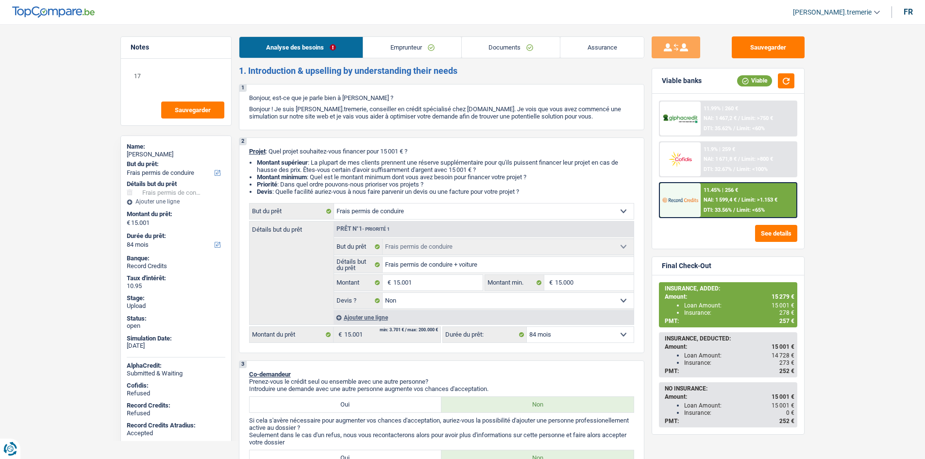
select select "drivingLicense"
select select "84"
select select "drivingLicense"
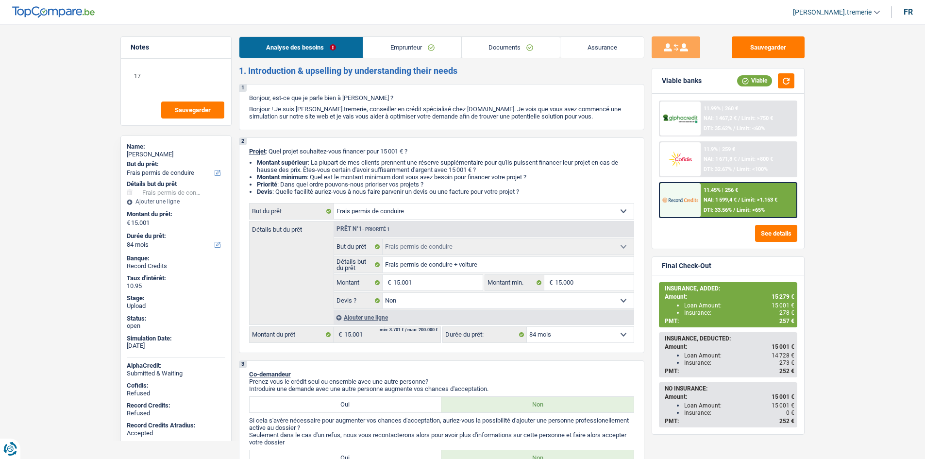
select select "false"
select select "84"
select select "publicEmployee"
select select "familyAllowances"
select select "netSalary"
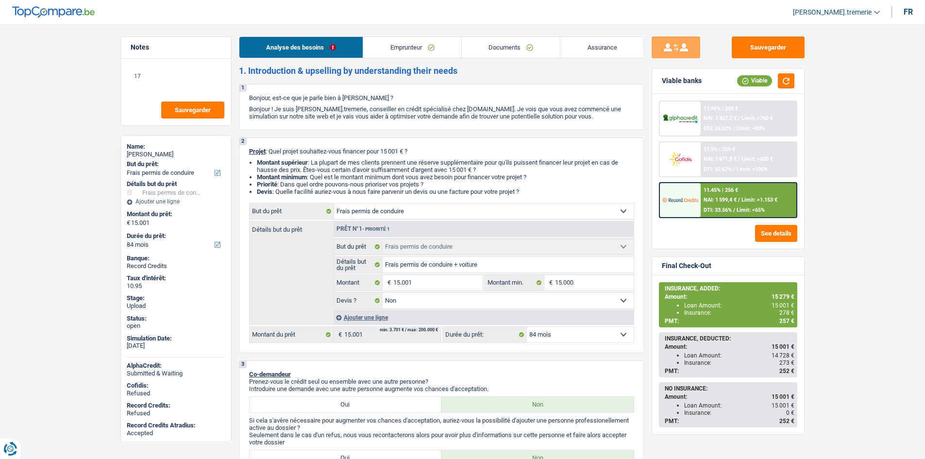
select select "mealVouchers"
select select "rents"
select select "cardOrCredit"
select select "drivingLicense"
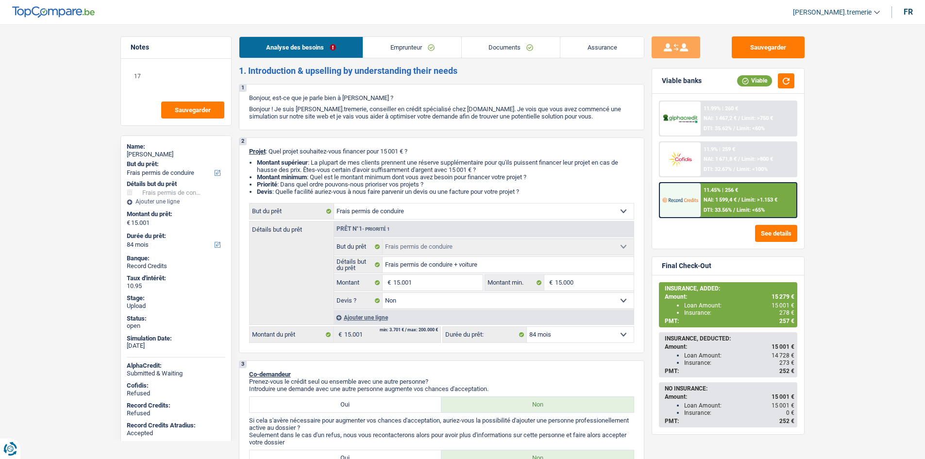
select select "drivingLicense"
select select "false"
select select "84"
click at [709, 196] on div "11.45% | 256 € NAI: 1 599,4 € / Limit: >1.153 € DTI: 33.56% / Limit: <65%" at bounding box center [749, 200] width 96 height 34
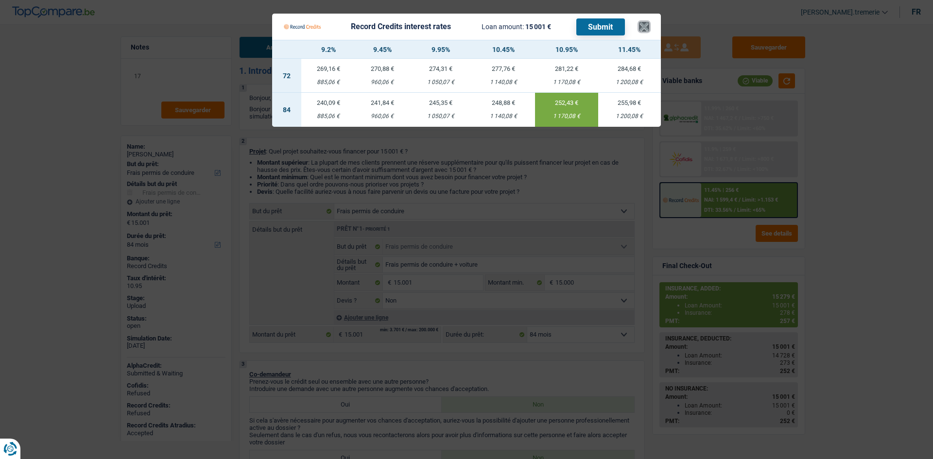
click at [644, 24] on button "×" at bounding box center [644, 27] width 10 height 10
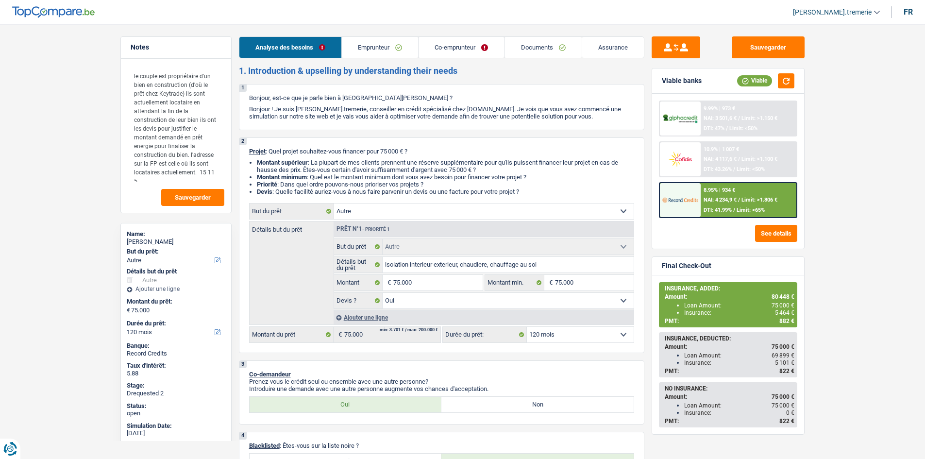
select select "other"
select select "120"
select select "other"
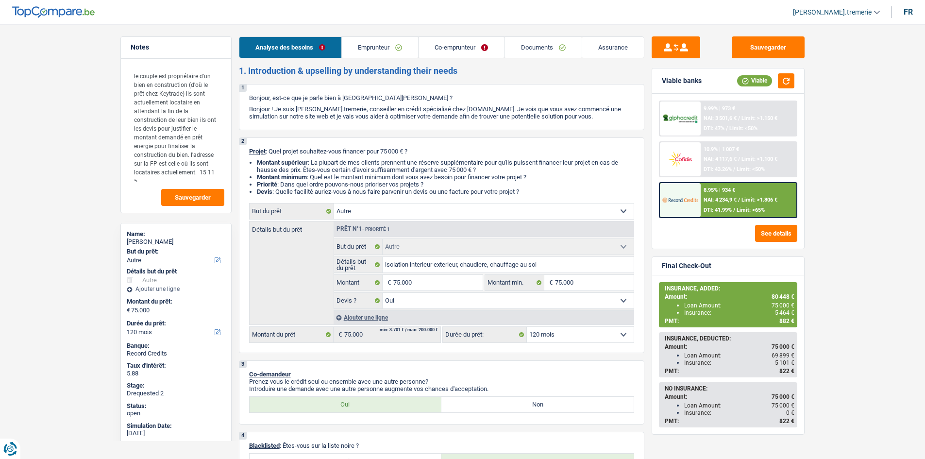
select select "yes"
select select "120"
select select "privateEmployee"
select select "publicEmployee"
select select "familyAllowances"
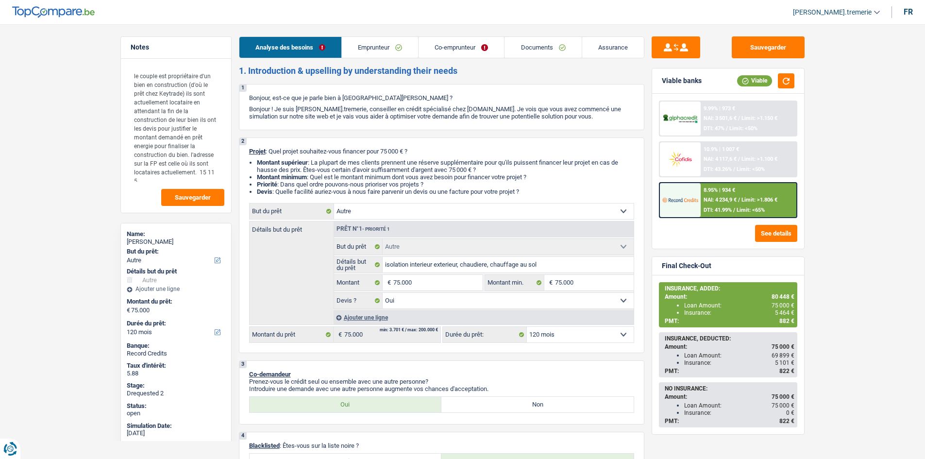
select select "netSalary"
select select "mealVouchers"
select select "netSalary"
select select "mealVouchers"
select select "rents"
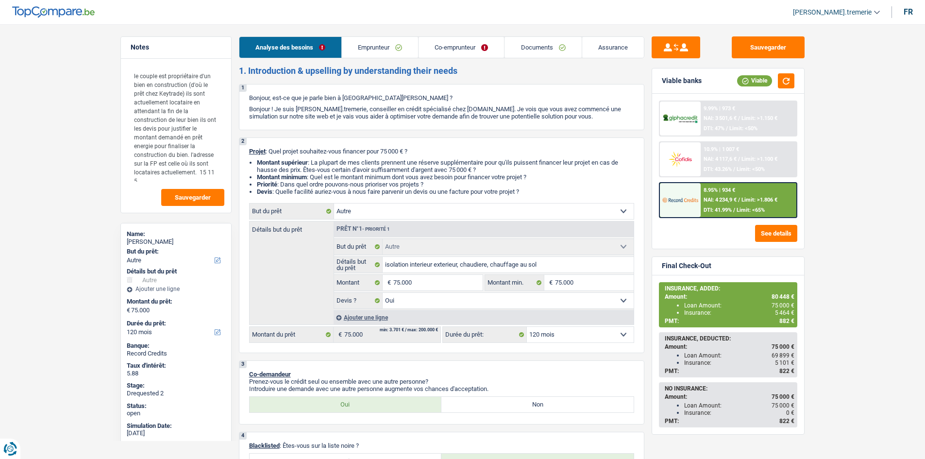
select select "mortgage"
select select "144"
select select "cardOrCredit"
select select "other"
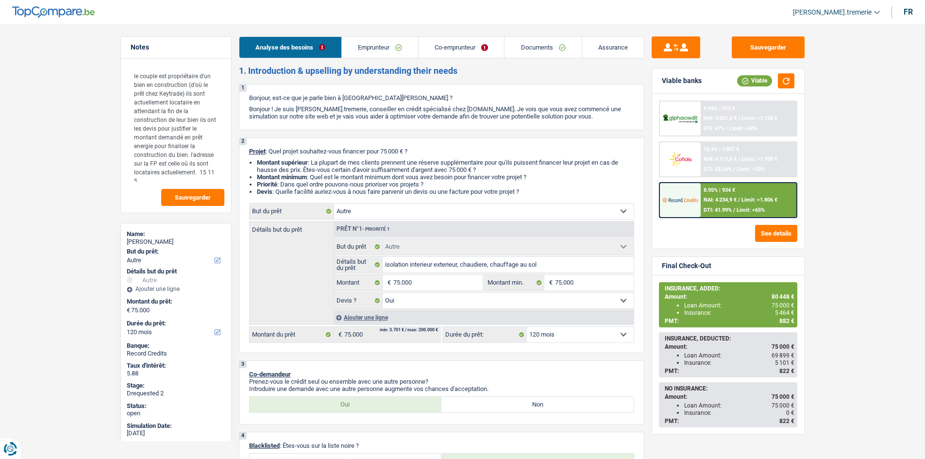
select select "yes"
select select "120"
click at [552, 50] on link "Documents" at bounding box center [543, 47] width 77 height 21
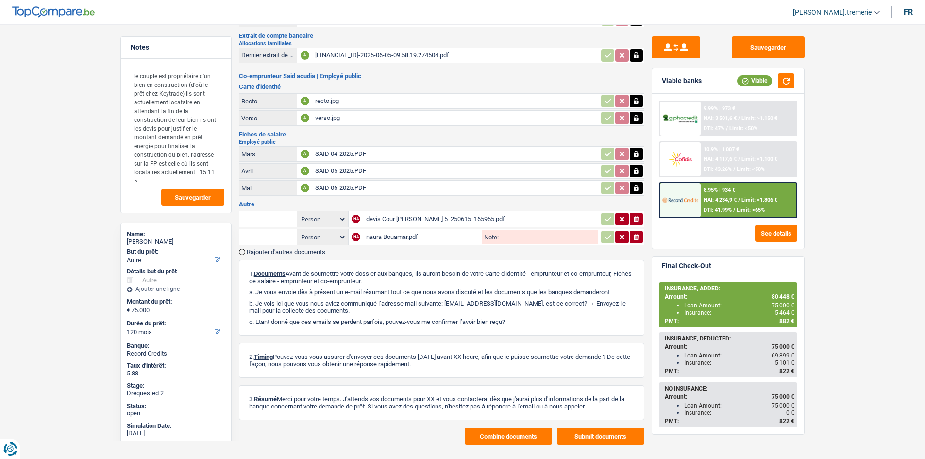
scroll to position [178, 0]
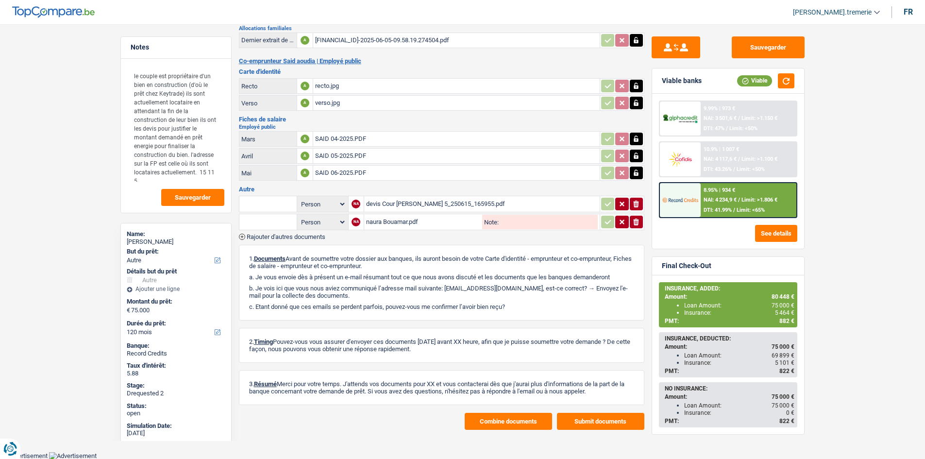
click at [499, 423] on button "Combine documents" at bounding box center [508, 421] width 87 height 17
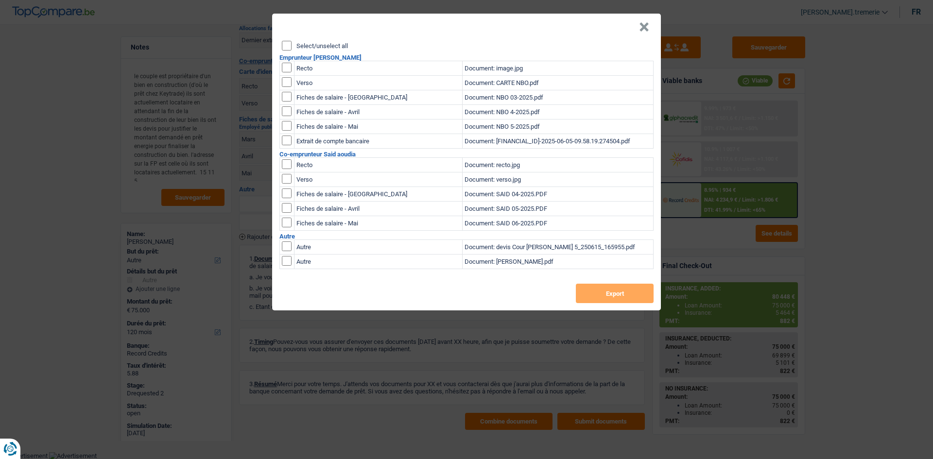
click at [288, 47] on input "Select/unselect all" at bounding box center [287, 46] width 10 height 10
checkbox input "true"
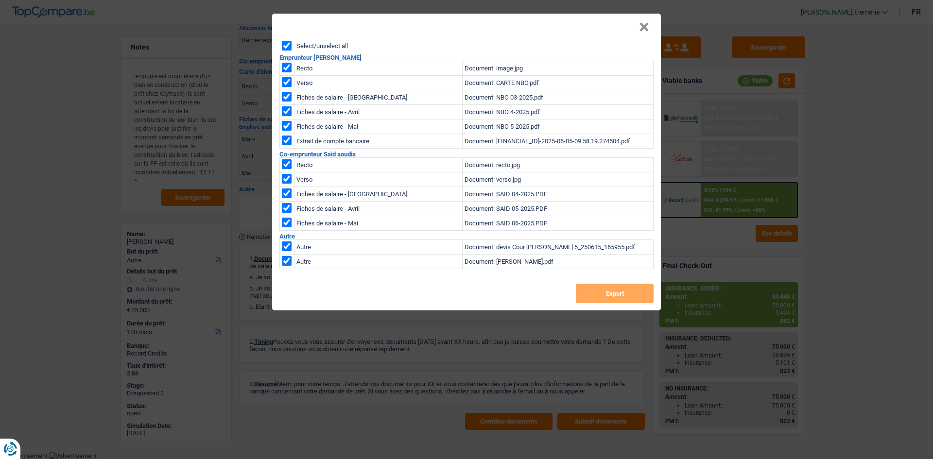
checkbox input "true"
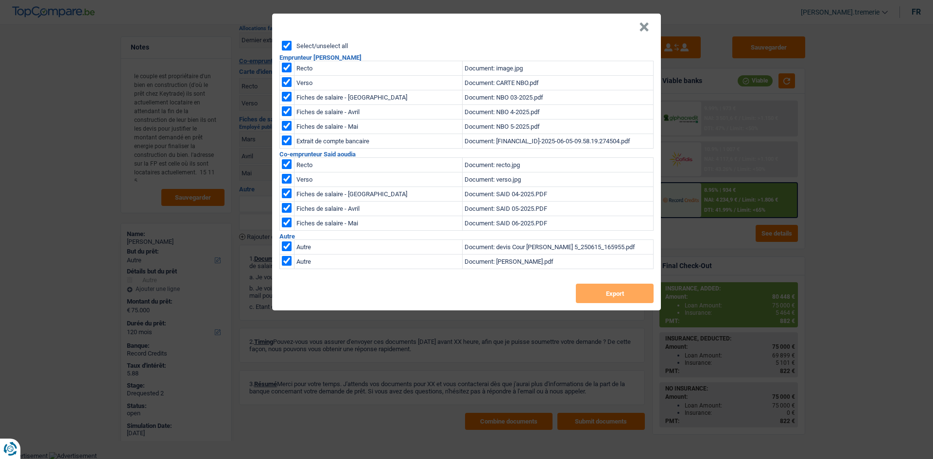
checkbox input "true"
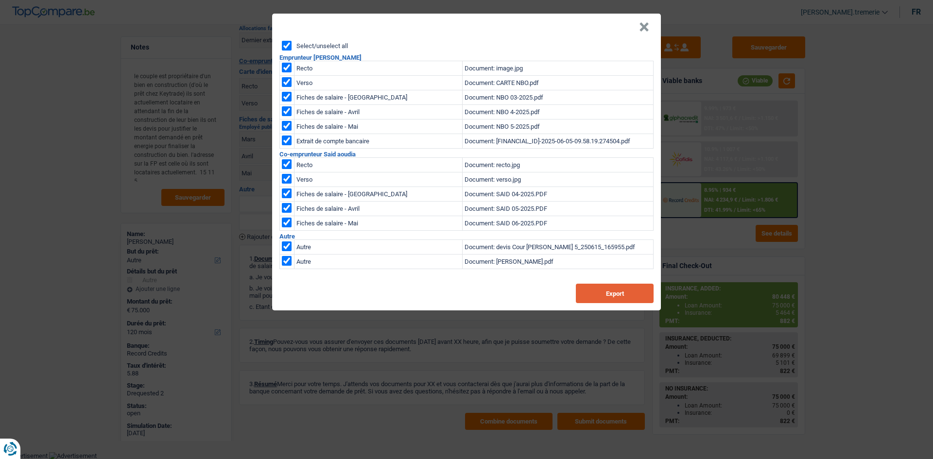
drag, startPoint x: 603, startPoint y: 291, endPoint x: 599, endPoint y: 283, distance: 8.5
click at [602, 291] on button "Export" at bounding box center [615, 293] width 78 height 19
click at [644, 24] on button "×" at bounding box center [644, 27] width 10 height 10
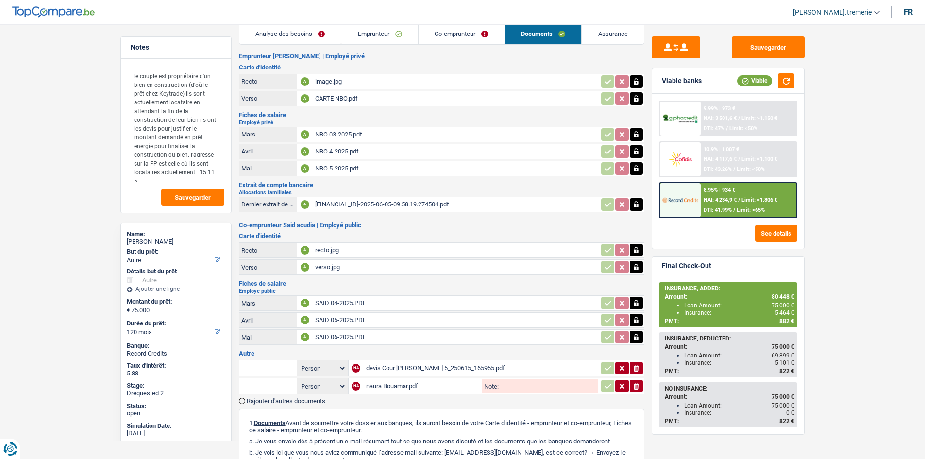
scroll to position [0, 0]
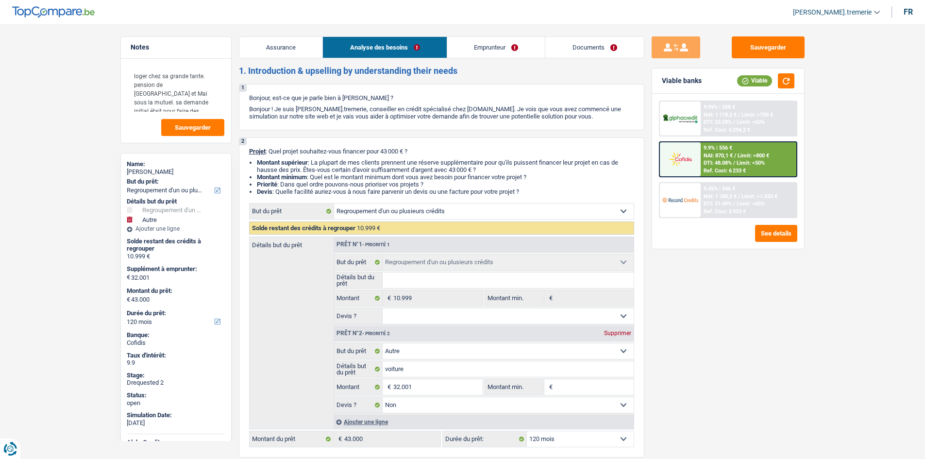
select select "refinancing"
select select "other"
select select "120"
select select "refinancing"
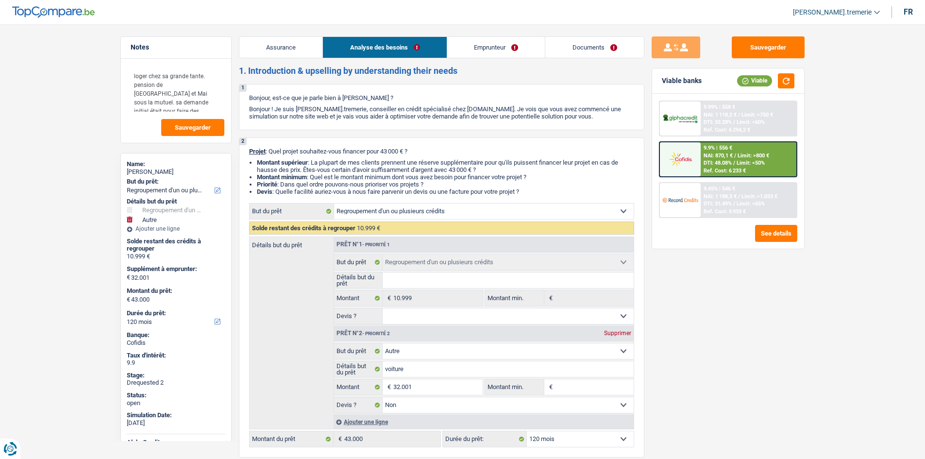
select select "refinancing"
select select "other"
select select "false"
select select "120"
select select "worker"
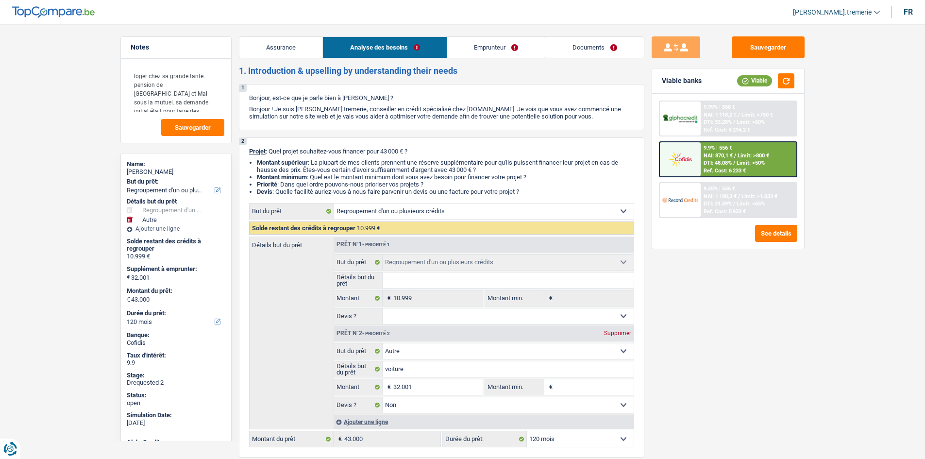
select select "netSalary"
select select "pension"
select select "liveWithParents"
select select "carLoan"
select select "60"
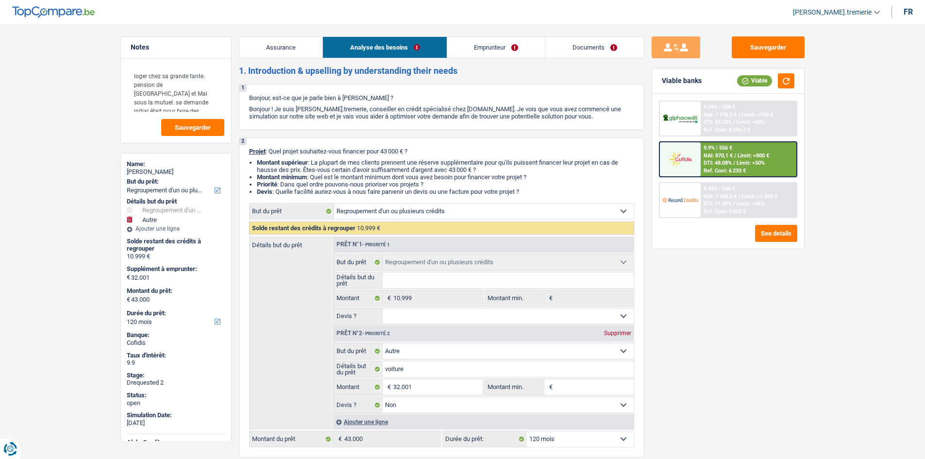
select select "refinancing"
select select "other"
select select "false"
select select "120"
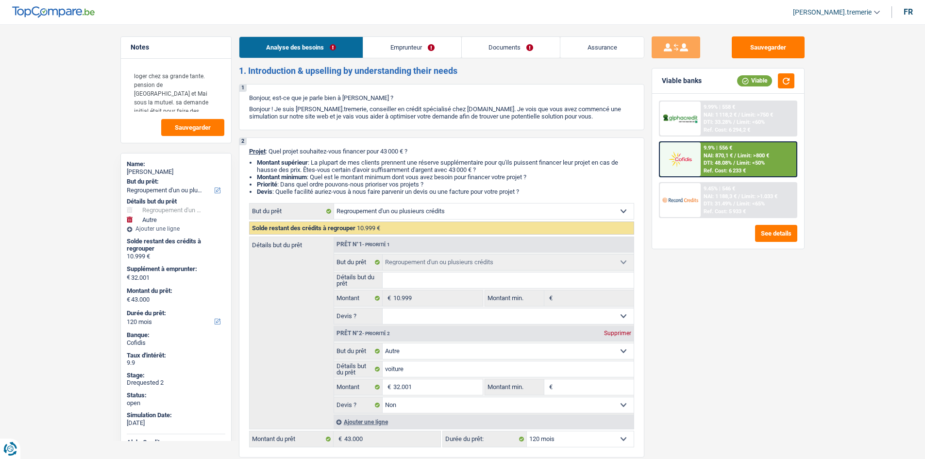
click at [533, 47] on link "Documents" at bounding box center [511, 47] width 99 height 21
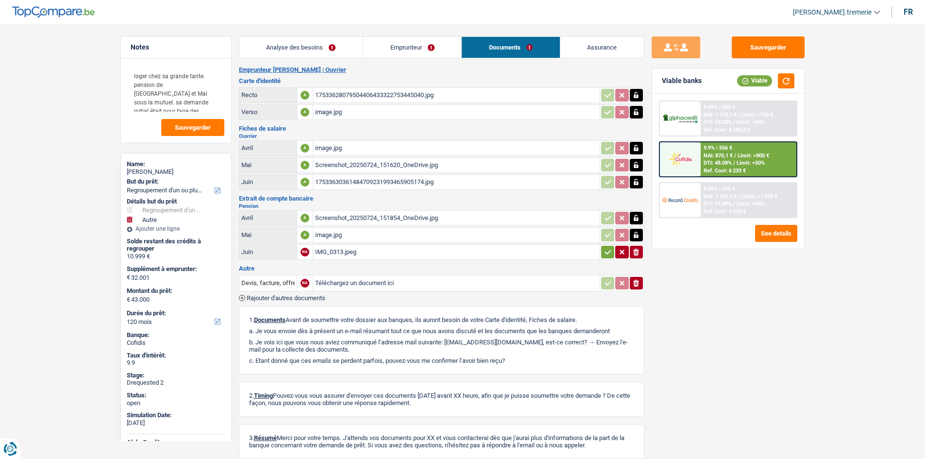
click at [338, 92] on div "17533628079504406433322753445040.jpg" at bounding box center [456, 95] width 283 height 15
click at [374, 109] on div "image.jpg" at bounding box center [456, 112] width 283 height 15
click at [378, 148] on div "image.jpg" at bounding box center [456, 148] width 283 height 15
click at [372, 166] on div "Screenshot_20250724_151620_OneDrive.jpg" at bounding box center [456, 165] width 283 height 15
click at [394, 179] on div "17533630361484709231993465905174.jpg" at bounding box center [456, 182] width 283 height 15
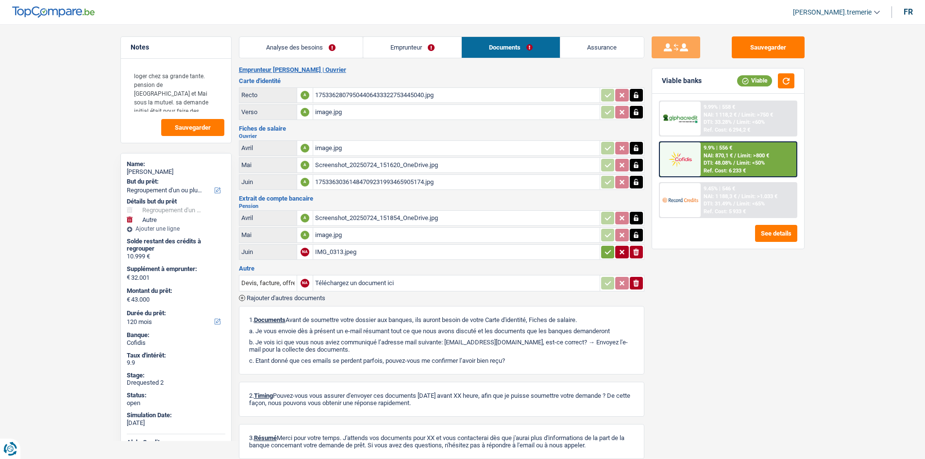
click at [365, 215] on div "Screenshot_20250724_151854_OneDrive.jpg" at bounding box center [456, 218] width 283 height 15
click at [354, 95] on div "17533628079504406433322753445040.jpg" at bounding box center [456, 95] width 283 height 15
click at [364, 109] on div "image.jpg" at bounding box center [456, 112] width 283 height 15
click at [366, 232] on div "image.jpg" at bounding box center [456, 235] width 283 height 15
click at [355, 250] on div "IMG_0313.jpeg" at bounding box center [456, 252] width 283 height 15
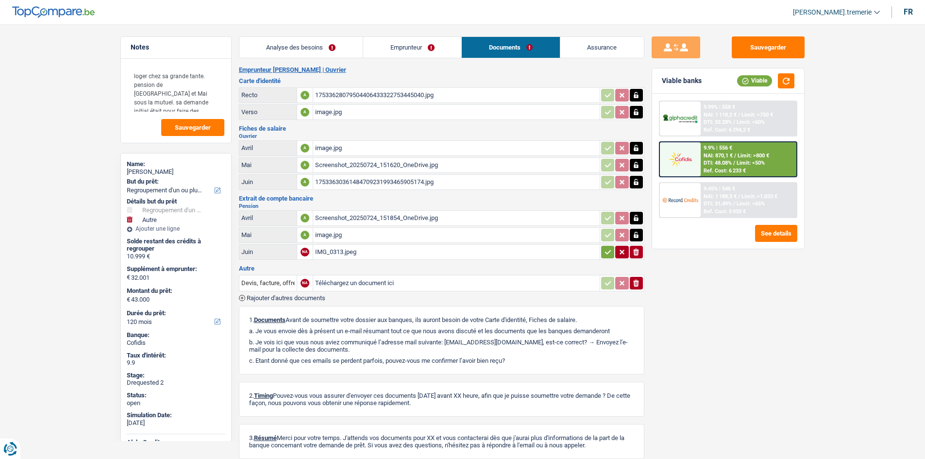
click at [611, 258] on td "ionicons-v5-e" at bounding box center [622, 252] width 45 height 16
click at [609, 256] on icon "button" at bounding box center [608, 252] width 8 height 10
click at [634, 249] on icon "button" at bounding box center [637, 252] width 8 height 10
click at [639, 249] on icon "ionicons-v5-e" at bounding box center [637, 252] width 8 height 10
click at [360, 245] on input "Téléchargez un document ici" at bounding box center [456, 252] width 283 height 15
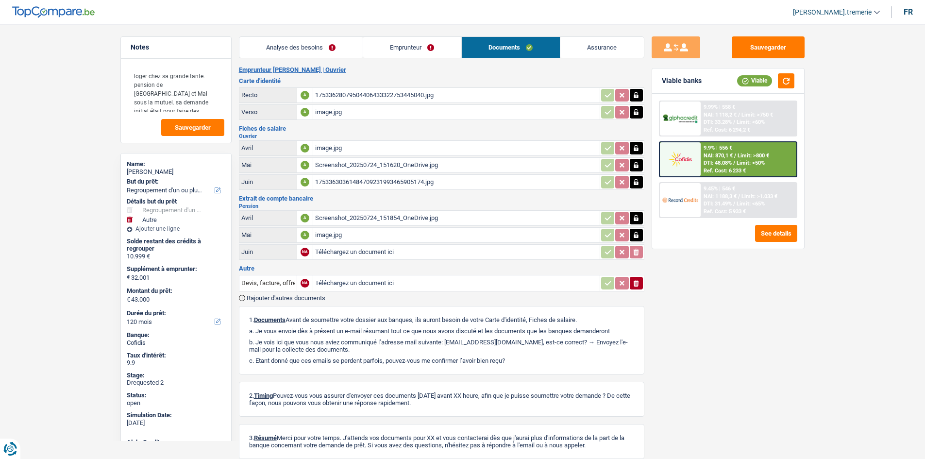
type input "C:\fakepath\LABBE EXTRAIT JUIN.jpg"
click at [358, 254] on div "LABBE EXTRAIT JUIN.jpg" at bounding box center [456, 252] width 283 height 15
click at [272, 300] on span "Rajouter d'autres documents" at bounding box center [286, 298] width 79 height 6
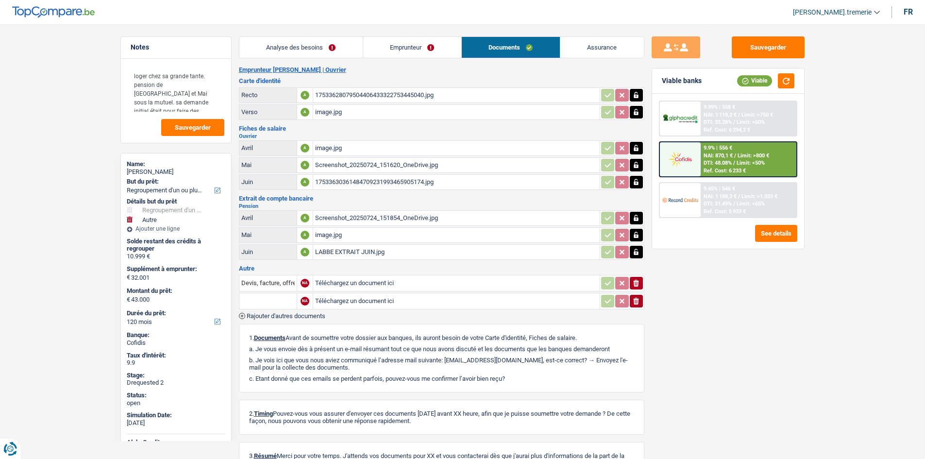
click at [263, 307] on input "text" at bounding box center [267, 301] width 53 height 16
click at [280, 328] on li "Carte bancaire" at bounding box center [325, 332] width 163 height 12
type input "Carte bancaire"
click at [342, 300] on input "Téléchargez un document ici" at bounding box center [456, 301] width 283 height 15
type input "C:\fakepath\CB Labbé.jpeg"
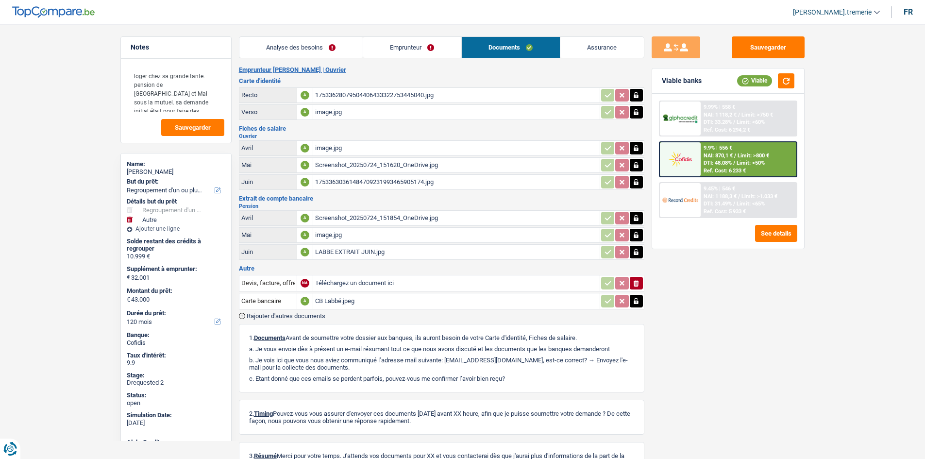
click at [355, 238] on div "image.jpg" at bounding box center [456, 235] width 283 height 15
click at [344, 232] on div "image.jpg" at bounding box center [456, 235] width 283 height 15
click at [381, 246] on div "LABBE EXTRAIT JUIN.jpg" at bounding box center [456, 252] width 283 height 15
click at [268, 316] on span "Rajouter d'autres documents" at bounding box center [286, 316] width 79 height 6
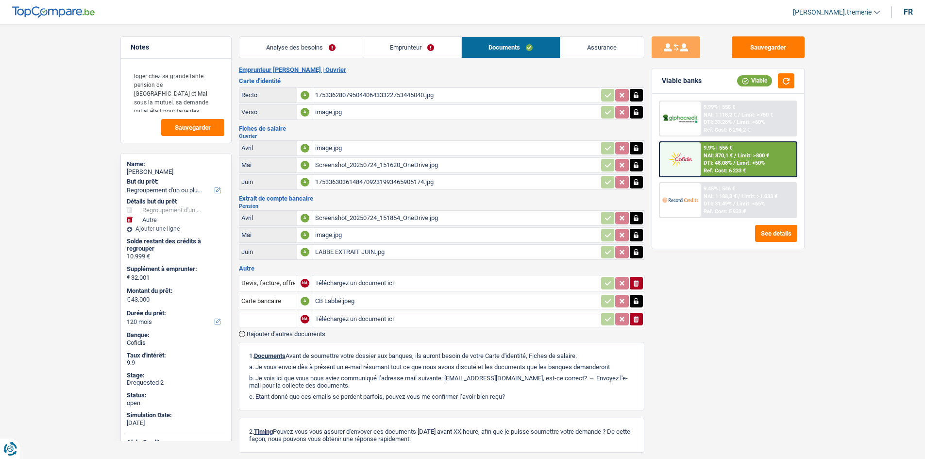
click at [272, 314] on input "text" at bounding box center [267, 319] width 53 height 16
click at [304, 336] on li "Extrait de compte de vos revenus Juillet" at bounding box center [303, 338] width 118 height 12
type input "Extrait de compte de vos revenus Juillet"
click at [372, 319] on input "Téléchargez un document ici" at bounding box center [456, 319] width 283 height 15
type input "C:\fakepath\EXTRAIT PENSION JUILLET LABBE.jpeg"
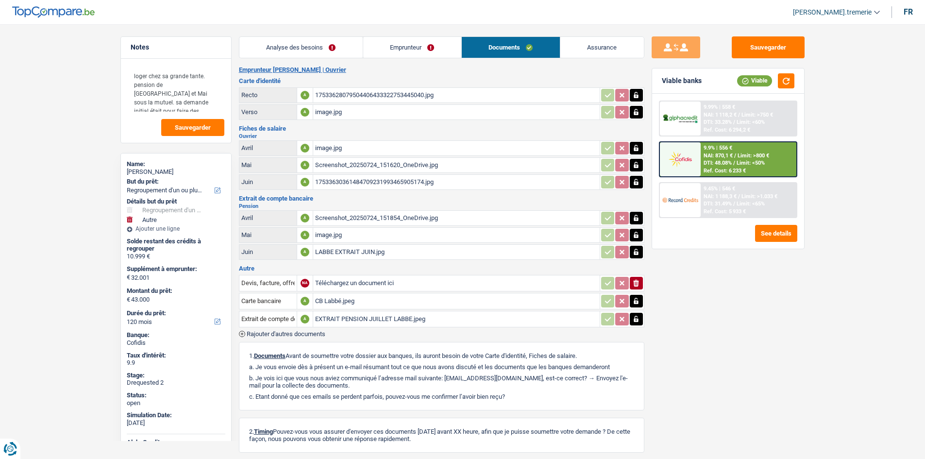
click at [427, 38] on link "Emprunteur" at bounding box center [412, 47] width 98 height 21
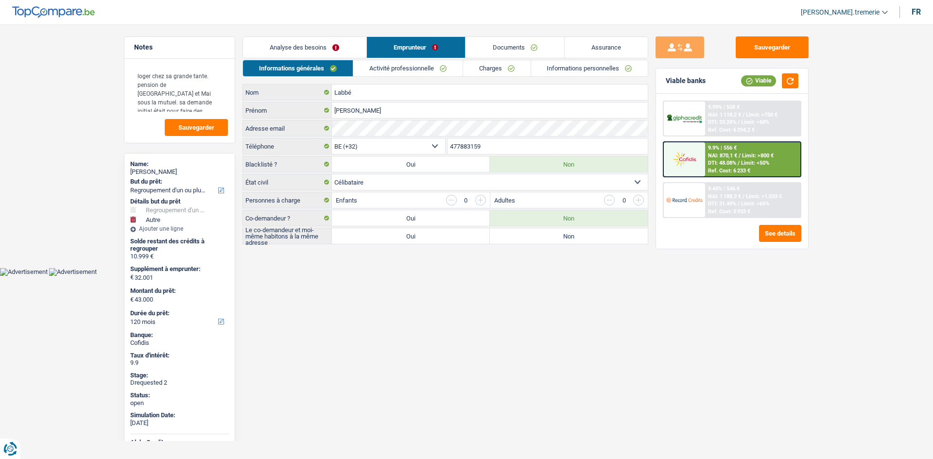
click at [378, 64] on link "Activité professionnelle" at bounding box center [407, 68] width 109 height 16
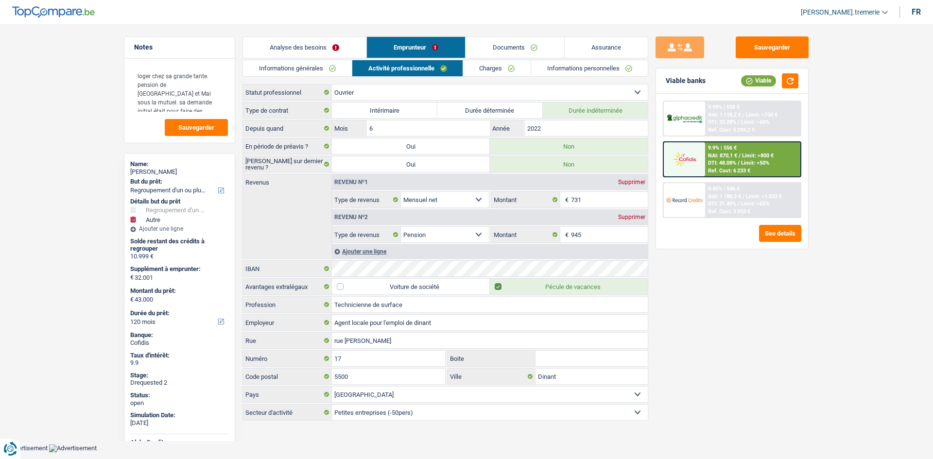
click at [563, 40] on link "Documents" at bounding box center [514, 47] width 99 height 21
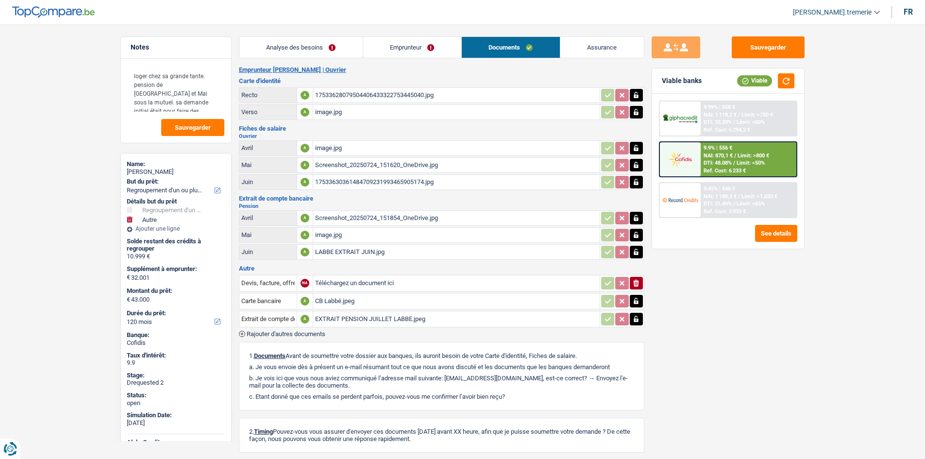
click at [351, 220] on div "Screenshot_20250724_151854_OneDrive.jpg" at bounding box center [456, 218] width 283 height 15
click at [361, 234] on div "image.jpg" at bounding box center [456, 235] width 283 height 15
click at [311, 331] on span "Rajouter d'autres documents" at bounding box center [286, 334] width 79 height 6
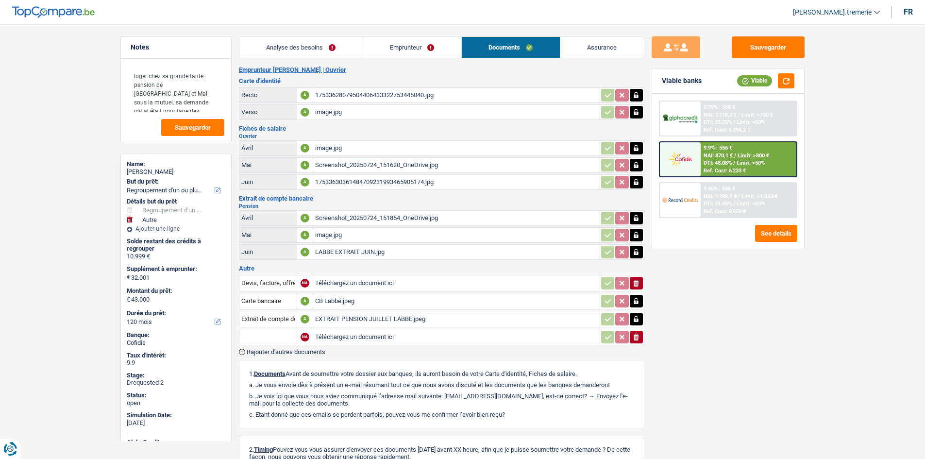
click at [282, 338] on input "text" at bounding box center [267, 337] width 53 height 16
click at [291, 366] on li "Fiche de paie Mai" at bounding box center [300, 368] width 112 height 12
type input "Fiche de paie Mai"
click at [323, 337] on input "Téléchargez un document ici" at bounding box center [456, 337] width 283 height 15
type input "C:\fakepath\Labbé FP Mai.jpeg"
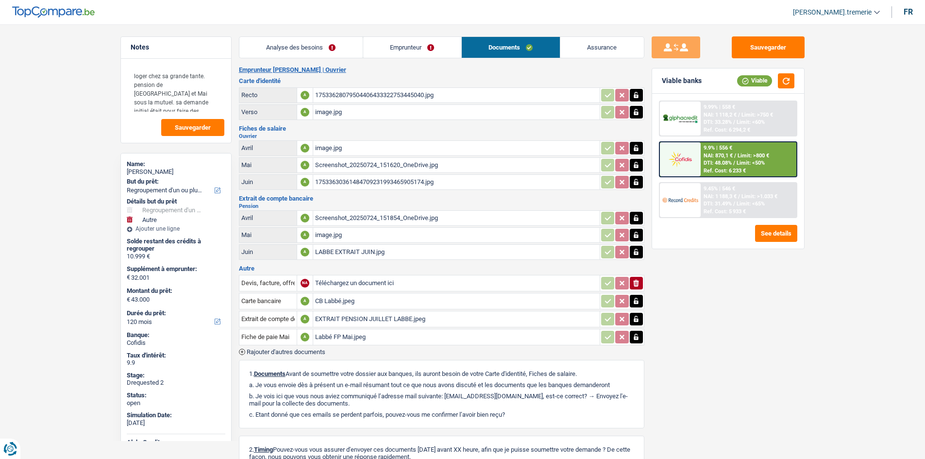
click at [388, 144] on div "image.jpg" at bounding box center [456, 148] width 283 height 15
click at [357, 216] on div "Screenshot_20250724_151854_OneDrive.jpg" at bounding box center [456, 218] width 283 height 15
click at [365, 164] on div "Screenshot_20250724_151620_OneDrive.jpg" at bounding box center [456, 165] width 283 height 15
click at [353, 302] on div "CB Labbé.jpeg" at bounding box center [456, 301] width 283 height 15
click at [355, 234] on div "image.jpg" at bounding box center [456, 235] width 283 height 15
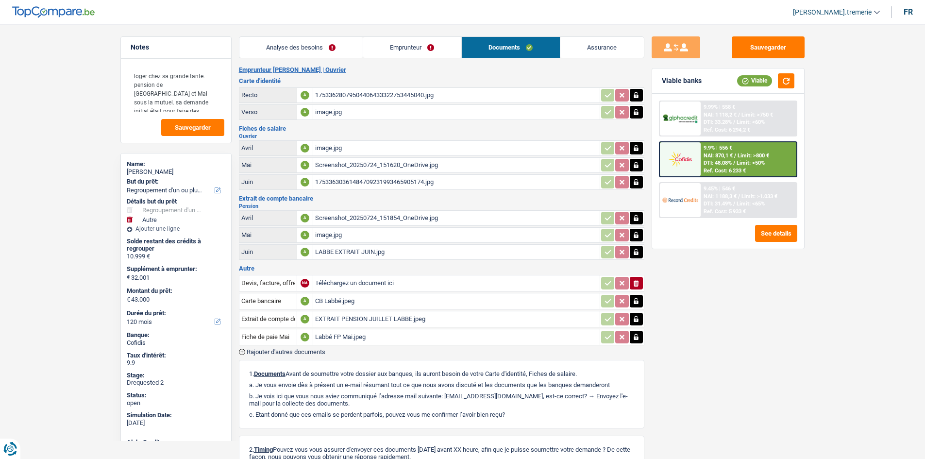
click at [358, 336] on div "Labbé FP Mai.jpeg" at bounding box center [456, 337] width 283 height 15
click at [380, 183] on div "17533630361484709231993465905174.jpg" at bounding box center [456, 182] width 283 height 15
click at [342, 255] on div "LABBE EXTRAIT JUIN.jpg" at bounding box center [456, 252] width 283 height 15
click at [431, 46] on link "Emprunteur" at bounding box center [412, 47] width 98 height 21
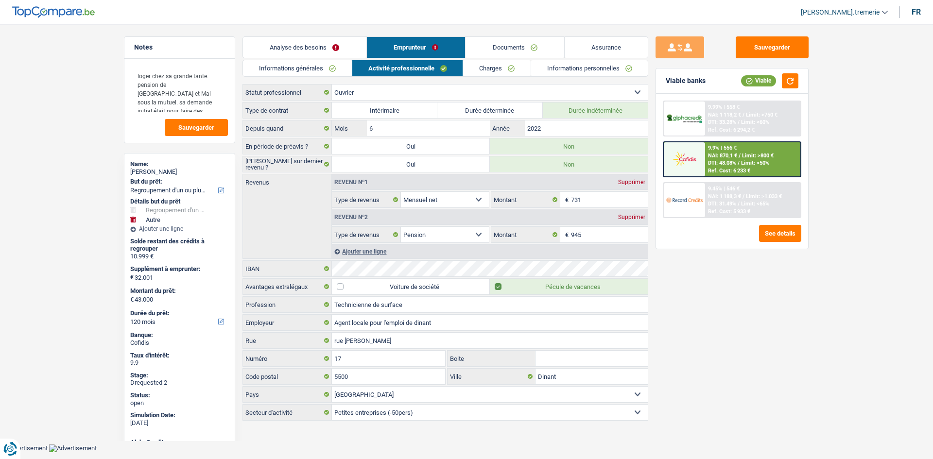
click at [557, 66] on link "Informations personnelles" at bounding box center [589, 68] width 117 height 16
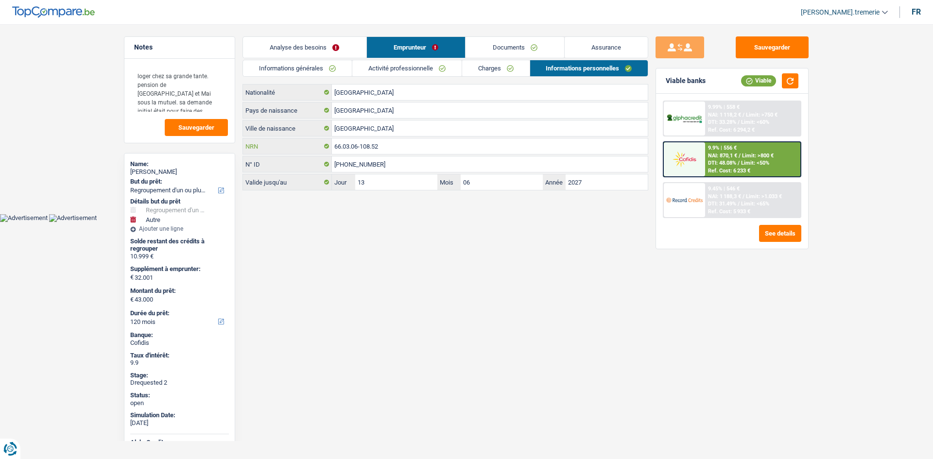
drag, startPoint x: 398, startPoint y: 144, endPoint x: 293, endPoint y: 141, distance: 105.4
click at [293, 141] on div "66.03.06-108.52 NRN" at bounding box center [445, 146] width 405 height 16
click at [511, 47] on link "Documents" at bounding box center [514, 47] width 99 height 21
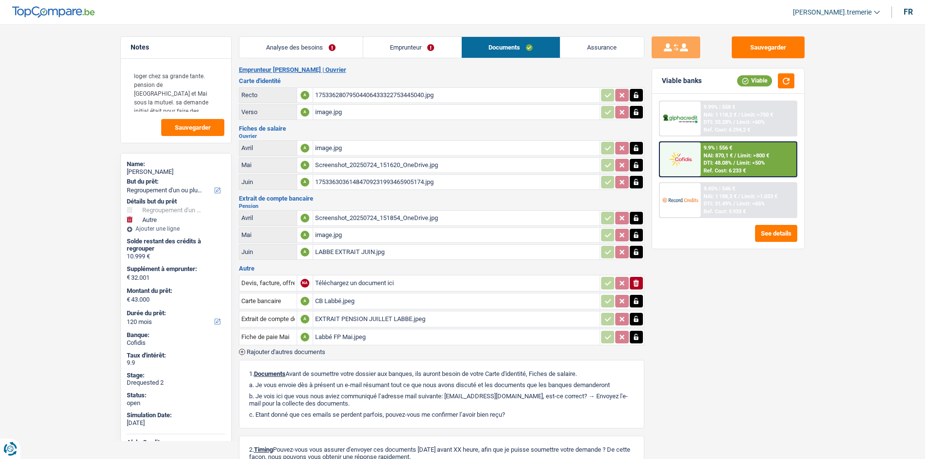
click at [428, 47] on link "Emprunteur" at bounding box center [412, 47] width 98 height 21
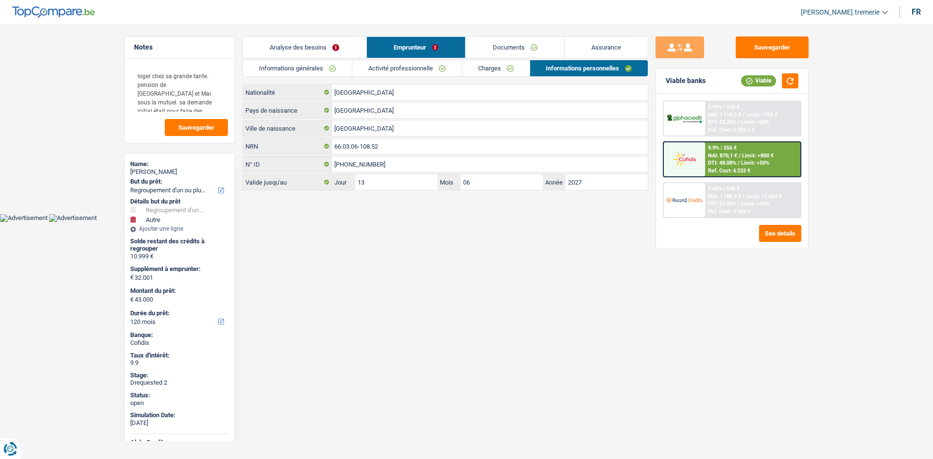
click at [511, 74] on link "Charges" at bounding box center [496, 68] width 68 height 16
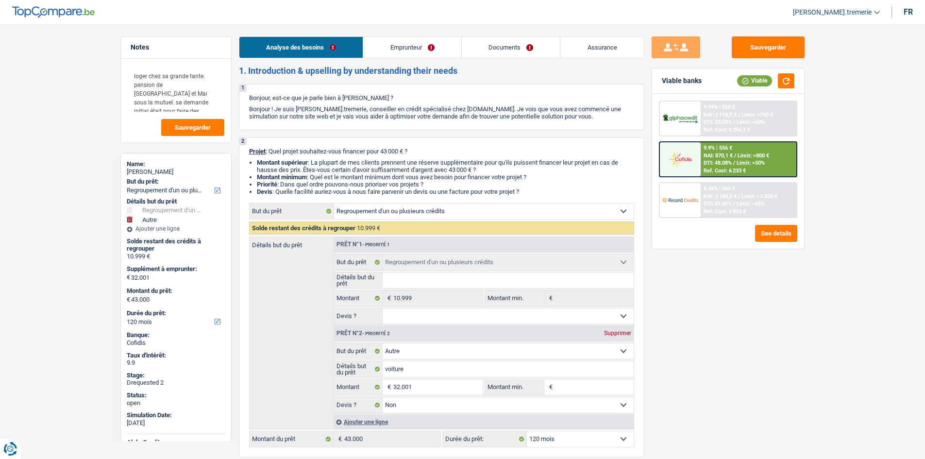
select select "refinancing"
select select "other"
select select "120"
select select "refinancing"
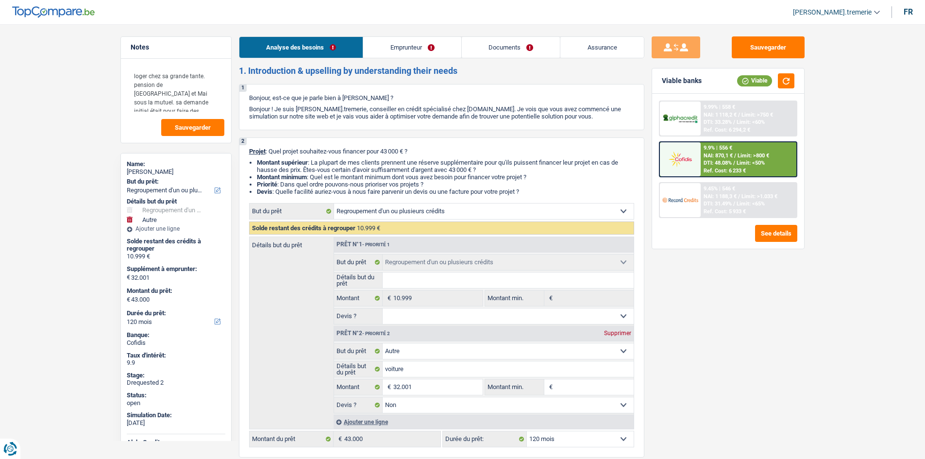
select select "refinancing"
select select "other"
select select "false"
select select "120"
select select "worker"
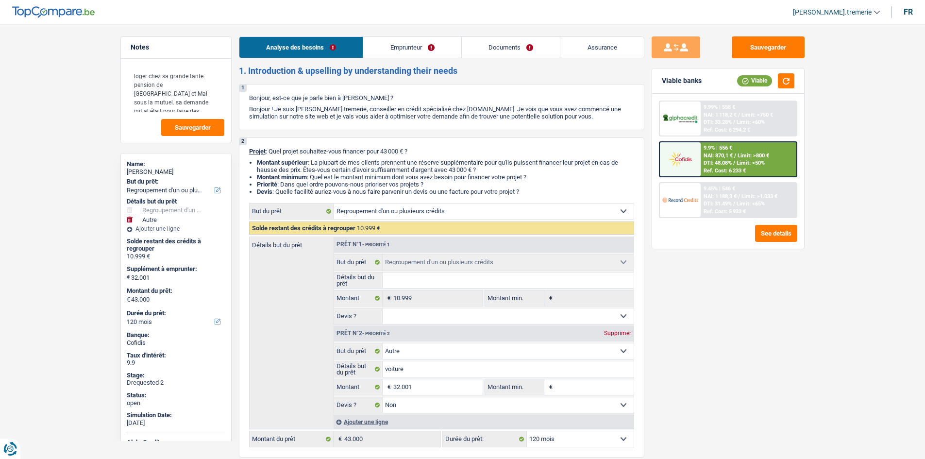
select select "netSalary"
select select "pension"
select select "liveWithParents"
select select "carLoan"
select select "60"
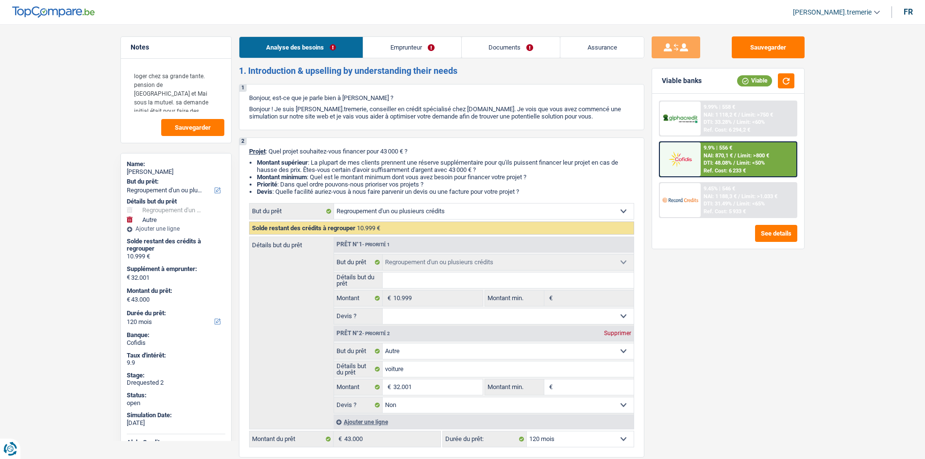
select select "refinancing"
select select "other"
select select "false"
select select "120"
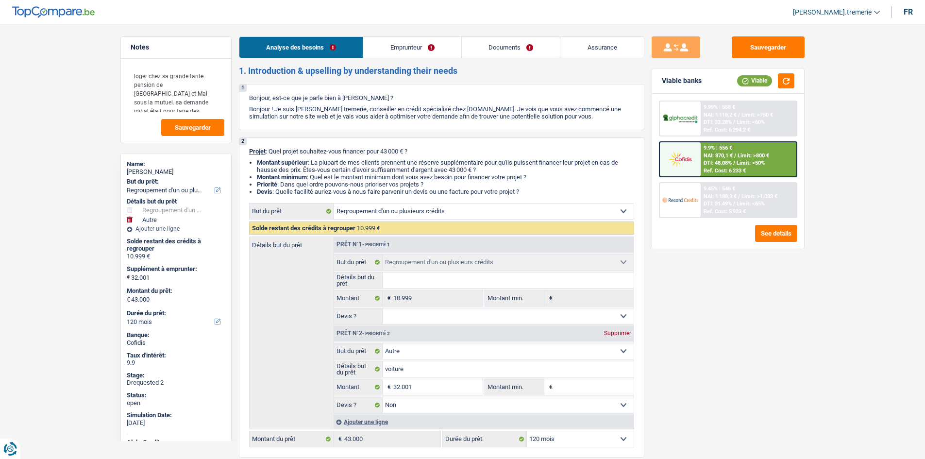
drag, startPoint x: 0, startPoint y: 0, endPoint x: 530, endPoint y: 51, distance: 531.9
click at [530, 51] on link "Documents" at bounding box center [511, 47] width 99 height 21
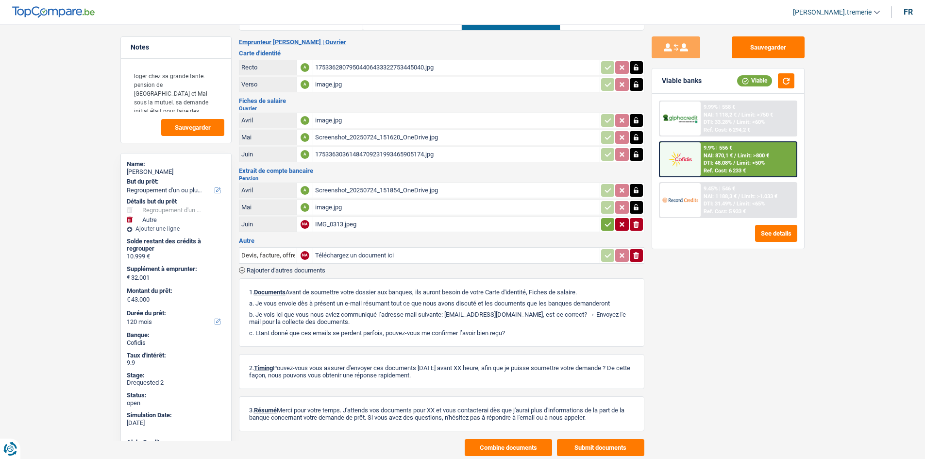
scroll to position [54, 0]
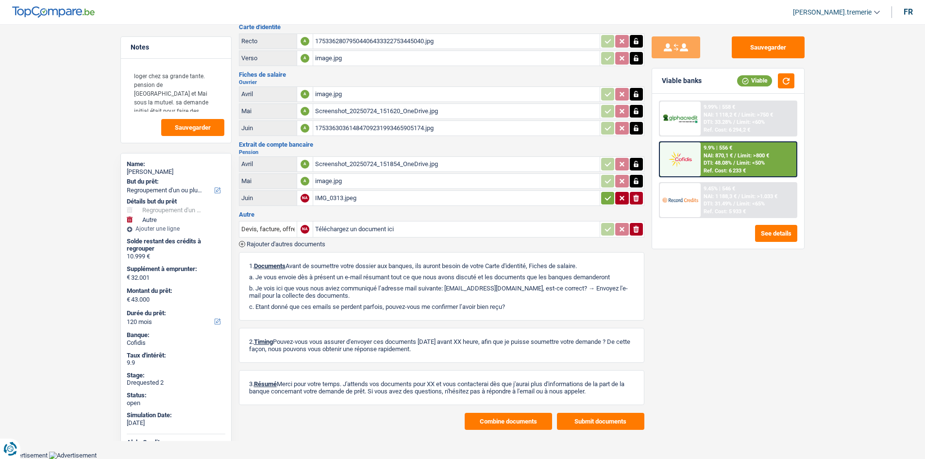
click at [637, 196] on icon "button" at bounding box center [636, 198] width 6 height 7
click at [518, 194] on input "Téléchargez un document ici" at bounding box center [456, 198] width 283 height 15
type input "C:\fakepath\LABBE EXTRAIT JUIN.jpg"
click at [280, 225] on input "Devis, facture, offre, bon de commande" at bounding box center [267, 230] width 53 height 16
click at [311, 247] on li "Extrait de compte de vos revenus Juillet" at bounding box center [303, 248] width 118 height 12
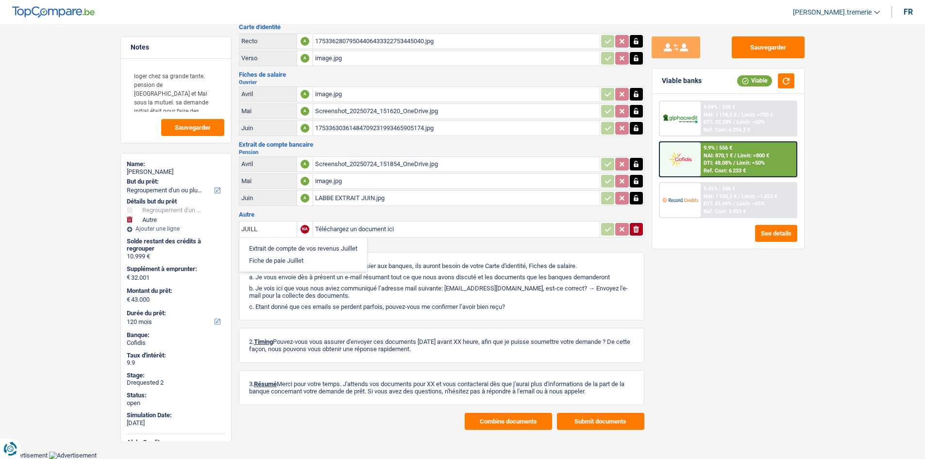
type input "Extrait de compte de vos revenus Juillet"
click at [345, 224] on input "Téléchargez un document ici" at bounding box center [456, 229] width 283 height 15
type input "C:\fakepath\EXTRAIT PENSION JUILLET LABBE.jpeg"
click at [265, 240] on div "Extrait de compte de vos revenus Juillet NA Téléchargez un document ici ionicon…" at bounding box center [442, 234] width 406 height 28
click at [273, 243] on span "Rajouter d'autres documents" at bounding box center [286, 244] width 79 height 6
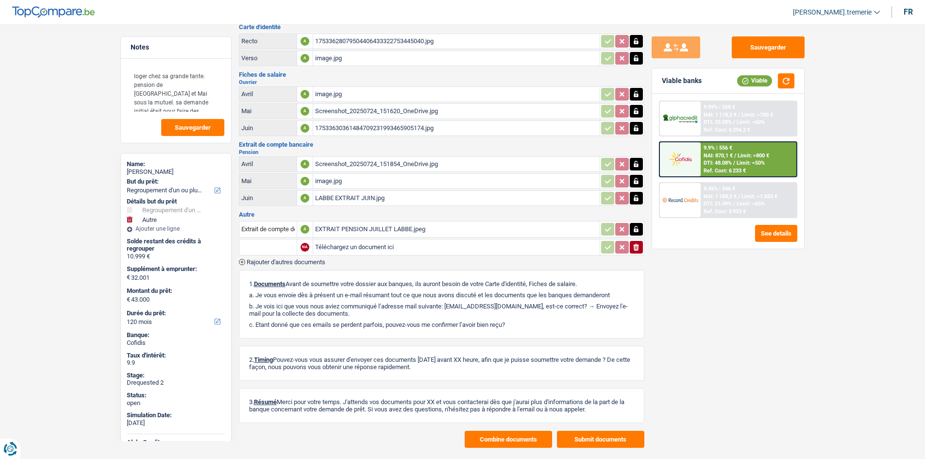
click at [272, 247] on input "text" at bounding box center [267, 248] width 53 height 16
click at [279, 276] on li "Carte bancaire" at bounding box center [325, 279] width 163 height 12
type input "Carte bancaire"
click at [367, 242] on input "Téléchargez un document ici" at bounding box center [456, 247] width 283 height 15
type input "C:\fakepath\CB Labbé.jpeg"
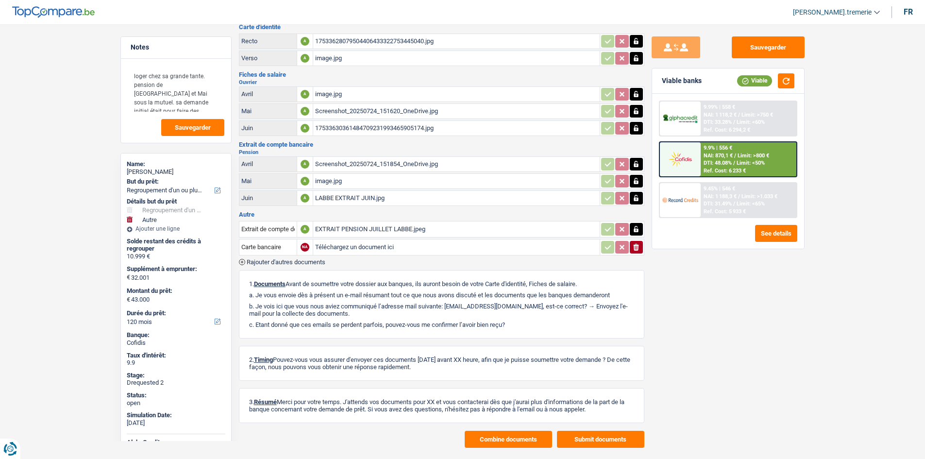
click at [272, 260] on span "Rajouter d'autres documents" at bounding box center [286, 262] width 79 height 6
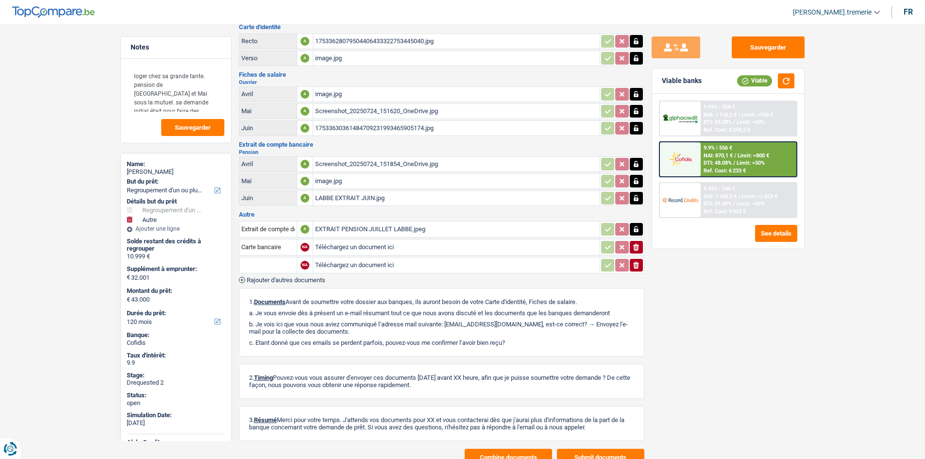
click at [274, 265] on input "text" at bounding box center [267, 265] width 53 height 16
click at [278, 295] on li "Fiche de paie Mai" at bounding box center [300, 297] width 112 height 12
type input "Fiche de paie Mai"
click at [344, 265] on input "Téléchargez un document ici" at bounding box center [456, 265] width 283 height 15
type input "C:\fakepath\Labbé FP Mai.jpeg"
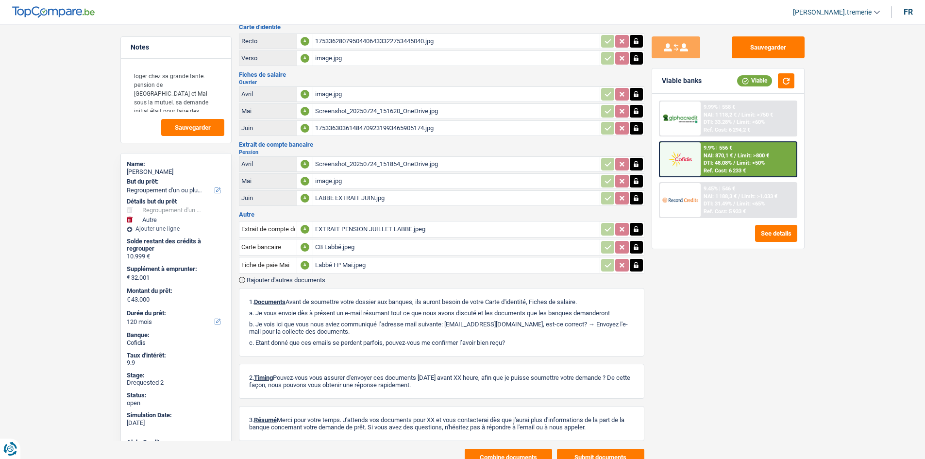
click at [304, 279] on span "Rajouter d'autres documents" at bounding box center [286, 280] width 79 height 6
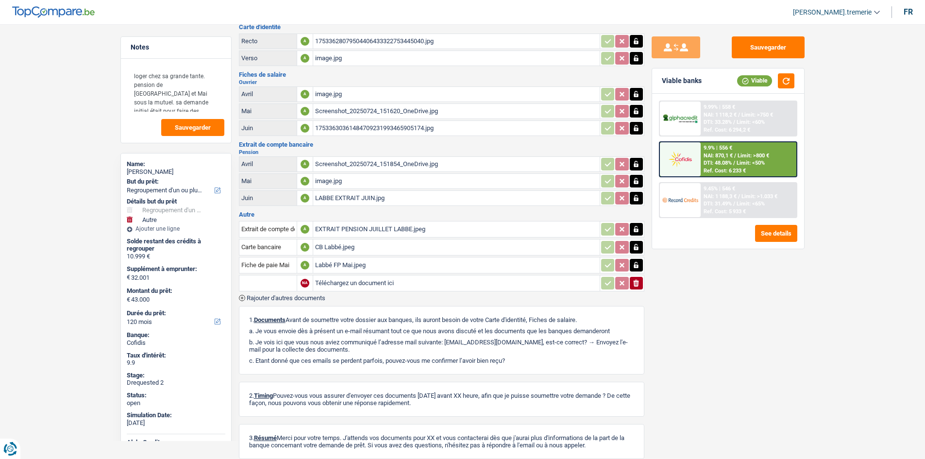
click at [347, 285] on input "Téléchargez un document ici" at bounding box center [456, 283] width 283 height 15
click at [636, 285] on icon "ionicons-v5-e" at bounding box center [637, 283] width 8 height 10
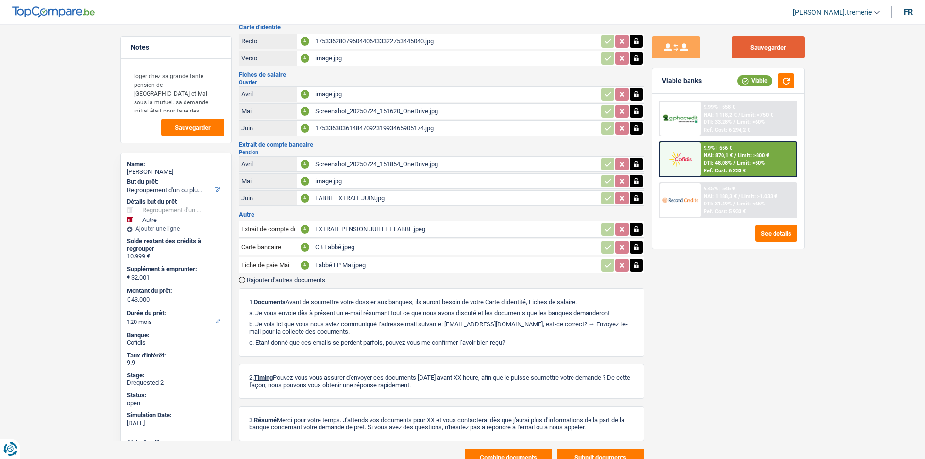
click at [754, 53] on button "Sauvegarder" at bounding box center [768, 47] width 73 height 22
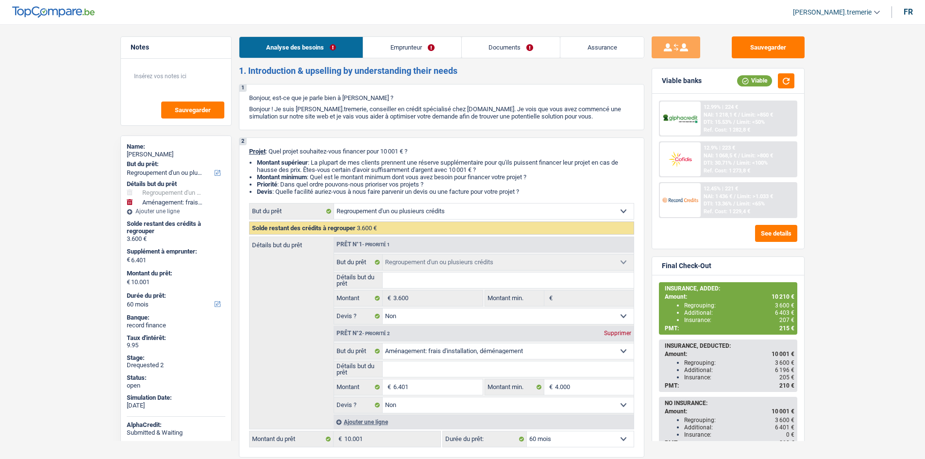
select select "refinancing"
select select "movingOrInstallation"
select select "60"
select select "refinancing"
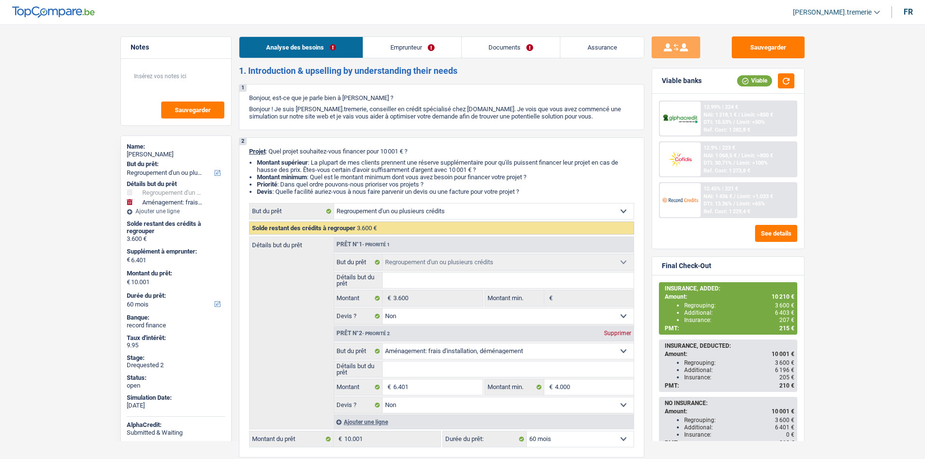
select select "refinancing"
select select "false"
select select "movingOrInstallation"
select select "false"
select select "60"
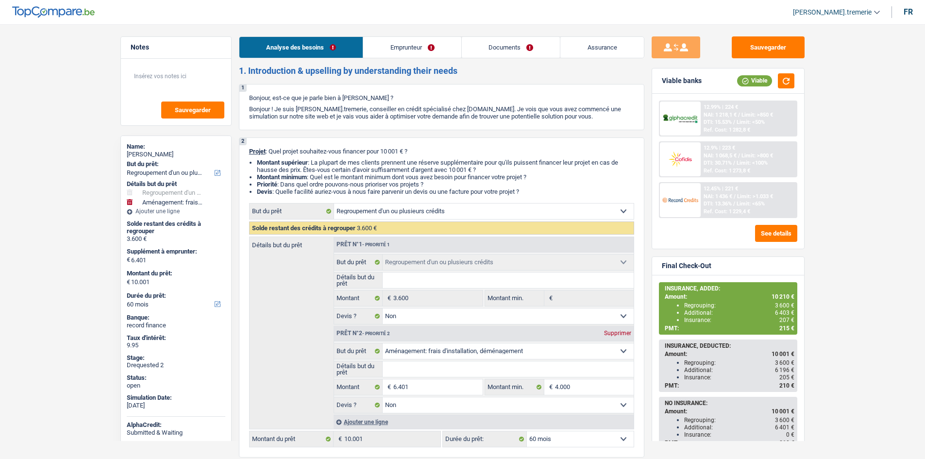
select select "worker"
select select "netSalary"
select select "mealVouchers"
select select "liveWithParents"
select select "personalLoan"
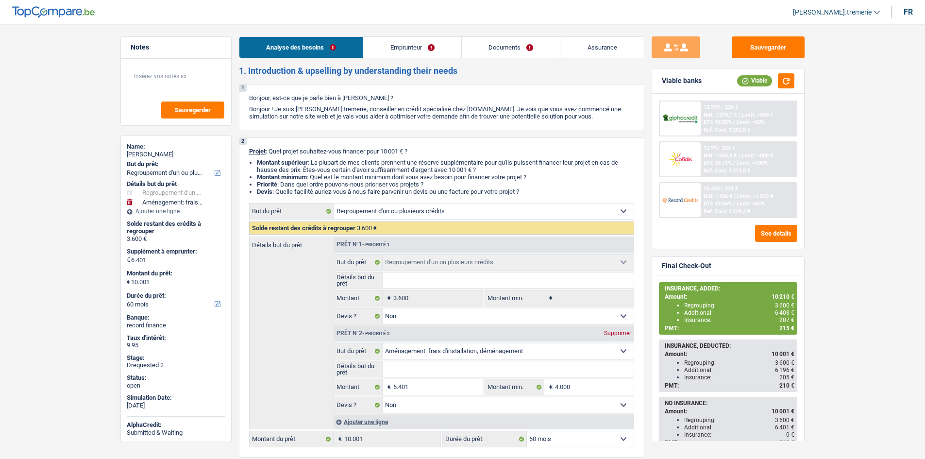
select select "homeFurnishingOrRelocation"
select select "48"
select select "refinancing"
select select "false"
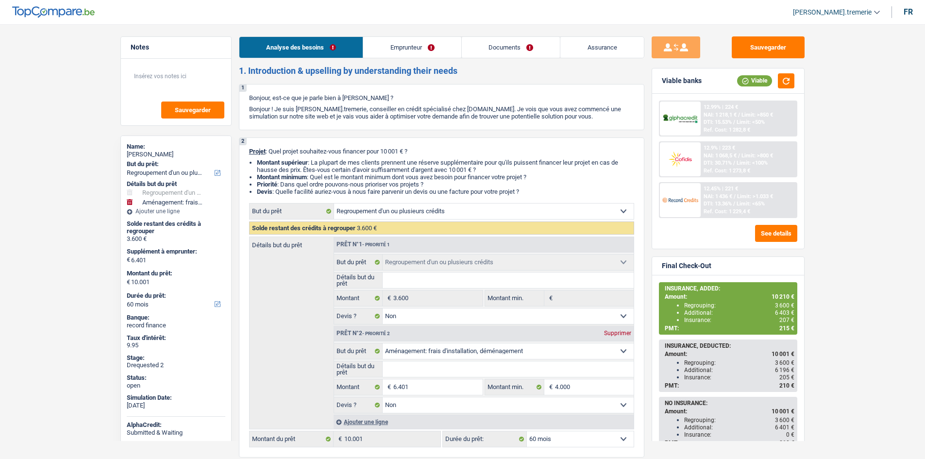
select select "movingOrInstallation"
select select "false"
select select "60"
click at [541, 42] on link "Documents" at bounding box center [511, 47] width 99 height 21
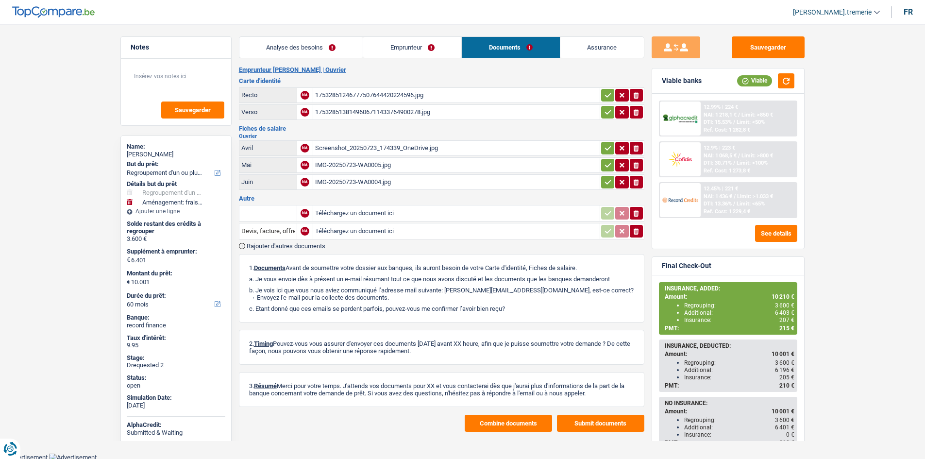
click at [506, 430] on button "Combine documents" at bounding box center [508, 423] width 87 height 17
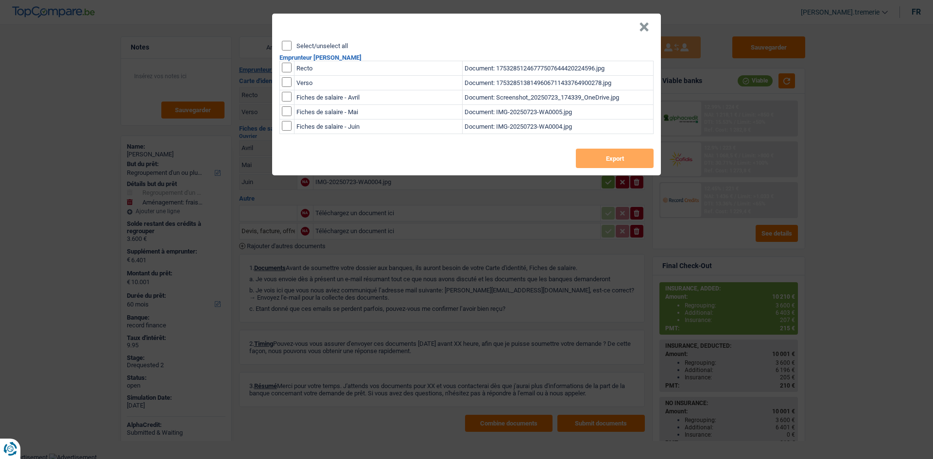
drag, startPoint x: 285, startPoint y: 43, endPoint x: 469, endPoint y: 159, distance: 217.0
click at [288, 44] on input "Select/unselect all" at bounding box center [287, 46] width 10 height 10
checkbox input "true"
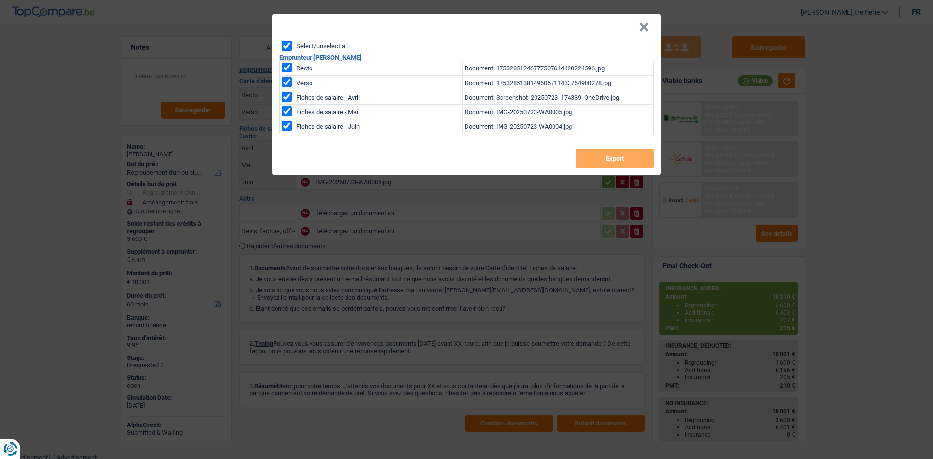
checkbox input "true"
click at [597, 154] on button "Export" at bounding box center [615, 158] width 78 height 19
click at [640, 30] on button "×" at bounding box center [644, 27] width 10 height 10
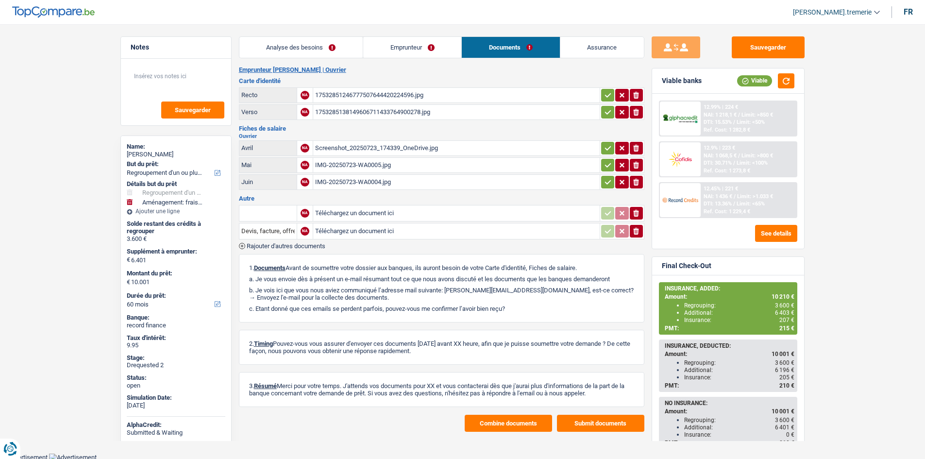
click at [607, 48] on link "Assurance" at bounding box center [603, 47] width 84 height 21
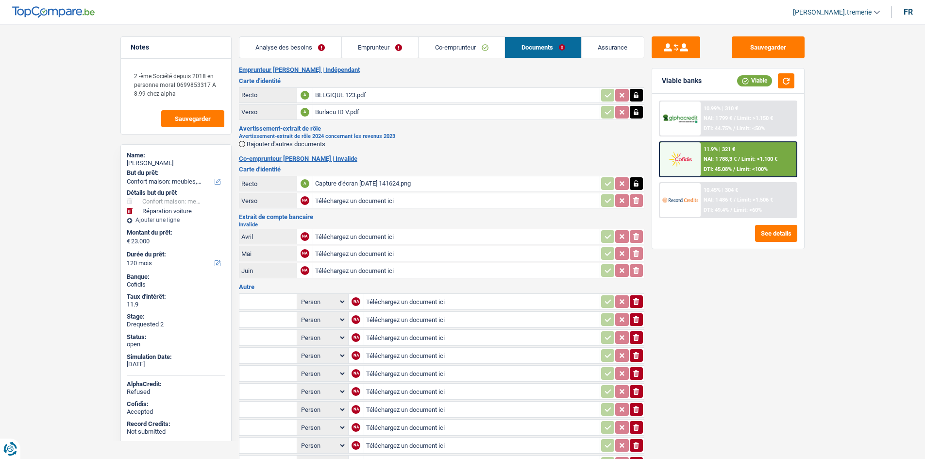
select select "household"
select select "carRepair"
select select "120"
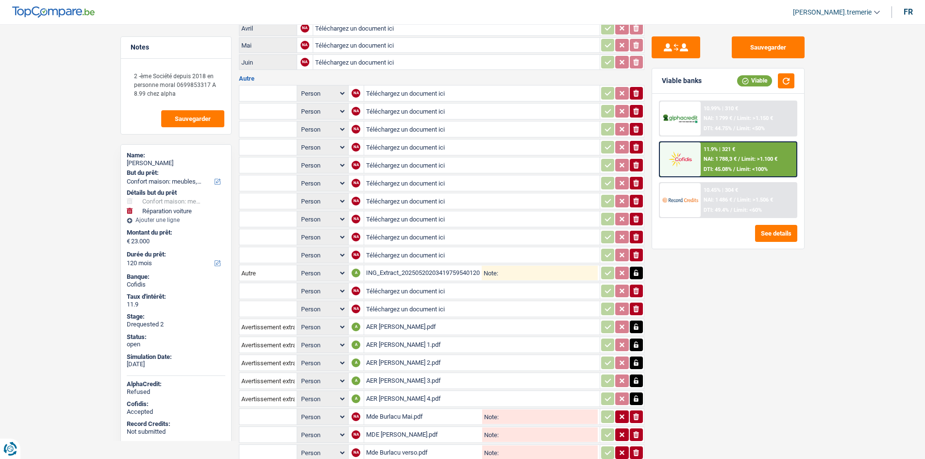
scroll to position [194, 0]
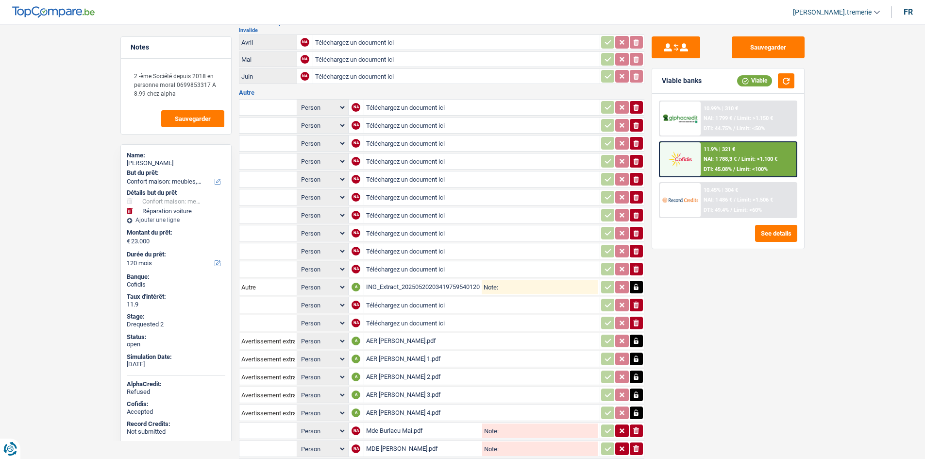
click at [636, 104] on icon "ionicons-v5-e" at bounding box center [637, 108] width 8 height 10
click at [635, 107] on icon "ionicons-v5-e" at bounding box center [637, 108] width 8 height 10
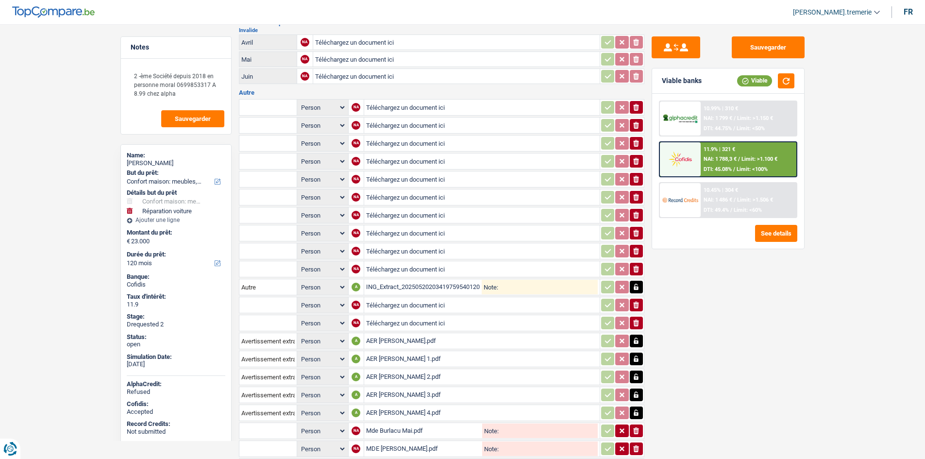
click at [514, 108] on input "Téléchargez un document ici" at bounding box center [482, 107] width 232 height 15
click at [638, 106] on icon "button" at bounding box center [636, 107] width 6 height 7
click at [638, 126] on icon "button" at bounding box center [636, 125] width 6 height 7
click at [634, 126] on icon "button" at bounding box center [636, 125] width 6 height 7
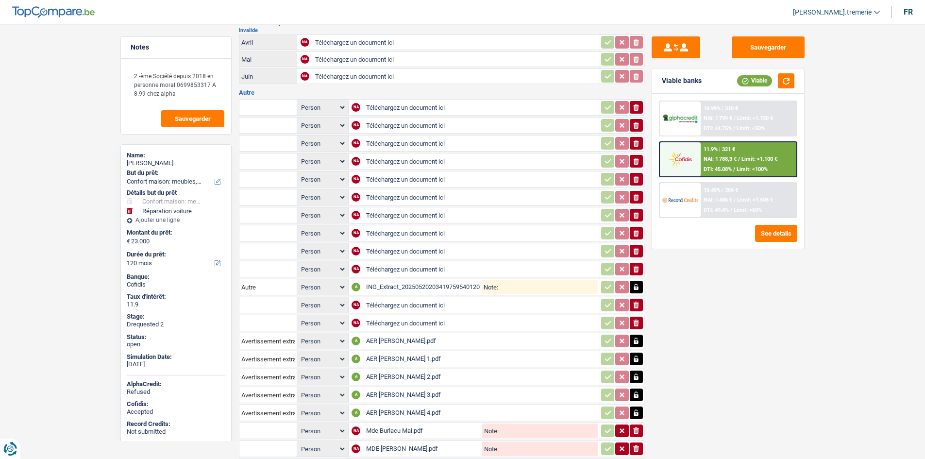
click at [634, 126] on icon "button" at bounding box center [636, 125] width 6 height 7
click at [277, 106] on input "text" at bounding box center [267, 108] width 53 height 16
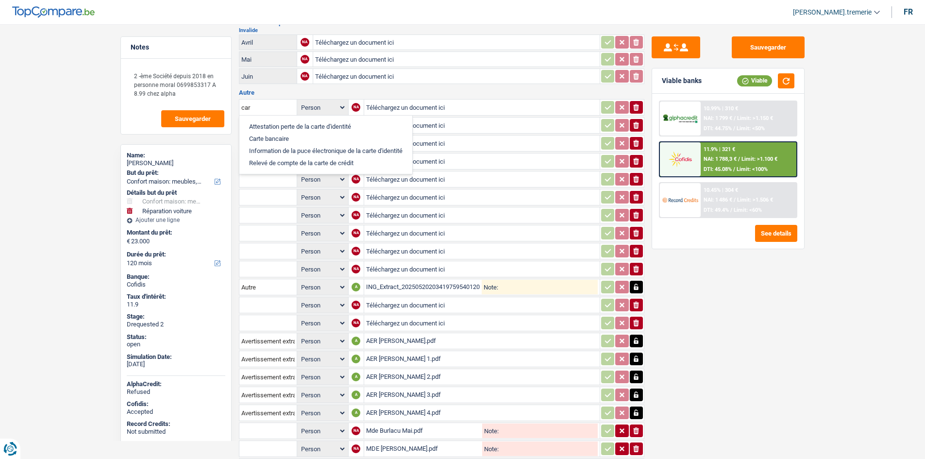
click at [285, 136] on li "Carte bancaire" at bounding box center [325, 139] width 163 height 12
type input "Carte bancaire"
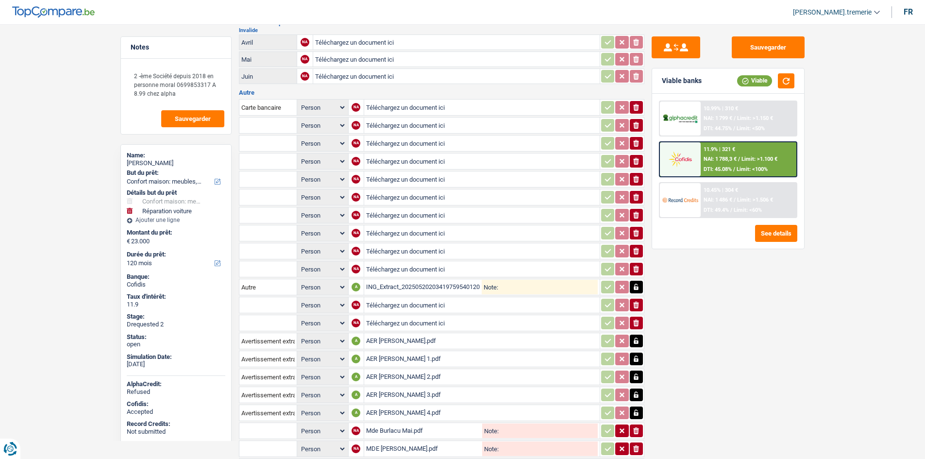
click at [395, 107] on input "Téléchargez un document ici" at bounding box center [482, 107] width 232 height 15
type input "C:\fakepath\CB Burlacu.jpg"
click at [266, 125] on input "text" at bounding box center [267, 126] width 53 height 16
click at [294, 143] on li "Carte bancaire" at bounding box center [294, 144] width 100 height 12
type input "Carte bancaire"
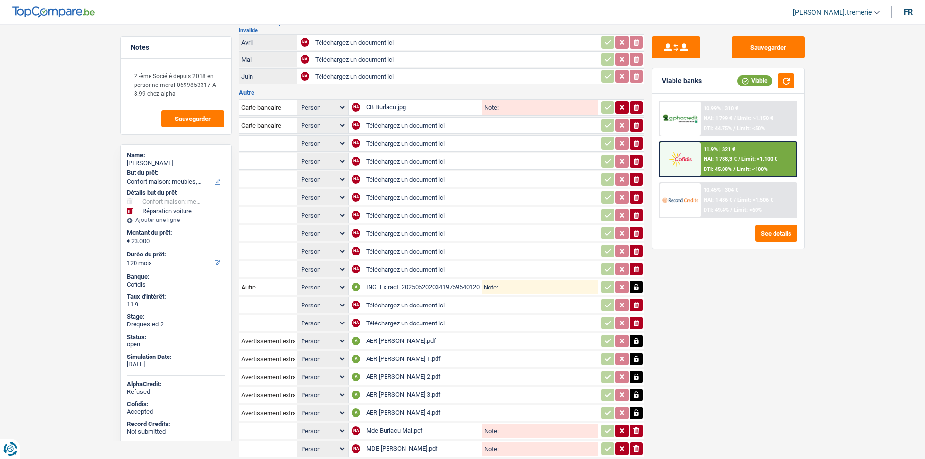
click at [408, 119] on input "Téléchargez un document ici" at bounding box center [482, 125] width 232 height 15
type input "C:\fakepath\CB Burlacu 1.jpg"
click at [634, 109] on icon "ionicons-v5-e" at bounding box center [637, 108] width 8 height 10
click at [627, 122] on button "button" at bounding box center [622, 125] width 13 height 13
click at [623, 124] on icon "button" at bounding box center [622, 125] width 4 height 4
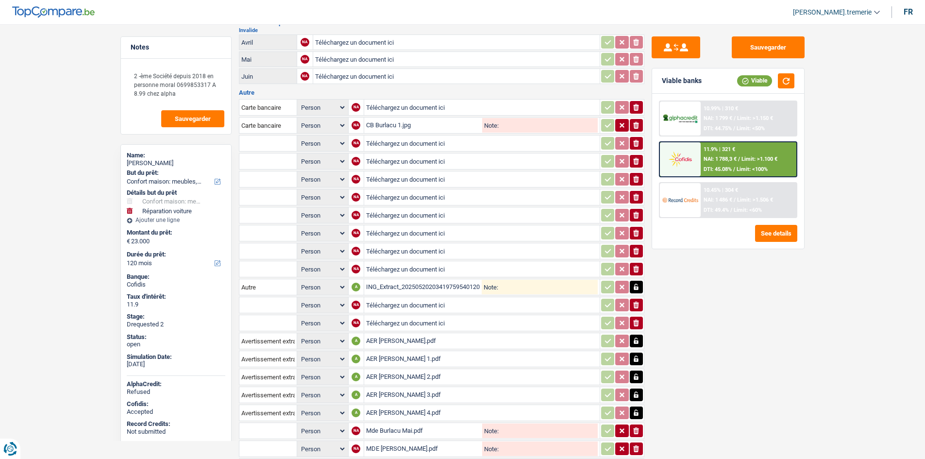
click at [623, 126] on icon "button" at bounding box center [622, 125] width 4 height 4
click at [635, 125] on icon "button" at bounding box center [636, 125] width 6 height 7
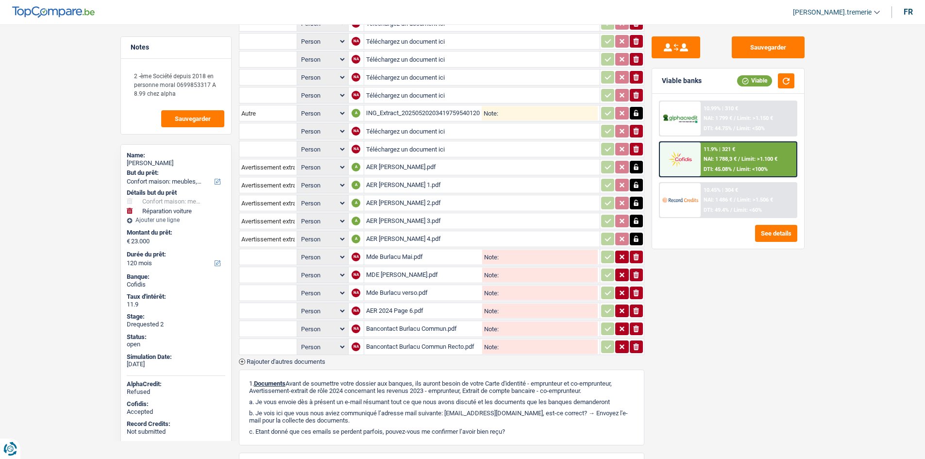
scroll to position [389, 0]
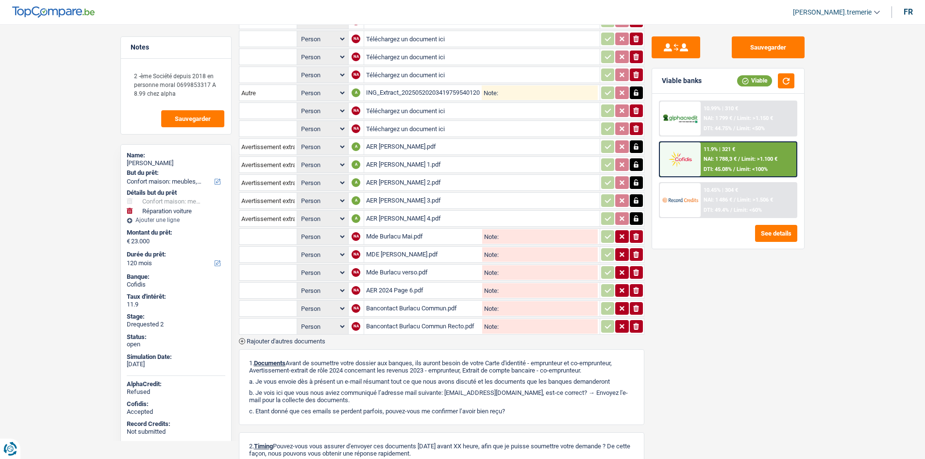
click at [425, 147] on div "AER MR BURLACU.pdf" at bounding box center [482, 146] width 232 height 15
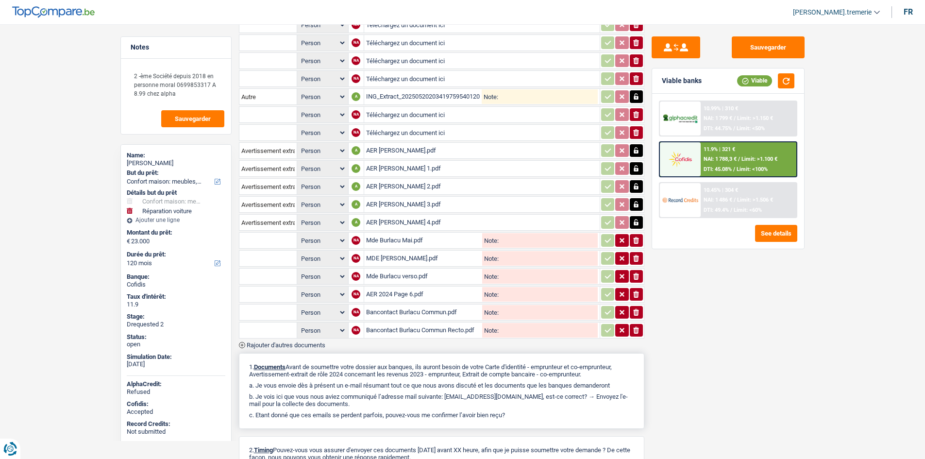
scroll to position [493, 0]
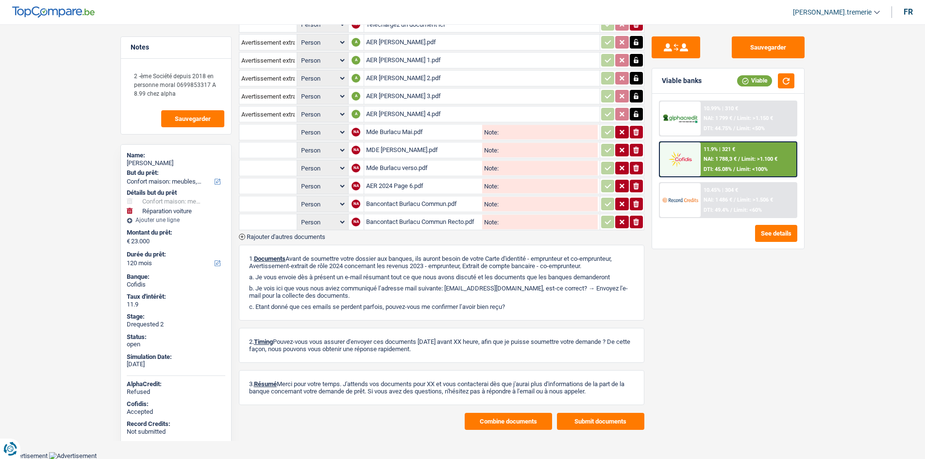
click at [524, 420] on button "Combine documents" at bounding box center [508, 421] width 87 height 17
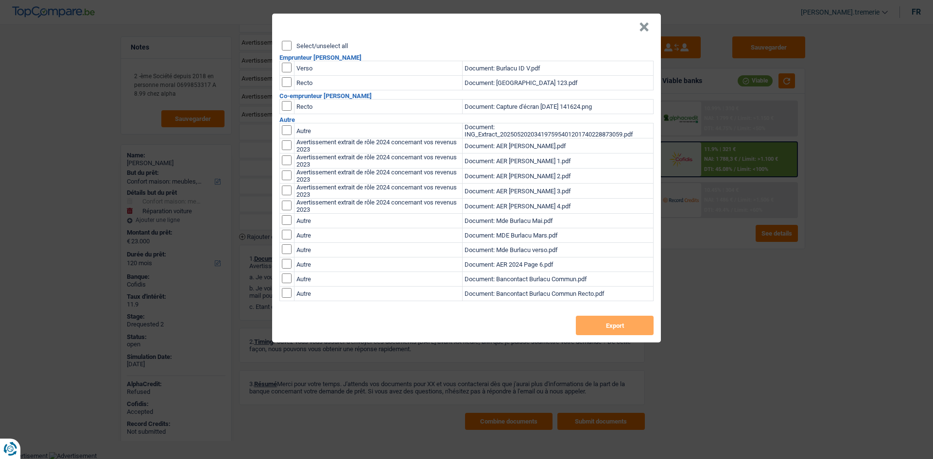
click at [288, 135] on input "checkbox" at bounding box center [287, 130] width 10 height 10
checkbox input "true"
click at [287, 135] on input "checkbox" at bounding box center [287, 130] width 10 height 10
checkbox input "true"
click at [286, 135] on input "checkbox" at bounding box center [287, 130] width 10 height 10
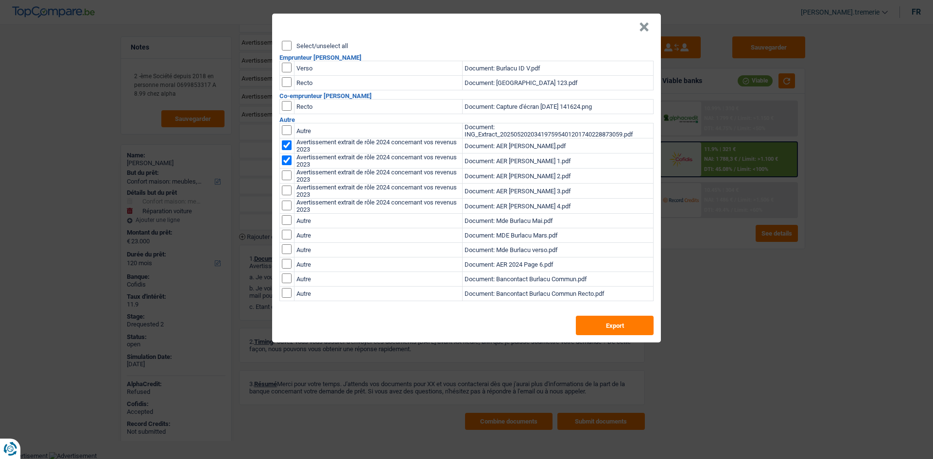
checkbox input "true"
click at [289, 135] on input "checkbox" at bounding box center [287, 130] width 10 height 10
checkbox input "true"
click at [286, 135] on input "checkbox" at bounding box center [287, 130] width 10 height 10
checkbox input "true"
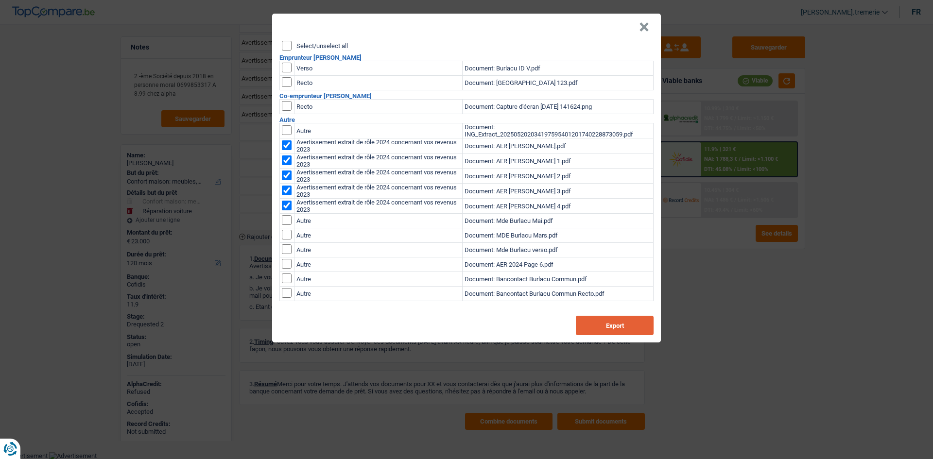
click at [627, 324] on button "Export" at bounding box center [615, 325] width 78 height 19
click at [645, 23] on button "×" at bounding box center [644, 27] width 10 height 10
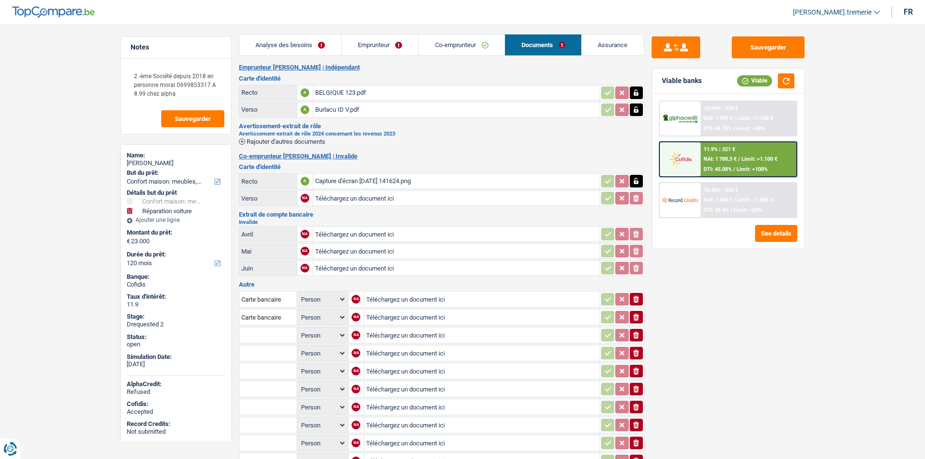
scroll to position [0, 0]
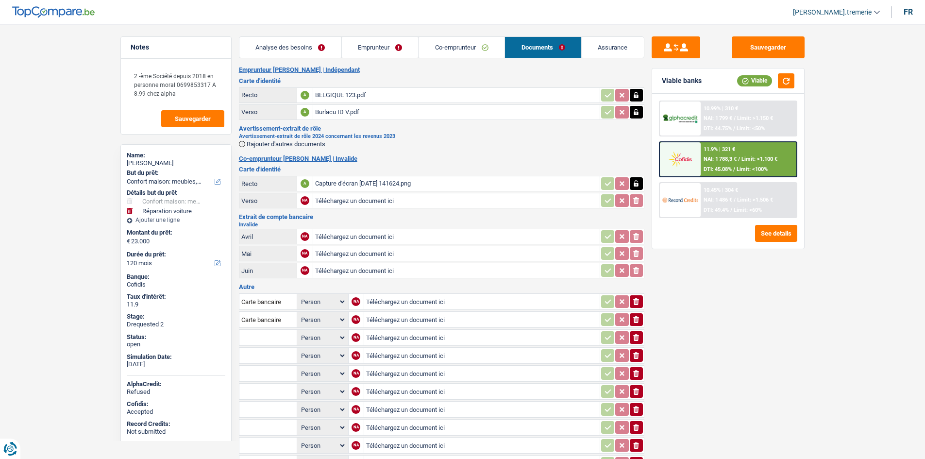
click at [270, 143] on span "Rajouter d'autres documents" at bounding box center [286, 144] width 79 height 6
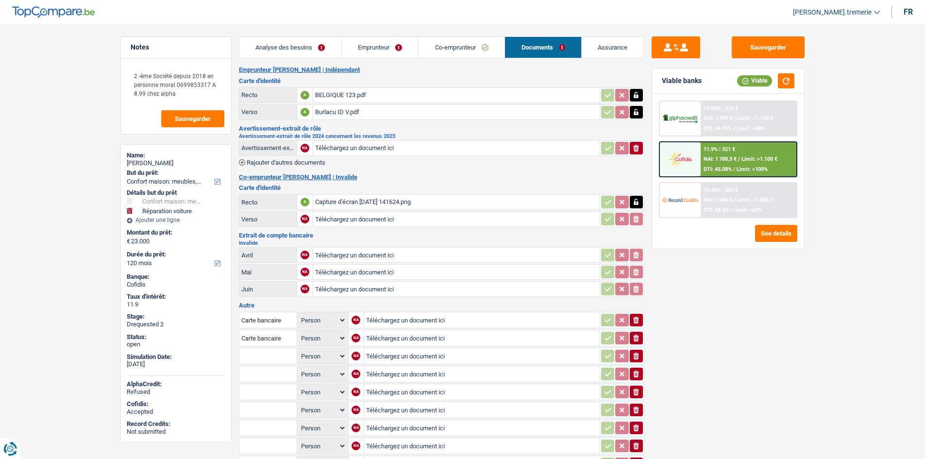
click at [377, 149] on input "Téléchargez un document ici" at bounding box center [456, 148] width 283 height 15
type input "C:\fakepath\dan_burlacu_172375.pdf"
click at [364, 91] on div "BELGIQUE 123.pdf" at bounding box center [456, 95] width 283 height 15
click at [376, 113] on div "Burlacu ID V.pdf" at bounding box center [456, 112] width 283 height 15
click at [390, 150] on input "Téléchargez un document ici" at bounding box center [456, 148] width 283 height 15
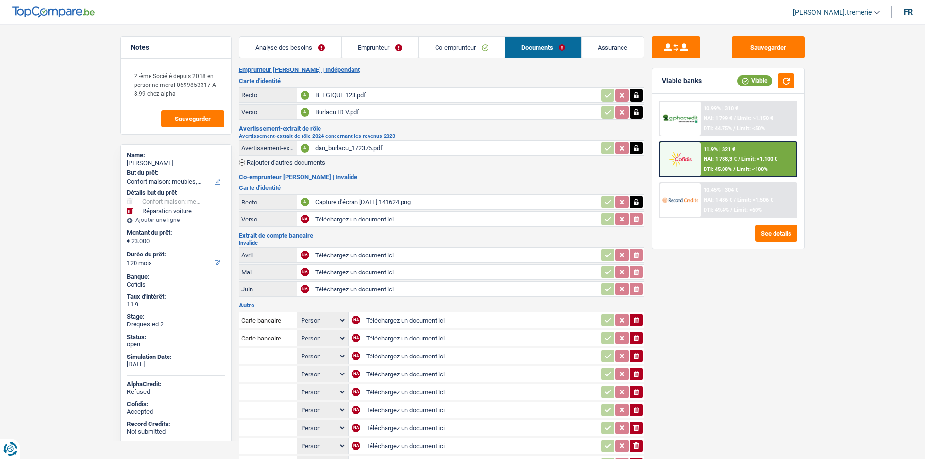
click at [381, 204] on div "Capture d'écran 2025-05-27 141624.png" at bounding box center [456, 202] width 283 height 15
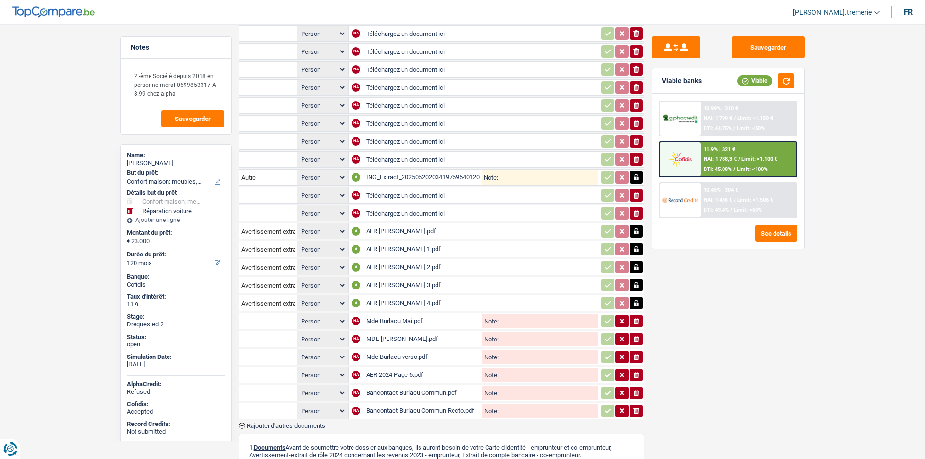
scroll to position [340, 0]
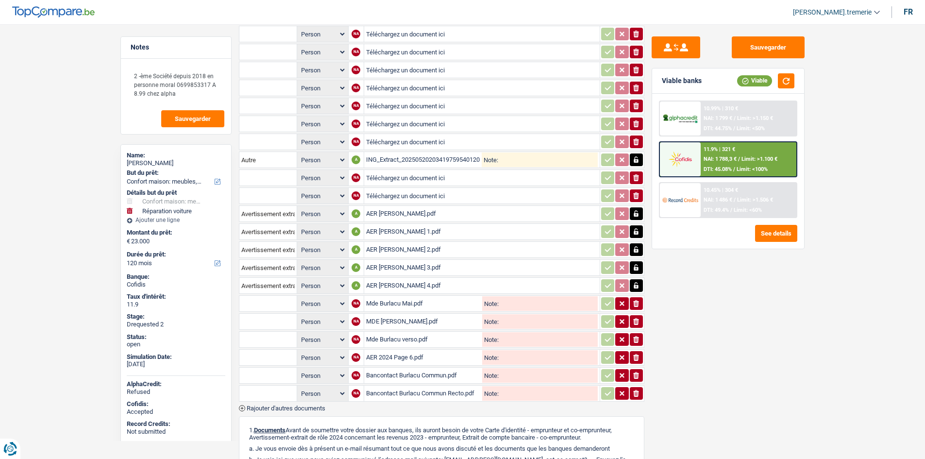
click at [432, 338] on div "Mde Burlacu verso.pdf" at bounding box center [423, 339] width 115 height 15
click at [640, 341] on icon "ionicons-v5-e" at bounding box center [637, 340] width 8 height 10
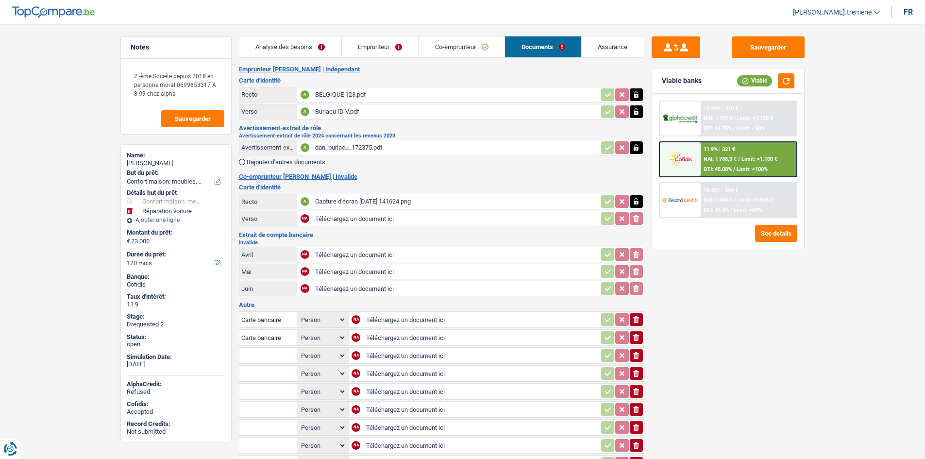
scroll to position [0, 0]
click at [398, 217] on input "Téléchargez un document ici" at bounding box center [456, 219] width 283 height 15
type input "C:\fakepath\026dbb98-1750163679433_mde-burlacu-verso.pdf"
click at [361, 147] on div "dan_burlacu_172375.pdf" at bounding box center [456, 148] width 283 height 15
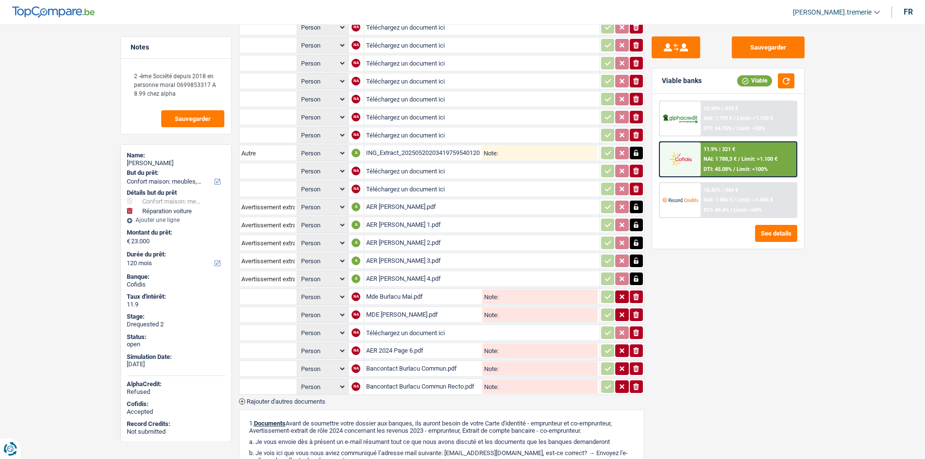
scroll to position [486, 0]
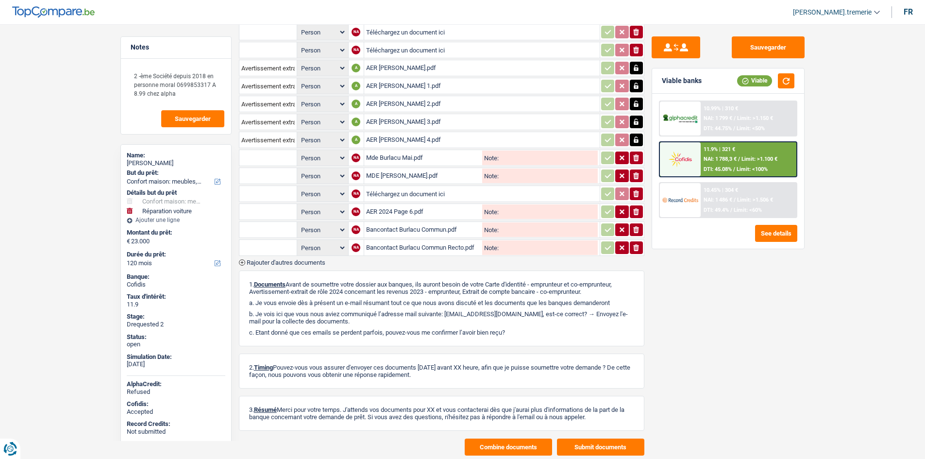
click at [531, 451] on button "Combine documents" at bounding box center [508, 447] width 87 height 17
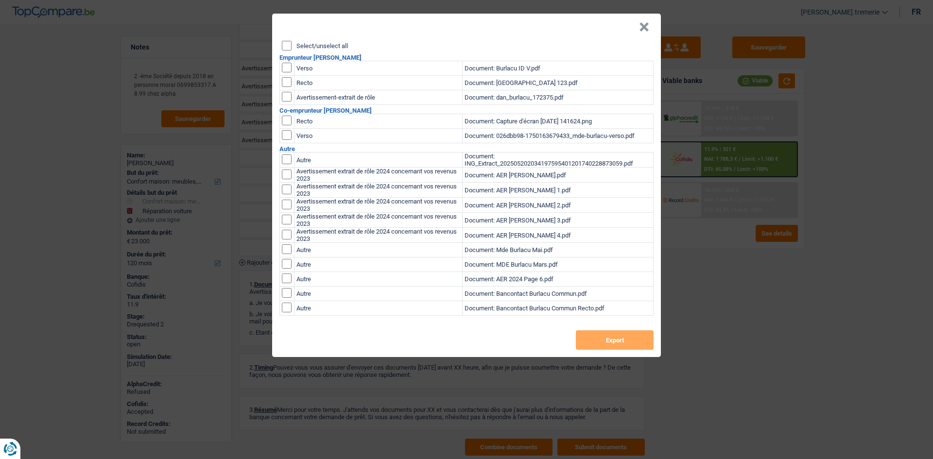
click at [289, 164] on input "checkbox" at bounding box center [287, 159] width 10 height 10
checkbox input "true"
click at [288, 164] on input "checkbox" at bounding box center [287, 159] width 10 height 10
checkbox input "true"
click at [289, 164] on input "checkbox" at bounding box center [287, 159] width 10 height 10
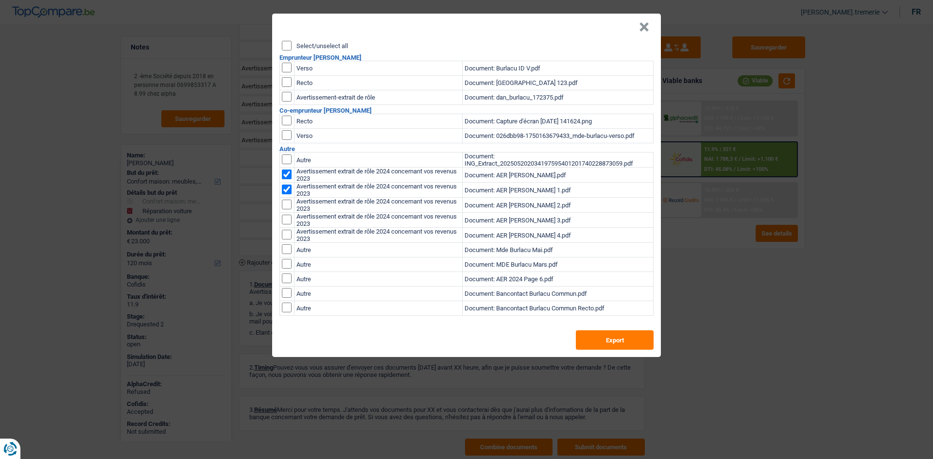
checkbox input "true"
click at [287, 164] on input "checkbox" at bounding box center [287, 159] width 10 height 10
checkbox input "true"
click at [286, 164] on input "checkbox" at bounding box center [287, 159] width 10 height 10
checkbox input "true"
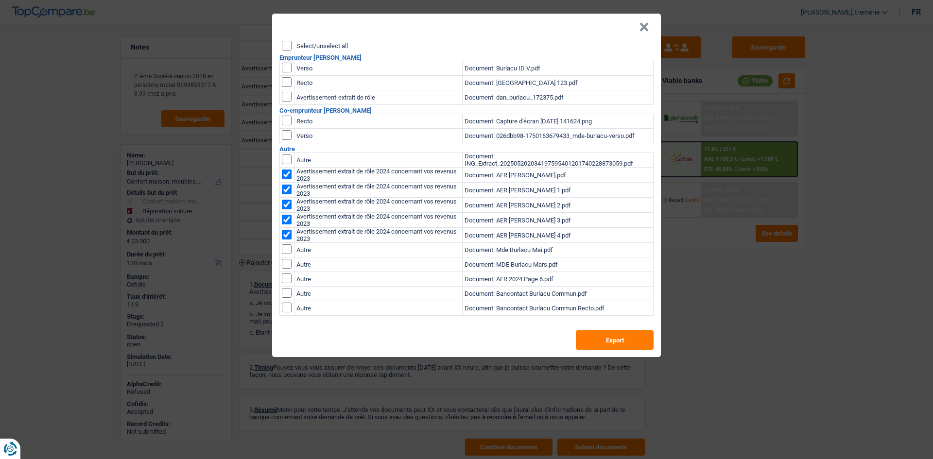
click at [286, 164] on input "checkbox" at bounding box center [287, 159] width 10 height 10
checkbox input "true"
click at [613, 342] on button "Export" at bounding box center [615, 339] width 78 height 19
drag, startPoint x: 642, startPoint y: 25, endPoint x: 620, endPoint y: 19, distance: 22.6
click at [642, 25] on button "×" at bounding box center [644, 27] width 10 height 10
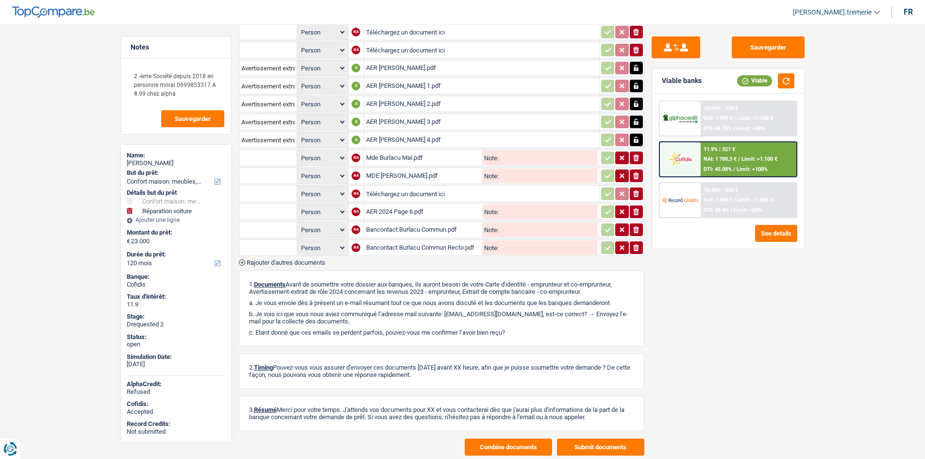
click at [428, 230] on div "Bancontact Burlacu Commun.pdf" at bounding box center [423, 229] width 115 height 15
click at [432, 245] on div "Bancontact Burlacu Commun Recto.pdf" at bounding box center [423, 247] width 115 height 15
click at [291, 229] on input "text" at bounding box center [267, 230] width 53 height 16
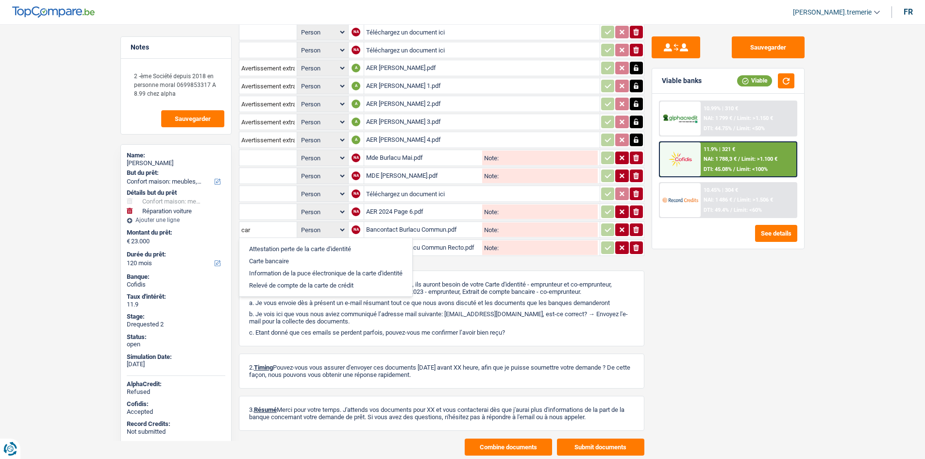
click at [287, 262] on li "Carte bancaire" at bounding box center [325, 261] width 163 height 12
type input "Carte bancaire"
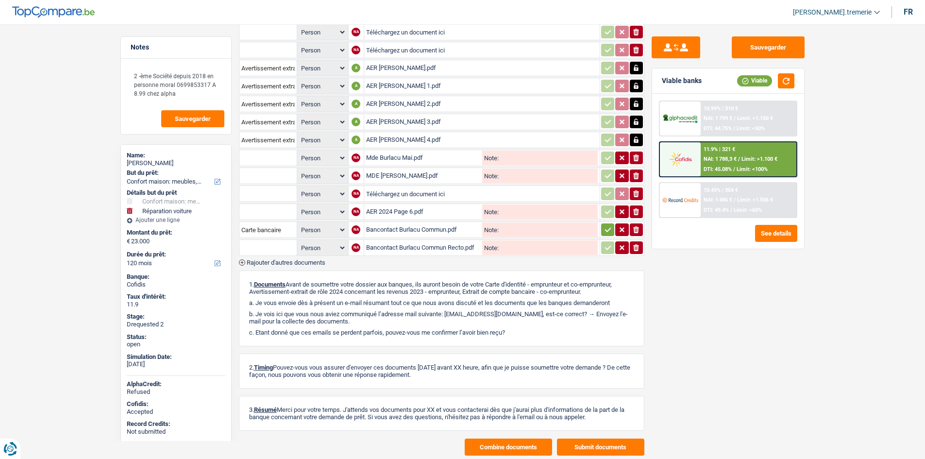
click at [270, 250] on input "text" at bounding box center [267, 248] width 53 height 16
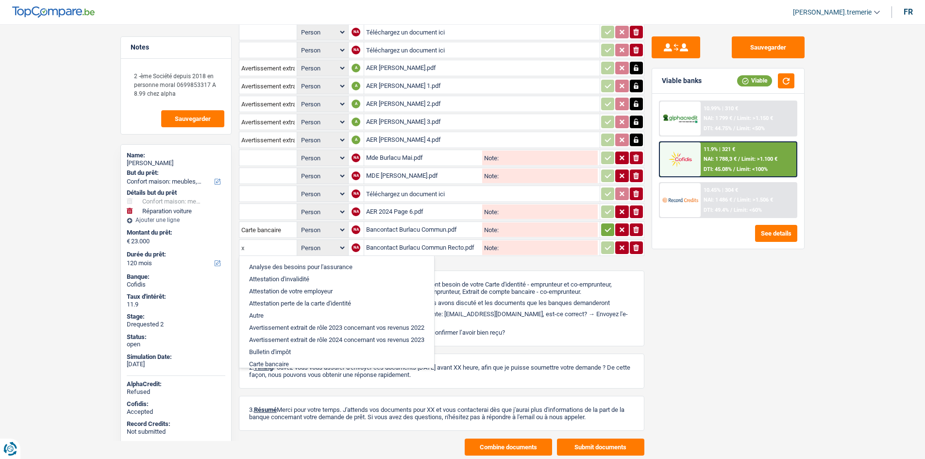
type input "x"
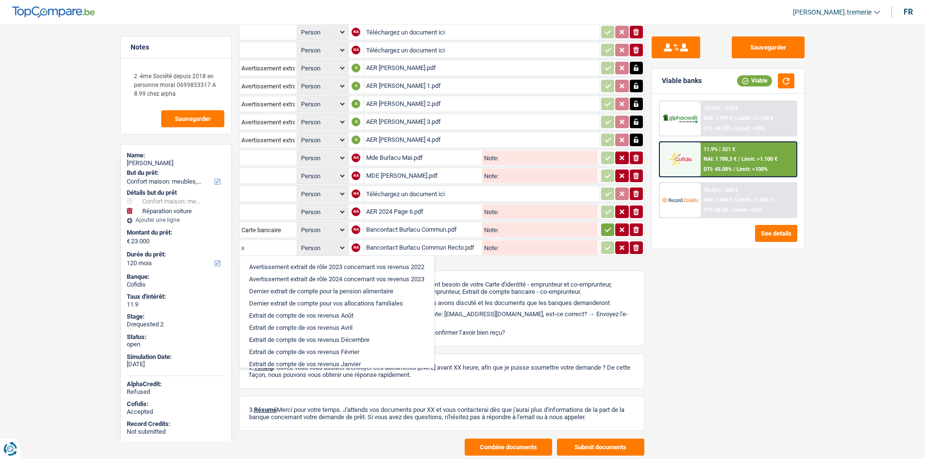
click at [271, 244] on input "x" at bounding box center [267, 248] width 53 height 16
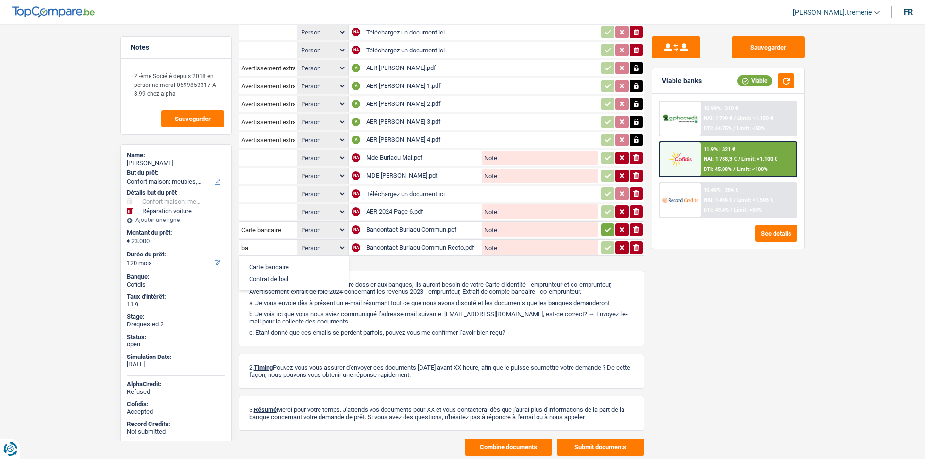
click at [278, 271] on li "Carte bancaire" at bounding box center [294, 267] width 100 height 12
type input "Carte bancaire"
click at [608, 232] on icon "button" at bounding box center [608, 230] width 8 height 10
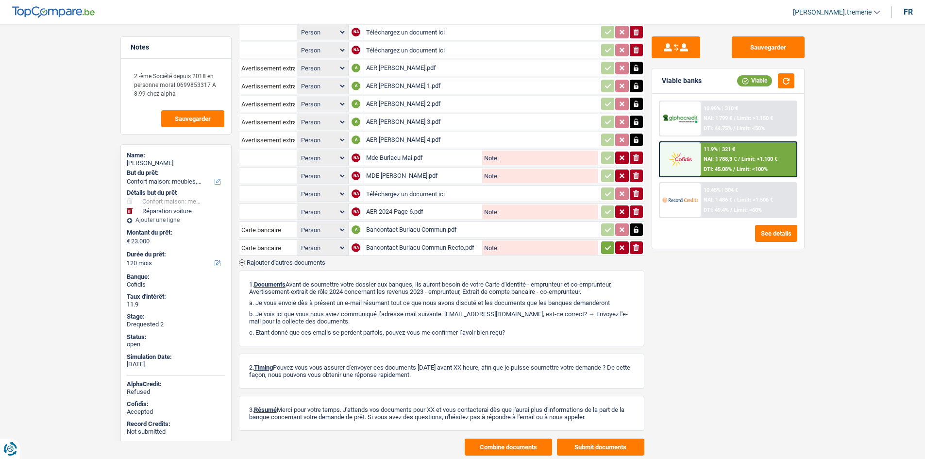
click at [610, 246] on icon "button" at bounding box center [608, 248] width 8 height 10
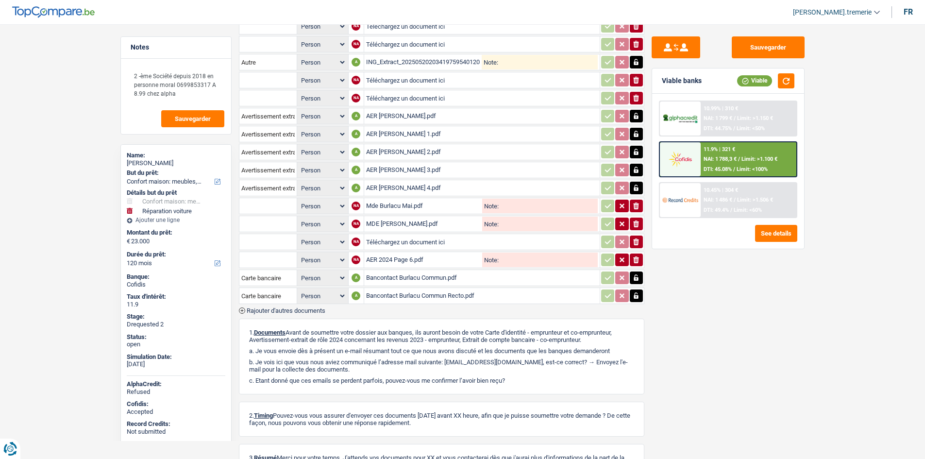
scroll to position [437, 0]
click at [634, 263] on icon "button" at bounding box center [636, 260] width 6 height 7
click at [637, 117] on icon "button" at bounding box center [636, 117] width 4 height 6
click at [637, 117] on icon "ionicons-v5-e" at bounding box center [637, 117] width 8 height 10
click at [634, 118] on icon "ionicons-v5-e" at bounding box center [637, 117] width 8 height 10
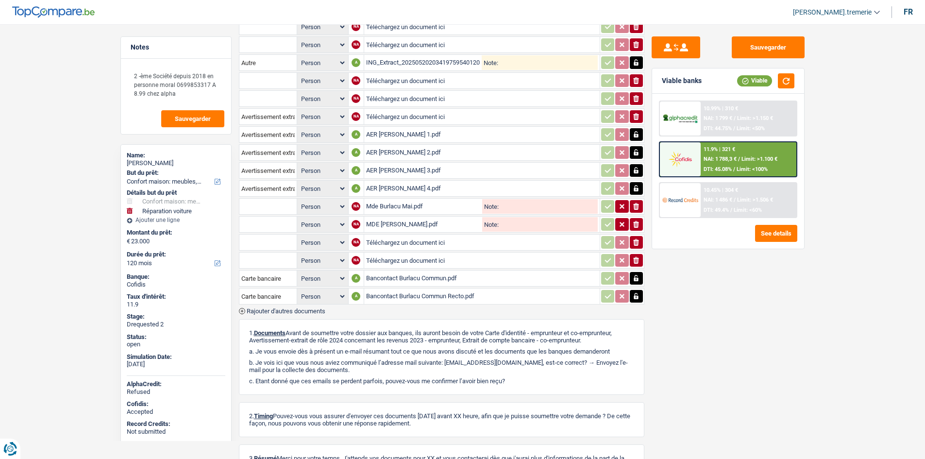
click at [636, 135] on icon "button" at bounding box center [636, 135] width 4 height 6
click at [636, 135] on icon "ionicons-v5-e" at bounding box center [637, 135] width 8 height 10
click at [638, 151] on icon "button" at bounding box center [637, 153] width 8 height 10
click at [638, 151] on icon "button" at bounding box center [636, 152] width 6 height 7
click at [638, 172] on icon "button" at bounding box center [636, 171] width 4 height 6
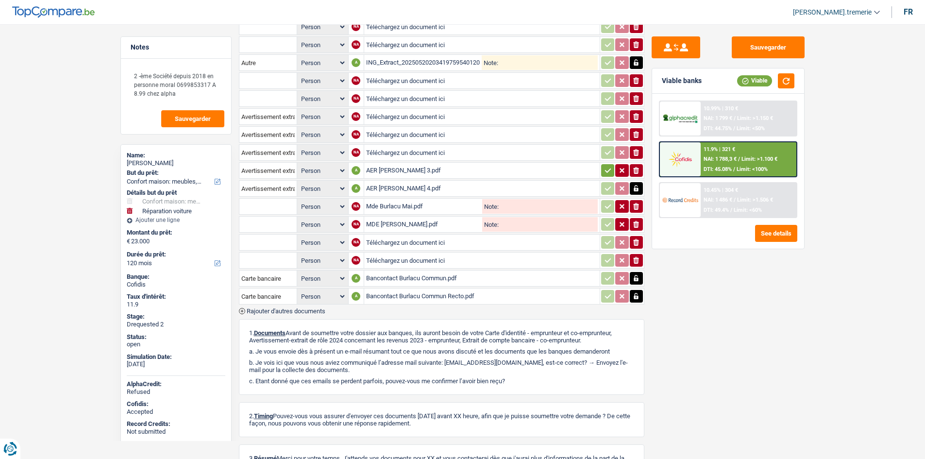
click at [638, 172] on icon "button" at bounding box center [636, 170] width 6 height 7
click at [637, 189] on icon "button" at bounding box center [636, 189] width 4 height 6
click at [637, 189] on icon "button" at bounding box center [636, 188] width 6 height 7
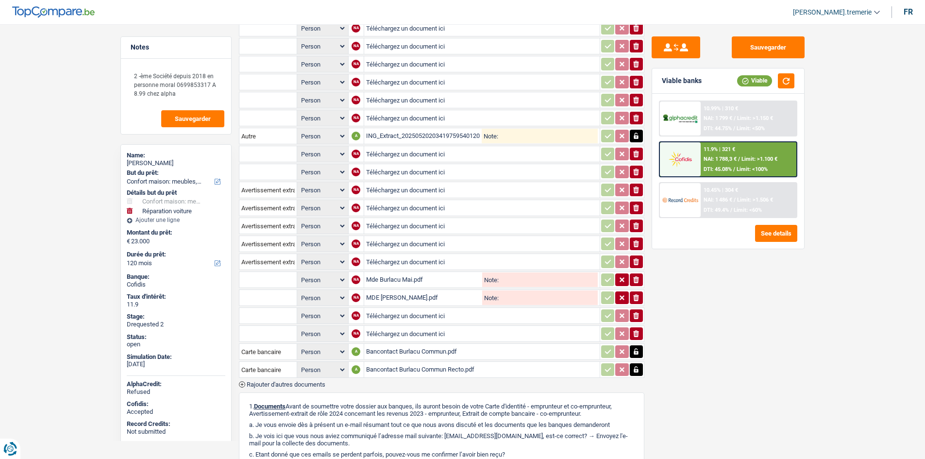
scroll to position [340, 0]
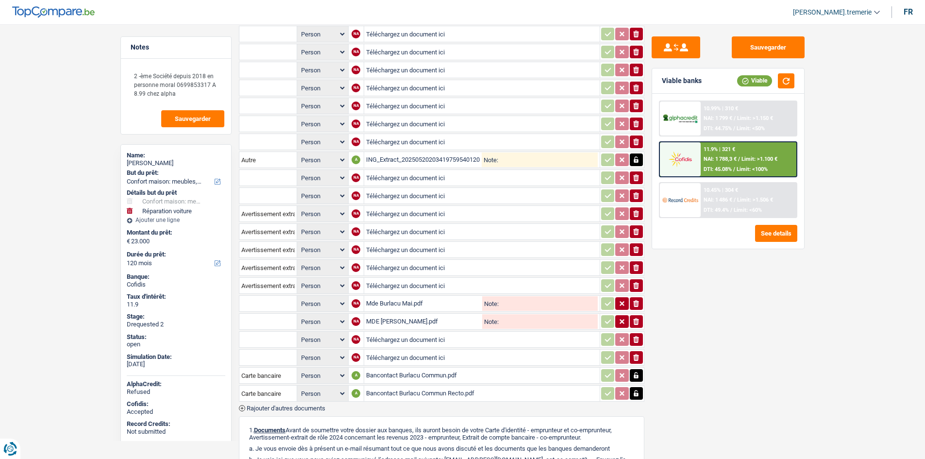
click at [420, 155] on div "ING_Extract_202505202034197595401201740228873059.pdf" at bounding box center [424, 160] width 116 height 15
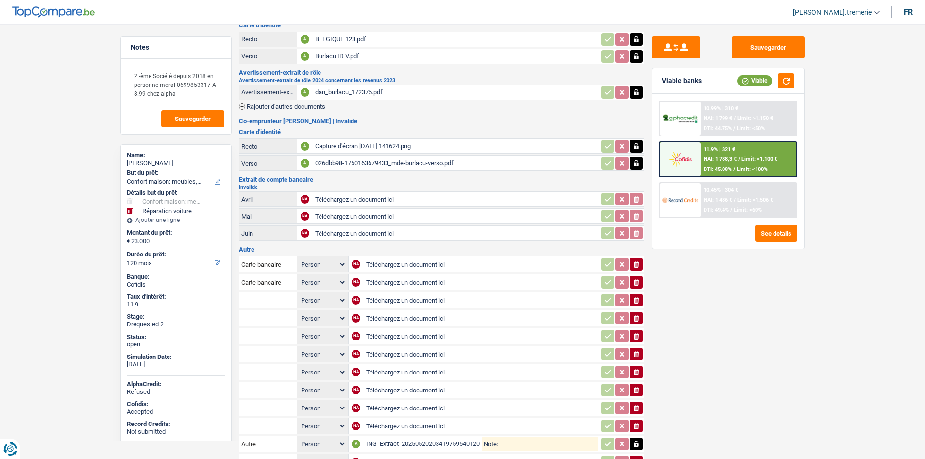
scroll to position [0, 0]
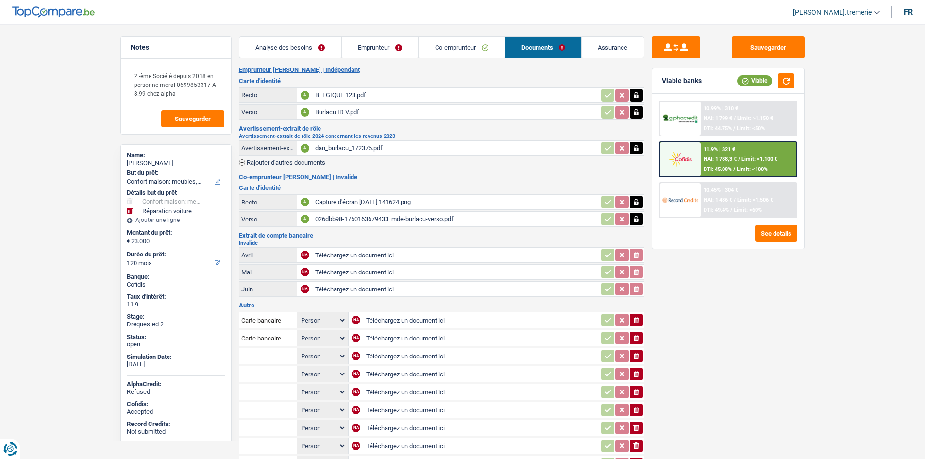
click at [636, 151] on icon "button" at bounding box center [637, 148] width 8 height 10
click at [637, 151] on icon "button" at bounding box center [636, 148] width 6 height 7
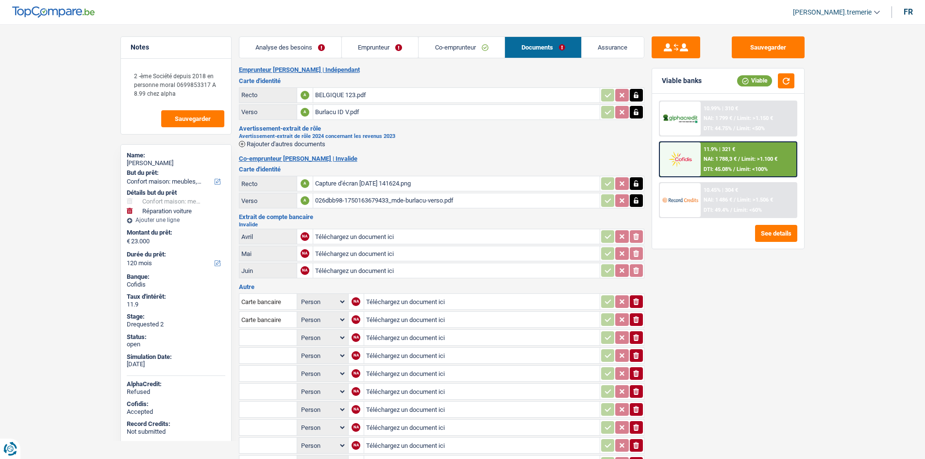
click at [312, 145] on span "Rajouter d'autres documents" at bounding box center [286, 144] width 79 height 6
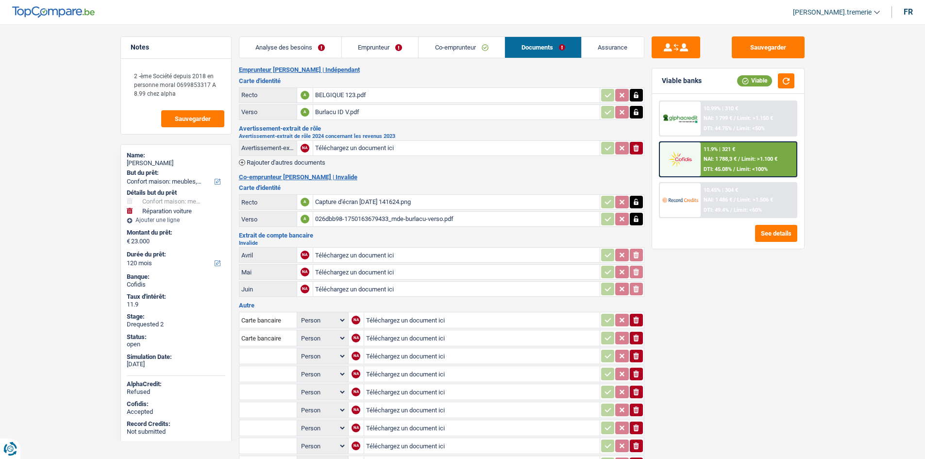
click at [384, 147] on input "Téléchargez un document ici" at bounding box center [456, 148] width 283 height 15
type input "C:\fakepath\dan_burlacu_172375 (1).pdf"
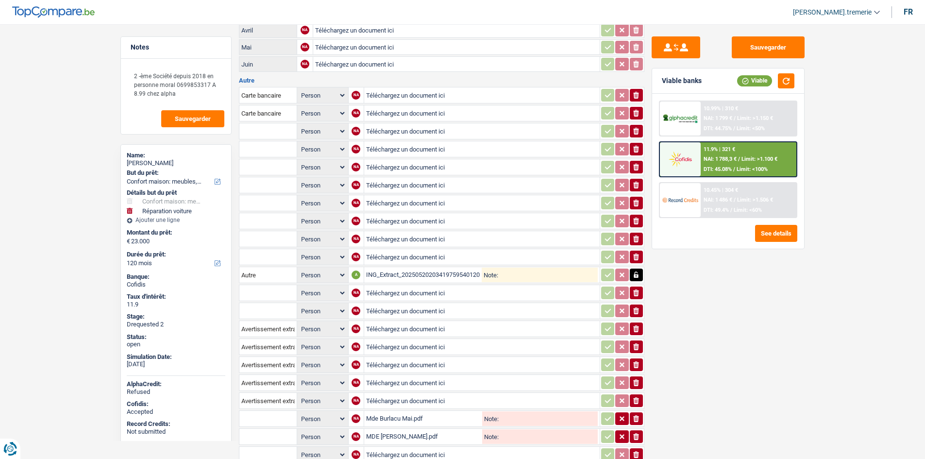
scroll to position [340, 0]
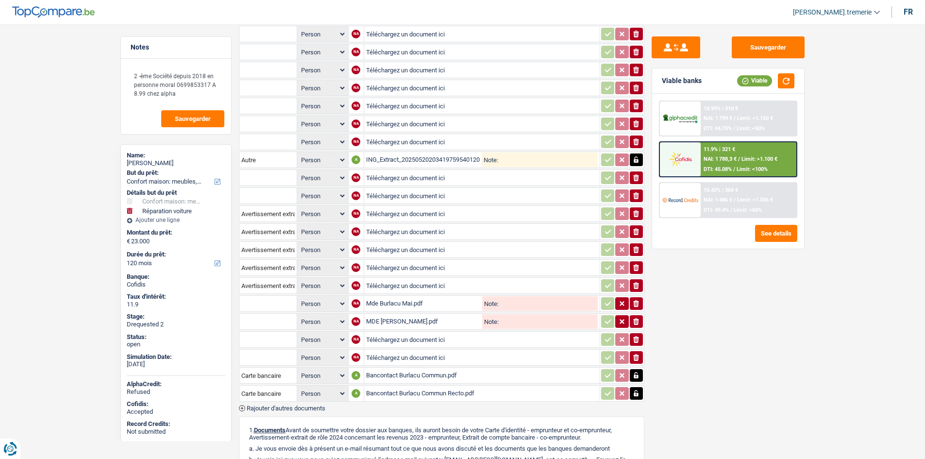
click at [641, 214] on button "ionicons-v5-e" at bounding box center [636, 213] width 13 height 13
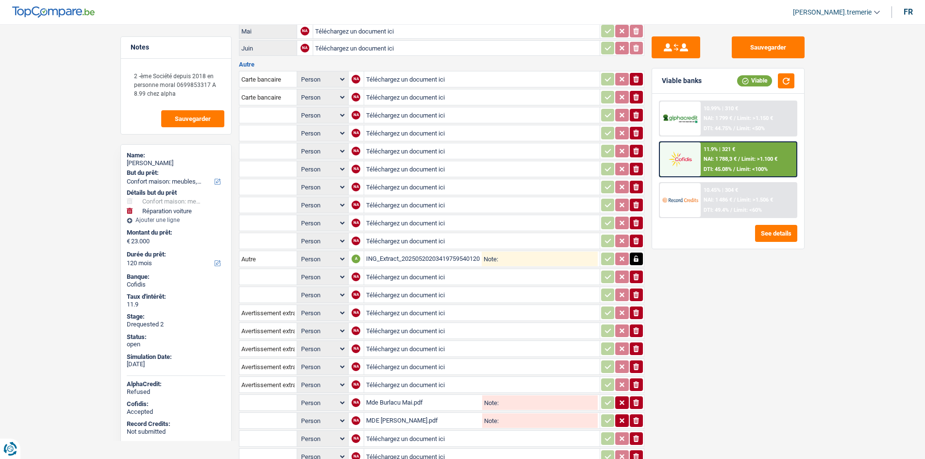
scroll to position [243, 0]
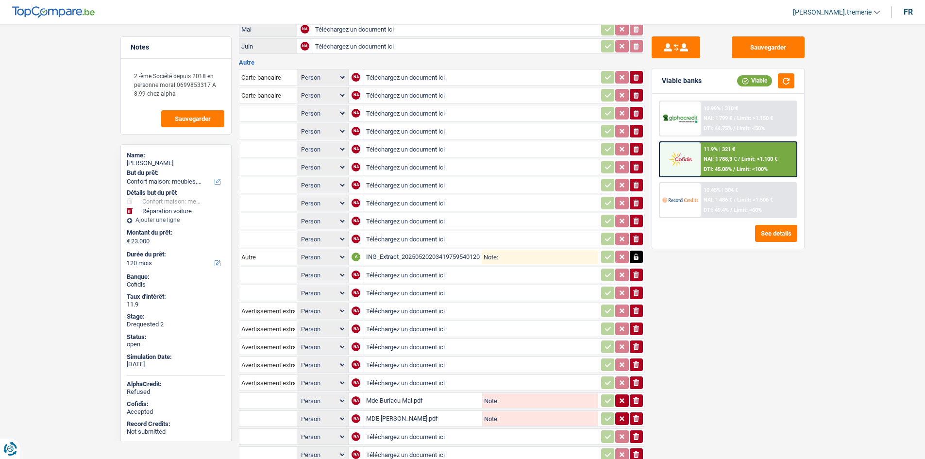
click at [640, 88] on td "ionicons-v5-e" at bounding box center [622, 95] width 45 height 17
click at [637, 95] on icon "ionicons-v5-e" at bounding box center [637, 95] width 8 height 10
drag, startPoint x: 637, startPoint y: 95, endPoint x: 637, endPoint y: 103, distance: 7.8
click at [637, 94] on icon "ionicons-v5-e" at bounding box center [637, 95] width 8 height 10
click at [638, 116] on icon "button" at bounding box center [636, 113] width 6 height 7
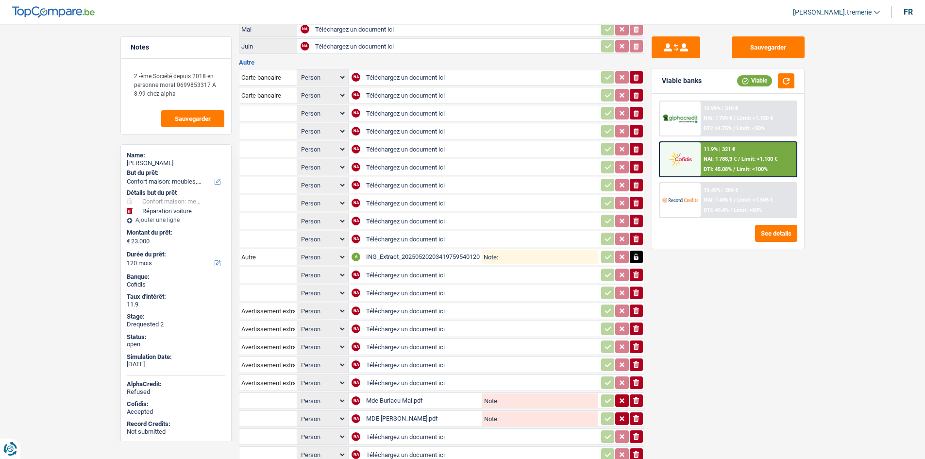
click at [634, 163] on icon "ionicons-v5-e" at bounding box center [637, 167] width 8 height 10
click at [637, 184] on icon "button" at bounding box center [636, 185] width 6 height 7
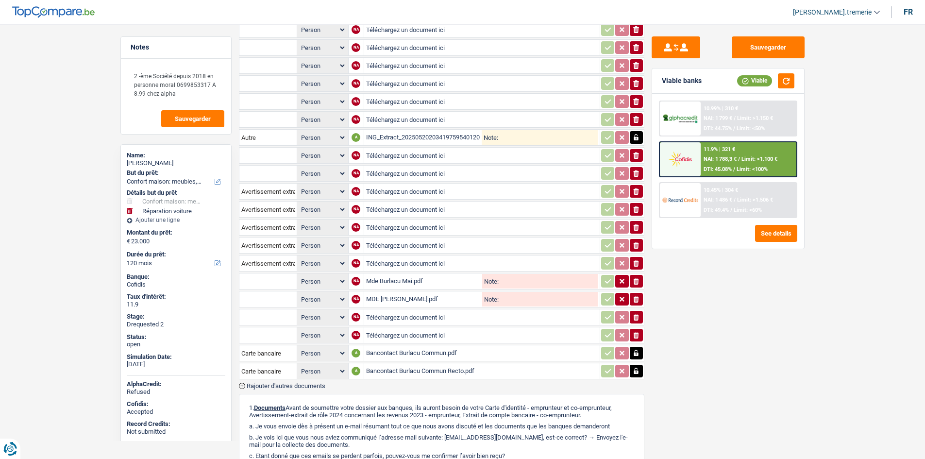
scroll to position [340, 0]
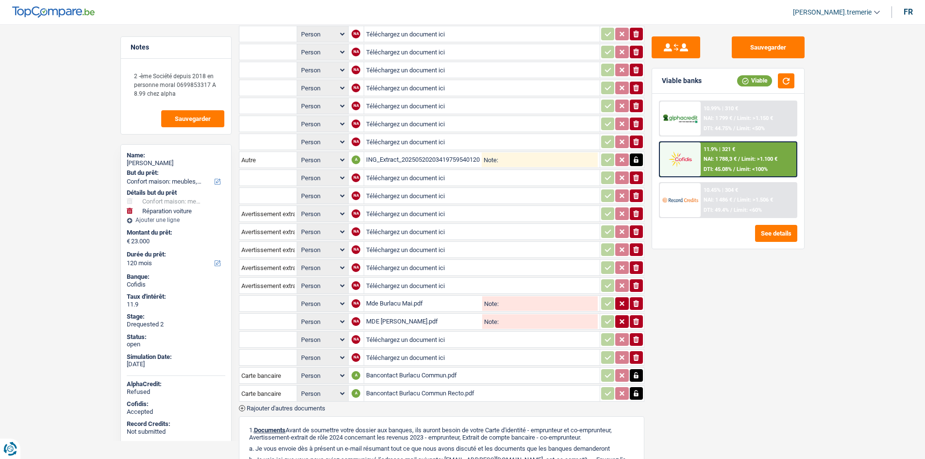
click at [412, 158] on div "ING_Extract_202505202034197595401201740228873059.pdf" at bounding box center [424, 160] width 116 height 15
click at [408, 302] on div "Mde Burlacu Mai.pdf" at bounding box center [423, 303] width 115 height 15
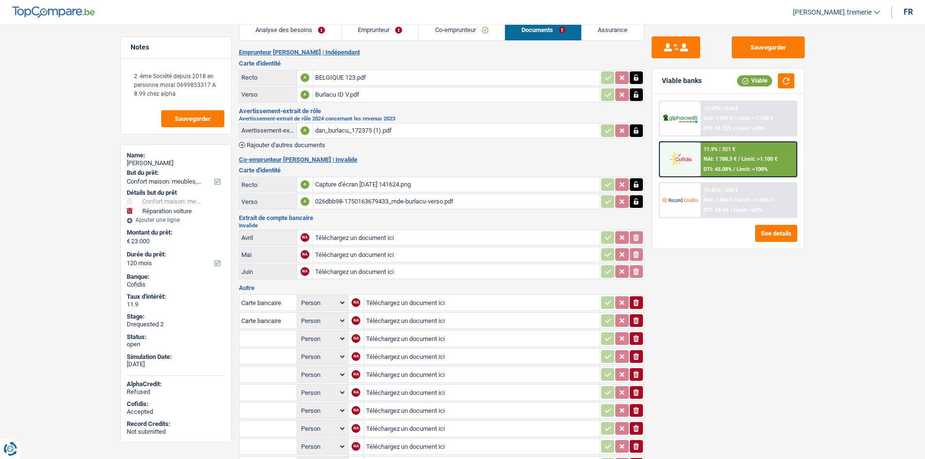
scroll to position [0, 0]
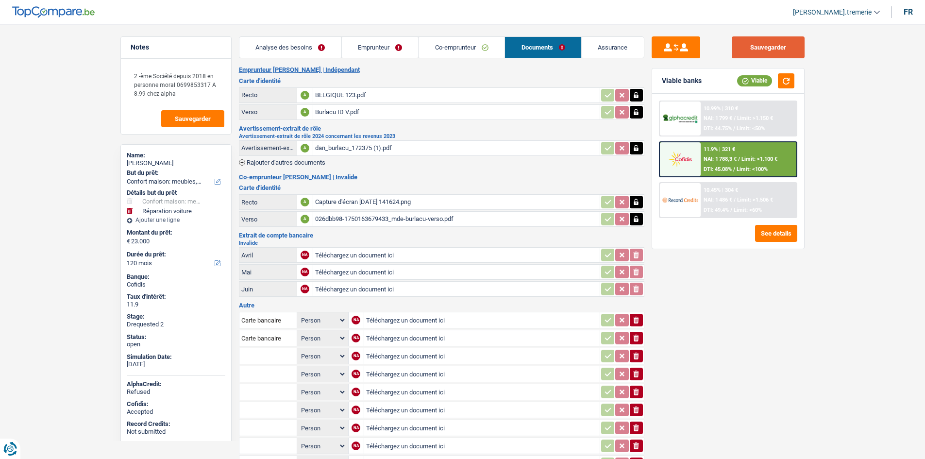
click at [760, 43] on button "Sauvegarder" at bounding box center [768, 47] width 73 height 22
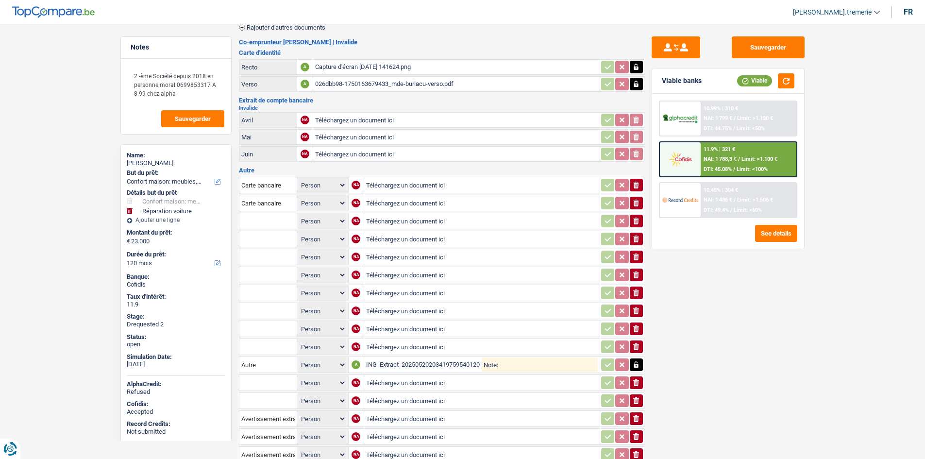
scroll to position [243, 0]
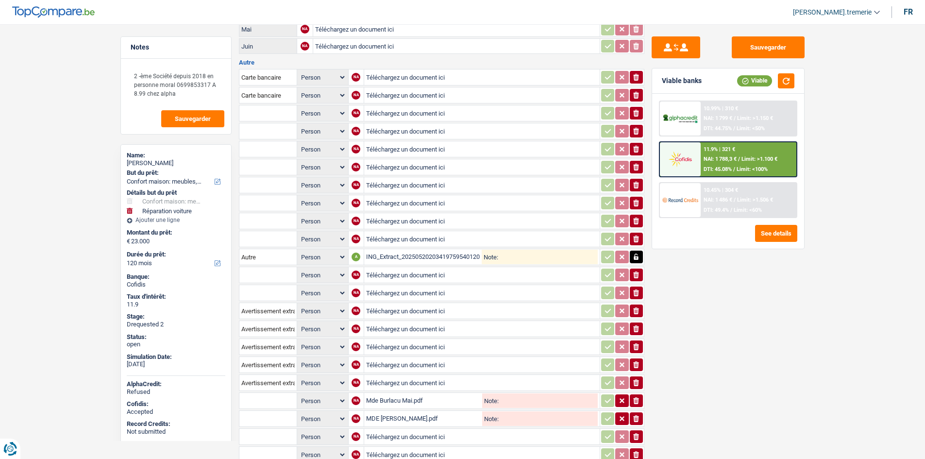
click at [447, 256] on div "ING_Extract_202505202034197595401201740228873059.pdf" at bounding box center [424, 257] width 116 height 15
click at [641, 254] on button "button" at bounding box center [636, 257] width 13 height 13
click at [641, 254] on button "ionicons-v5-e" at bounding box center [636, 257] width 13 height 13
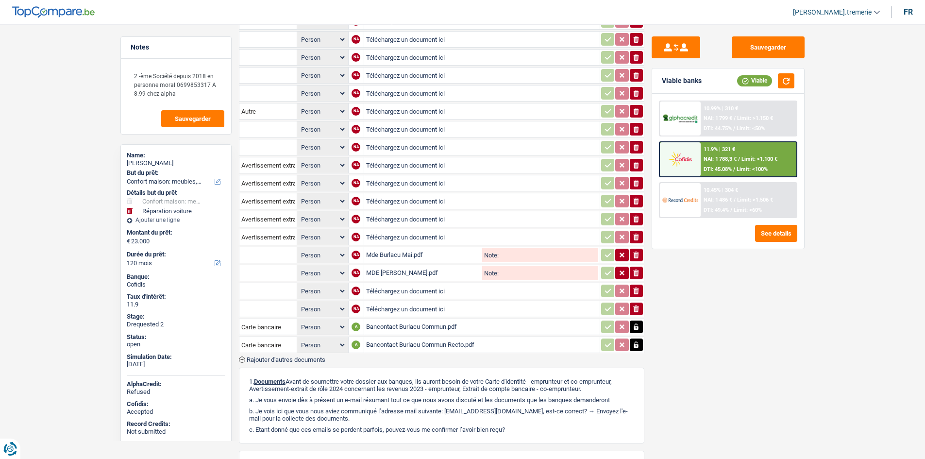
click at [637, 256] on icon "button" at bounding box center [636, 255] width 6 height 7
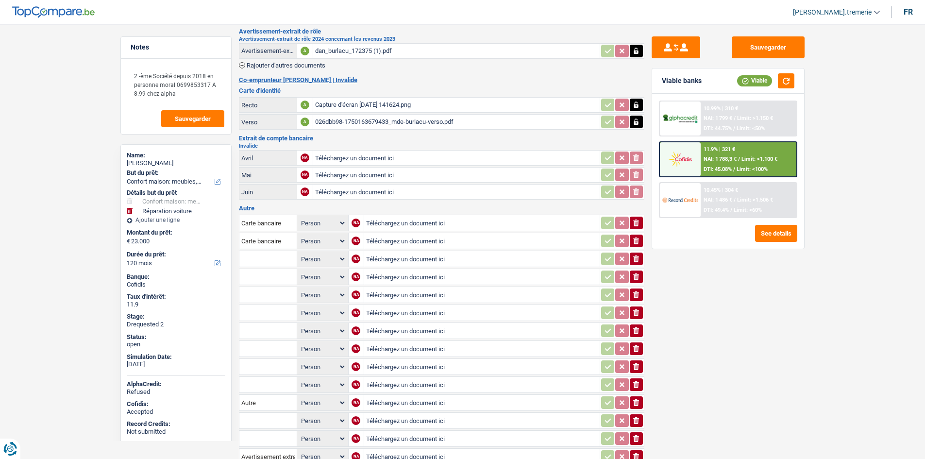
scroll to position [0, 0]
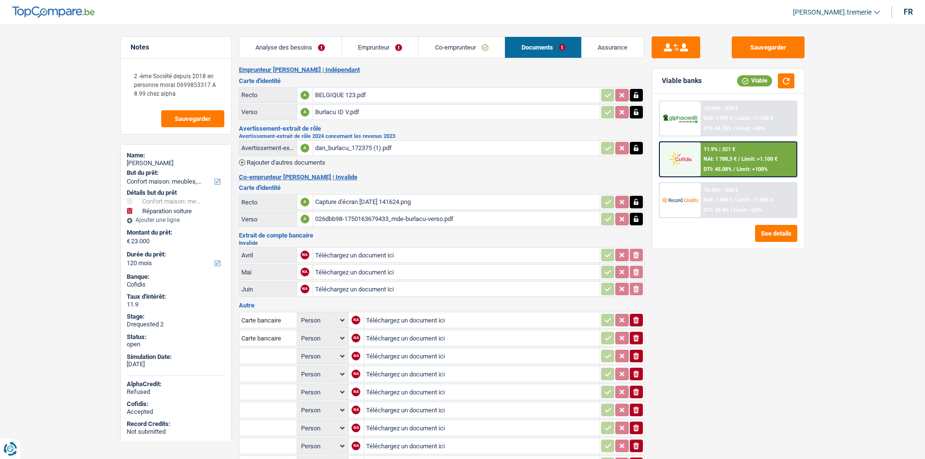
click at [378, 257] on input "Téléchargez un document ici" at bounding box center [456, 255] width 283 height 15
type input "C:\fakepath\avril burlacu.pdf"
click at [388, 274] on input "Téléchargez un document ici" at bounding box center [456, 272] width 283 height 15
type input "C:\fakepath\026dbb98-1749637741318_mde-burlacu-mai.pdf"
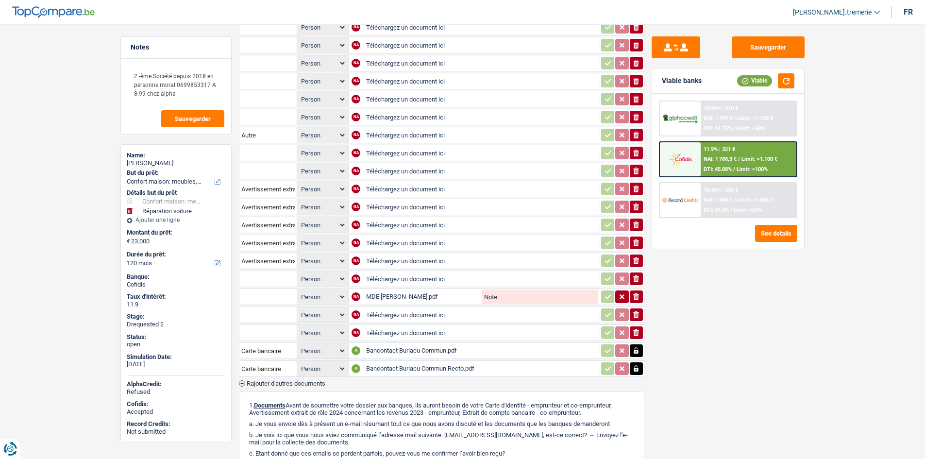
scroll to position [486, 0]
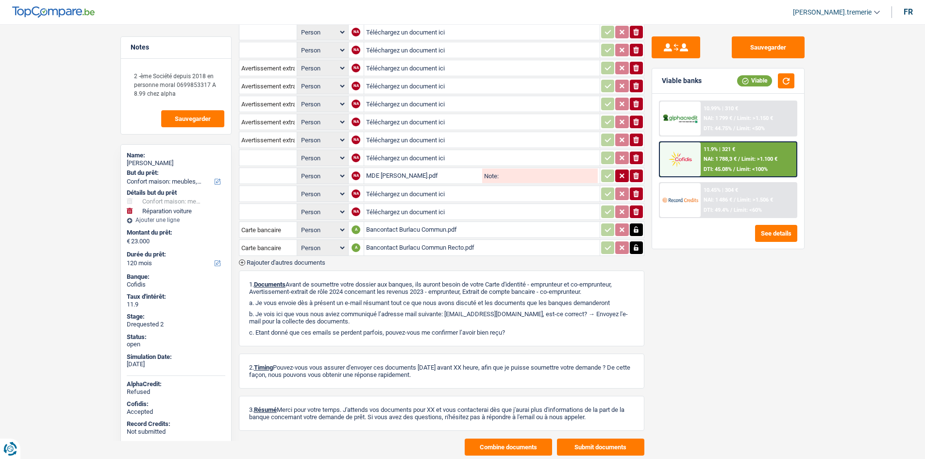
click at [424, 180] on div "MDE Burlacu Mars.pdf" at bounding box center [423, 176] width 115 height 15
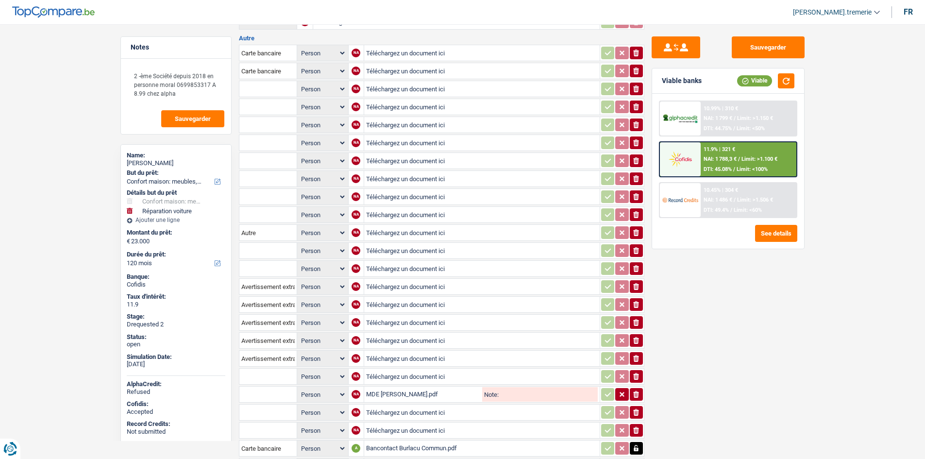
scroll to position [243, 0]
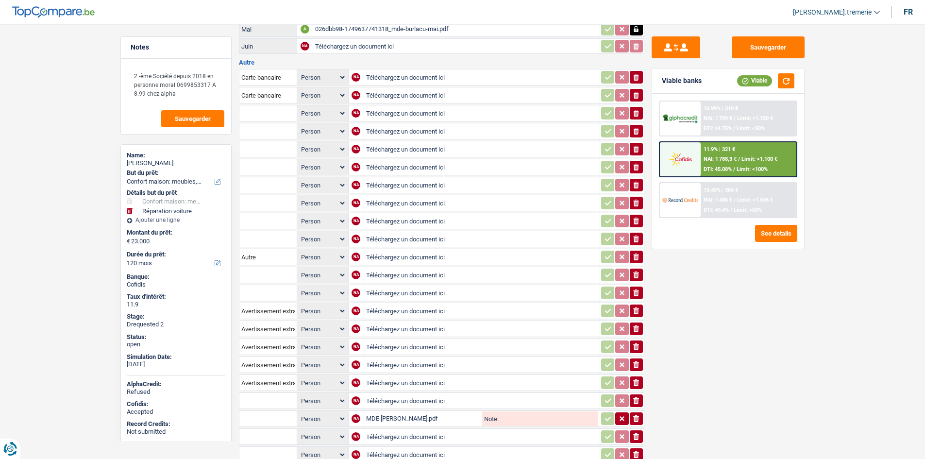
click at [633, 117] on icon "ionicons-v5-e" at bounding box center [637, 113] width 8 height 10
drag, startPoint x: 636, startPoint y: 127, endPoint x: 636, endPoint y: 141, distance: 14.1
click at [636, 127] on icon "ionicons-v5-e" at bounding box center [637, 131] width 8 height 10
click at [634, 177] on td "ionicons-v5-e" at bounding box center [622, 185] width 45 height 17
click at [647, 216] on div "Sauvegarder Viable banks Viable 10.99% | 310 € NAI: 1 799 € / Limit: >1.150 € D…" at bounding box center [729, 238] width 168 height 405
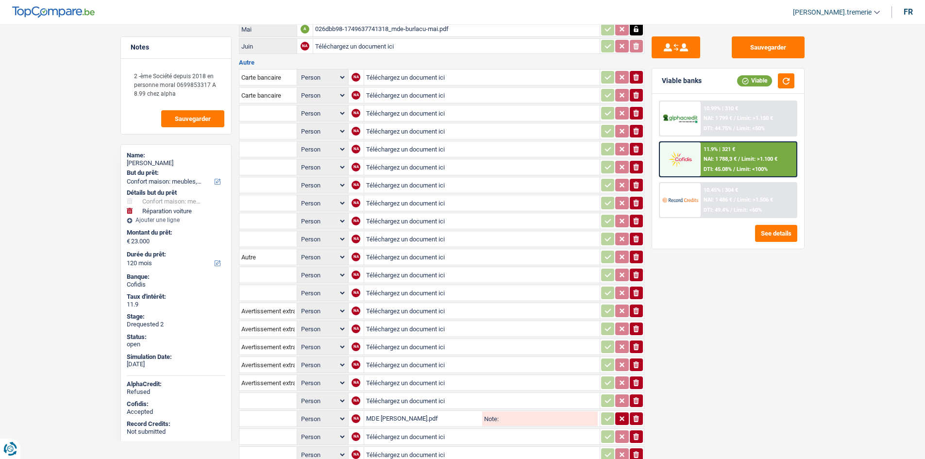
drag, startPoint x: 647, startPoint y: 245, endPoint x: 631, endPoint y: 256, distance: 19.4
click at [634, 254] on div "Notes 2 -ème Société depuis 2018 en personne moral 0699853317 A 8.99 chez alpha…" at bounding box center [463, 246] width 700 height 905
click at [627, 266] on table "Carte bancaire Person Emprunteur Co-emprunteur NA Téléchargez un document ici i…" at bounding box center [442, 284] width 406 height 433
click at [640, 274] on icon "ionicons-v5-e" at bounding box center [637, 275] width 8 height 10
click at [639, 274] on icon "ionicons-v5-e" at bounding box center [637, 275] width 8 height 10
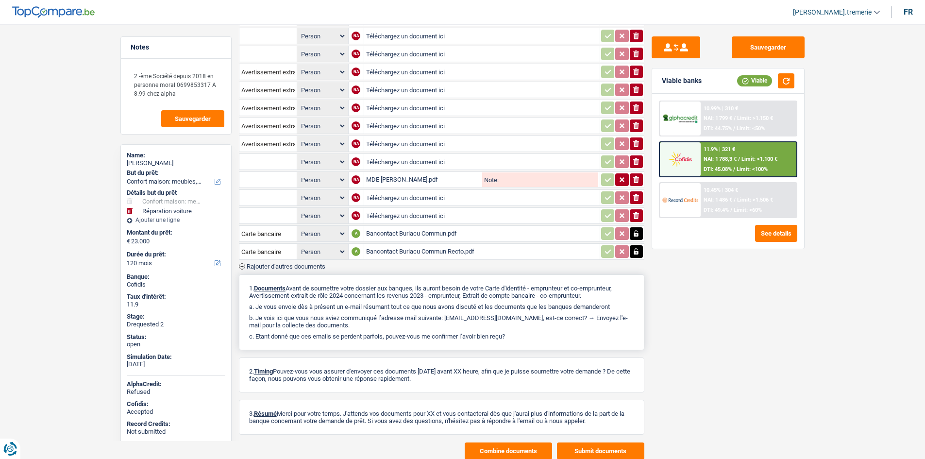
scroll to position [512, 0]
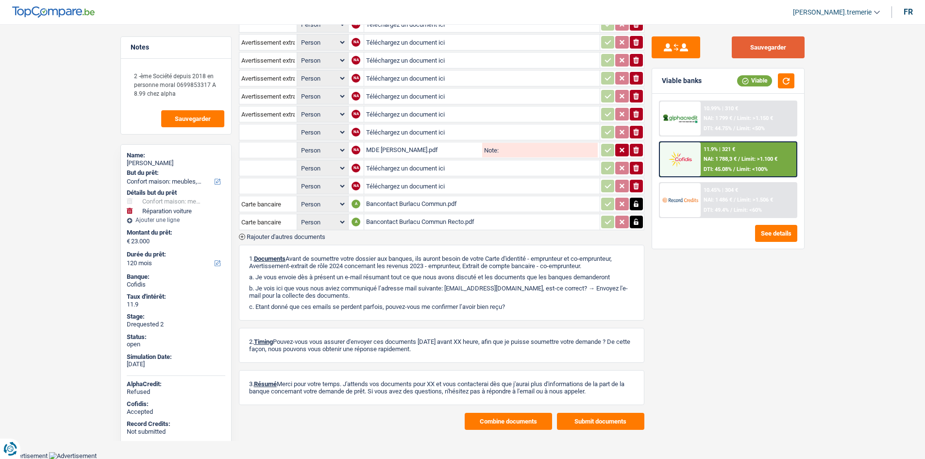
click at [767, 49] on button "Sauvegarder" at bounding box center [768, 47] width 73 height 22
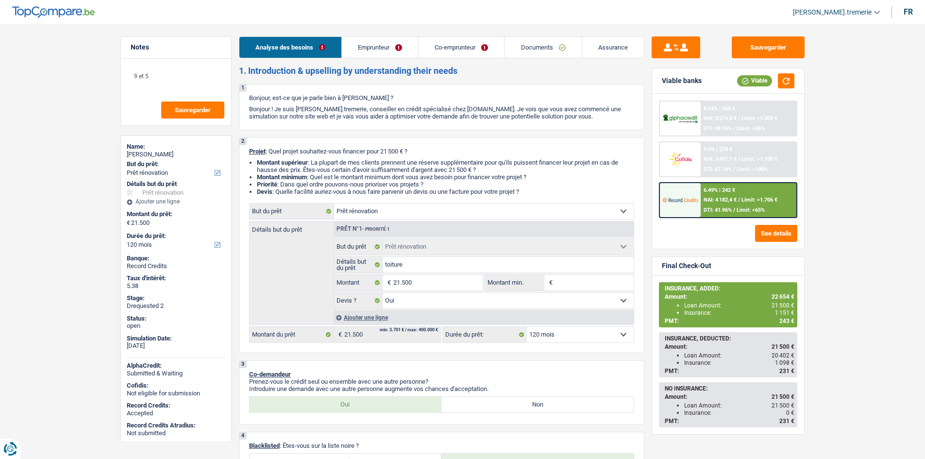
select select "renovation"
select select "120"
select select "renovation"
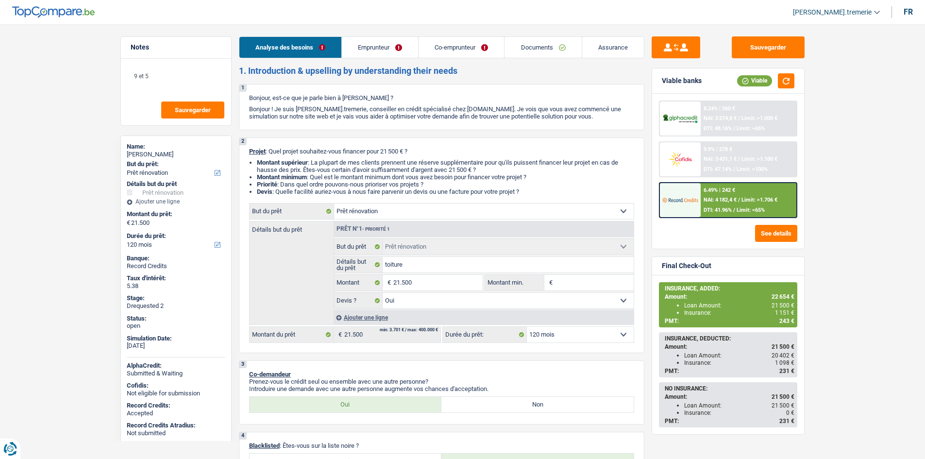
select select "yes"
select select "120"
select select "privateEmployee"
select select "familyAllowances"
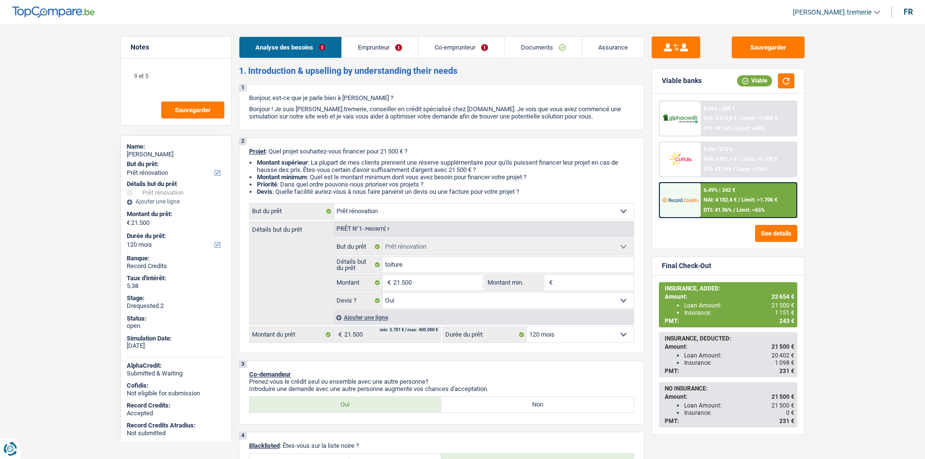
select select "netSalary"
select select "mealVouchers"
select select "netSalary"
select select "mealVouchers"
select select "ownerWithMortgage"
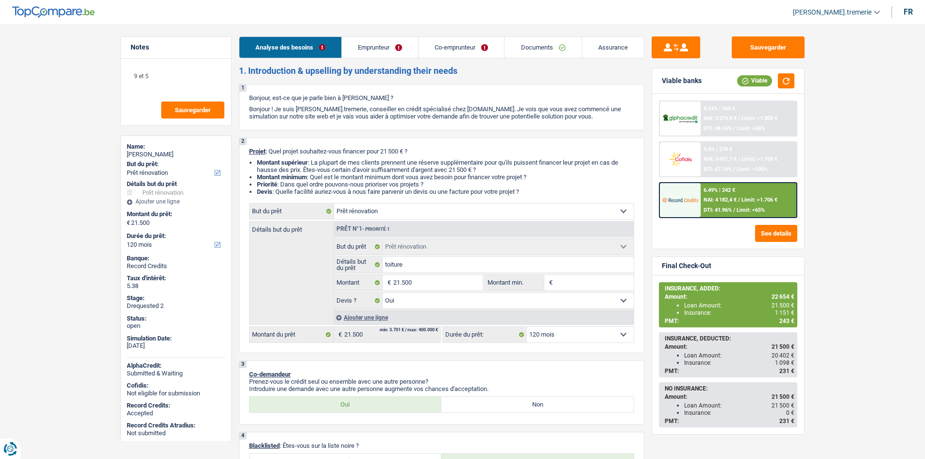
select select "mortgage"
select select "300"
select select "renovation"
select select "yes"
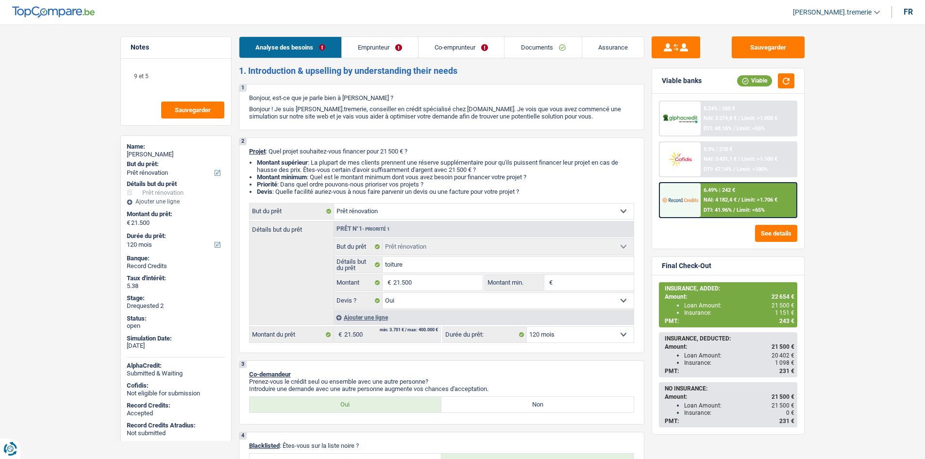
select select "120"
click at [539, 55] on link "Documents" at bounding box center [543, 47] width 77 height 21
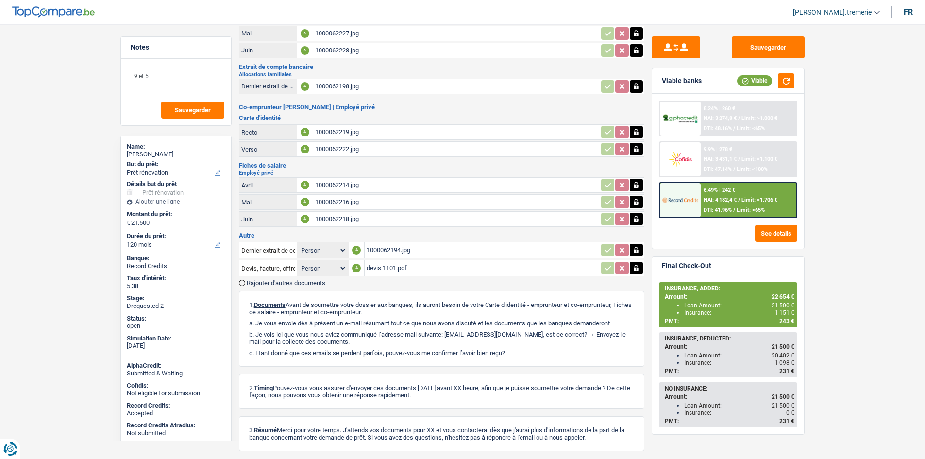
scroll to position [178, 0]
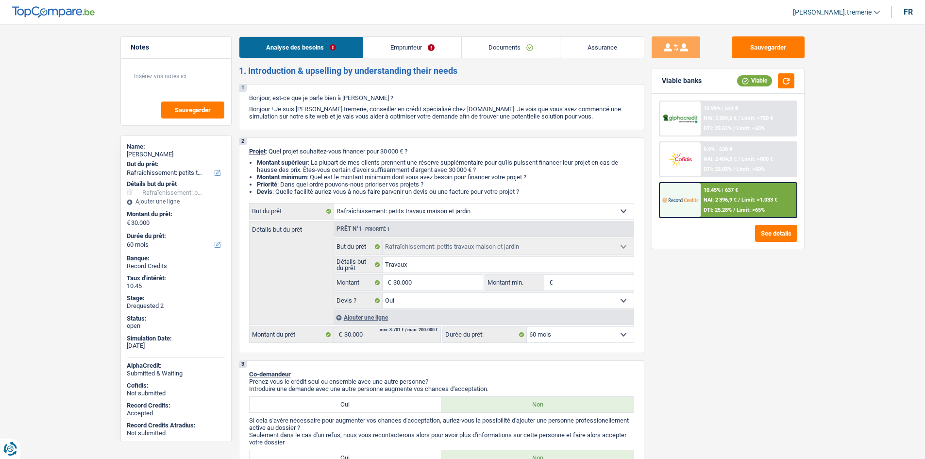
select select "houseOrGarden"
select select "60"
select select "houseOrGarden"
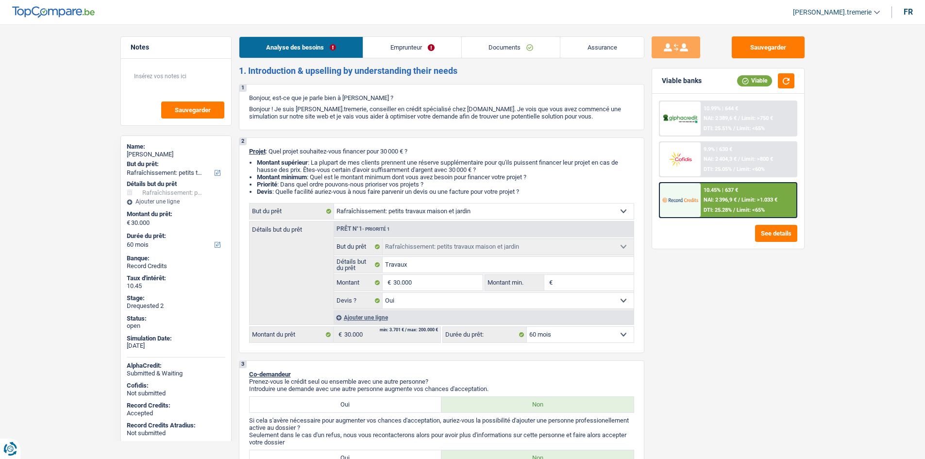
select select "yes"
select select "60"
select select "retired"
select select "pension"
select select "ownerWithoutMortgage"
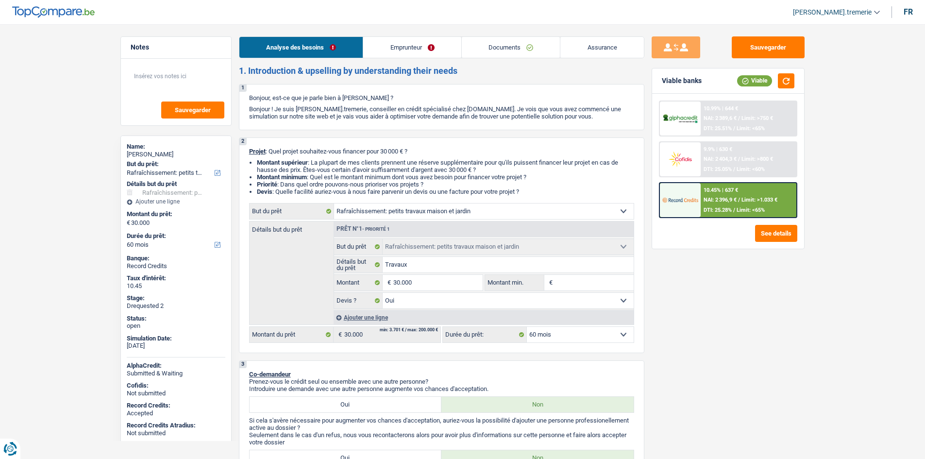
select select "personalLoan"
select select "carRestore"
select select "36"
select select "houseOrGarden"
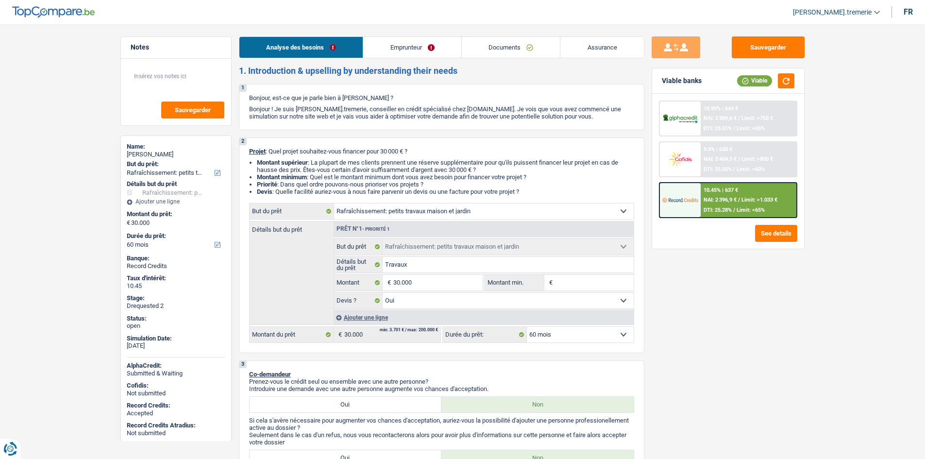
select select "yes"
select select "60"
click at [605, 52] on link "Assurance" at bounding box center [603, 47] width 84 height 21
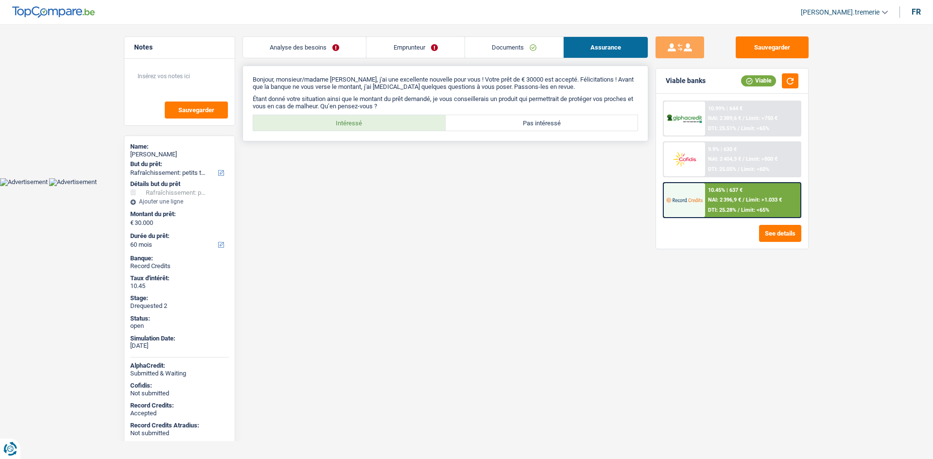
click at [381, 125] on label "Intéressé" at bounding box center [349, 123] width 192 height 16
click at [381, 125] on input "Intéressé" at bounding box center [349, 123] width 192 height 16
radio input "true"
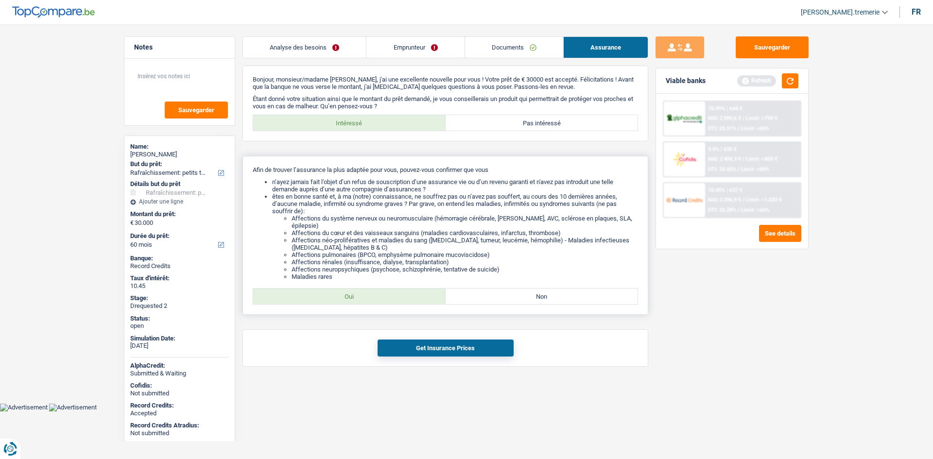
click at [414, 294] on label "Oui" at bounding box center [349, 297] width 192 height 16
click at [414, 294] on input "Oui" at bounding box center [349, 297] width 192 height 16
radio input "true"
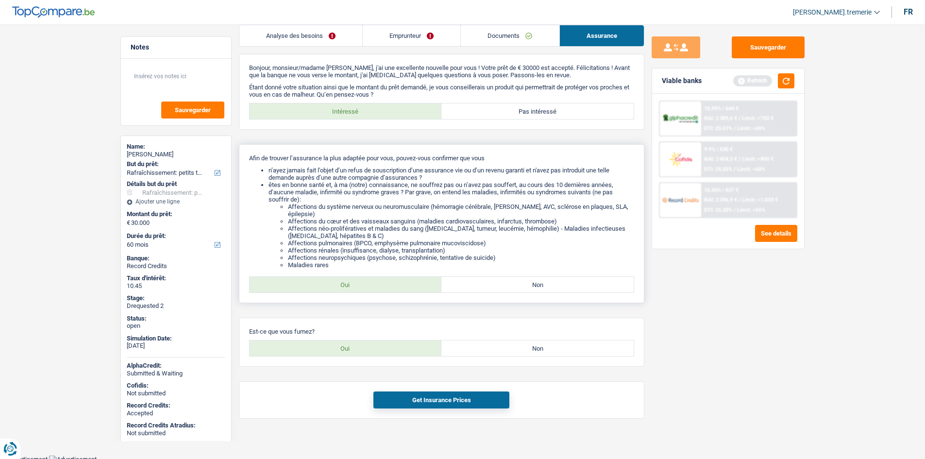
scroll to position [15, 0]
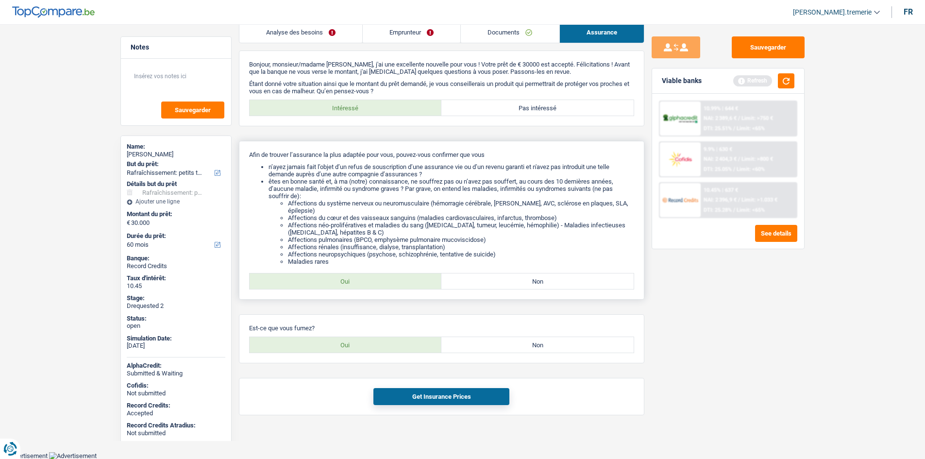
click at [529, 285] on label "Non" at bounding box center [538, 282] width 192 height 16
click at [529, 285] on input "Non" at bounding box center [538, 282] width 192 height 16
radio input "true"
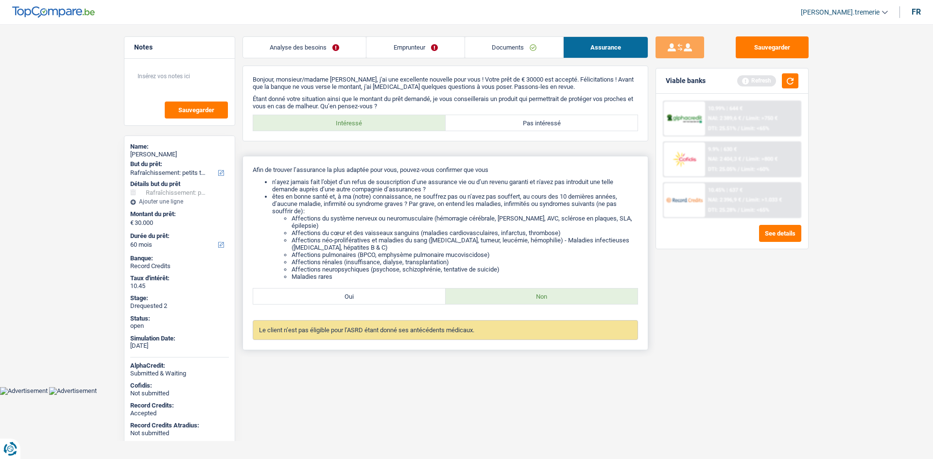
drag, startPoint x: 383, startPoint y: 297, endPoint x: 387, endPoint y: 307, distance: 10.7
click at [383, 298] on label "Oui" at bounding box center [349, 297] width 192 height 16
click at [383, 298] on input "Oui" at bounding box center [349, 297] width 192 height 16
radio input "true"
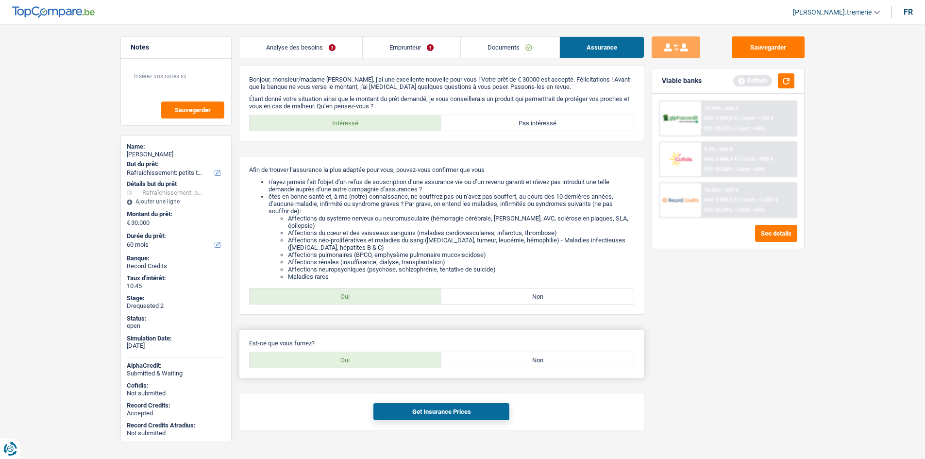
click at [401, 359] on label "Oui" at bounding box center [346, 360] width 192 height 16
click at [401, 359] on input "Oui" at bounding box center [346, 360] width 192 height 16
radio input "true"
click at [434, 417] on button "Get Insurance Prices" at bounding box center [442, 411] width 136 height 17
click at [788, 80] on button "button" at bounding box center [786, 80] width 17 height 15
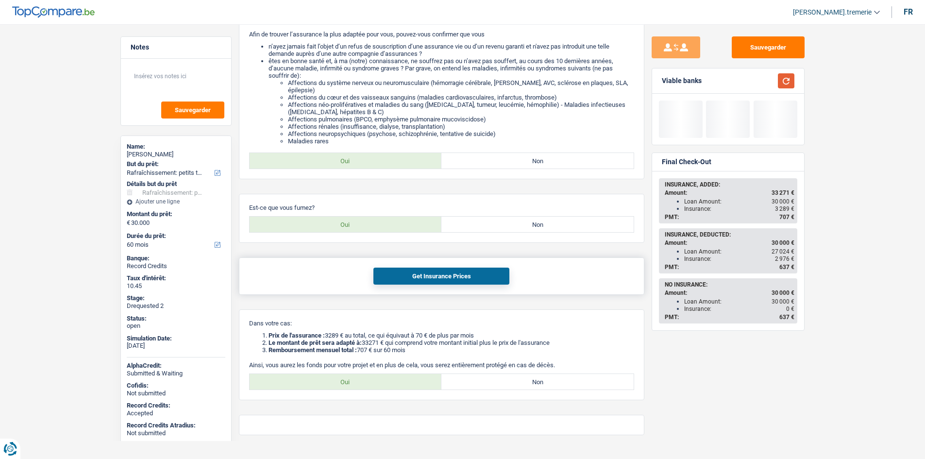
scroll to position [155, 0]
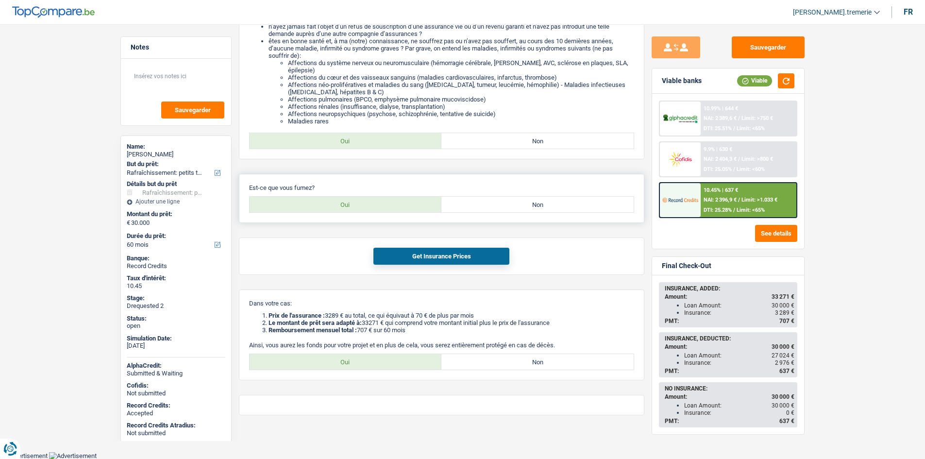
click at [464, 201] on label "Non" at bounding box center [538, 205] width 192 height 16
click at [464, 201] on input "Non" at bounding box center [538, 205] width 192 height 16
radio input "true"
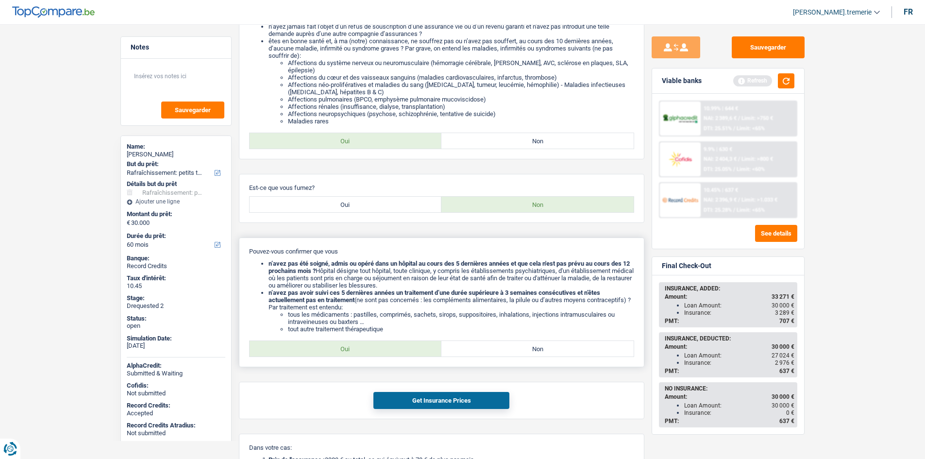
click at [366, 351] on label "Oui" at bounding box center [346, 349] width 192 height 16
click at [366, 351] on input "Oui" at bounding box center [346, 349] width 192 height 16
radio input "true"
click at [424, 402] on button "Get Insurance Prices" at bounding box center [442, 400] width 136 height 17
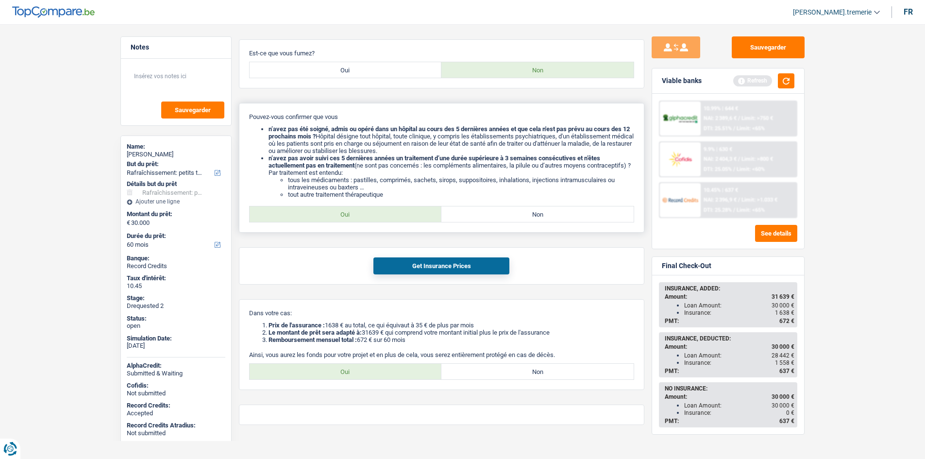
scroll to position [300, 0]
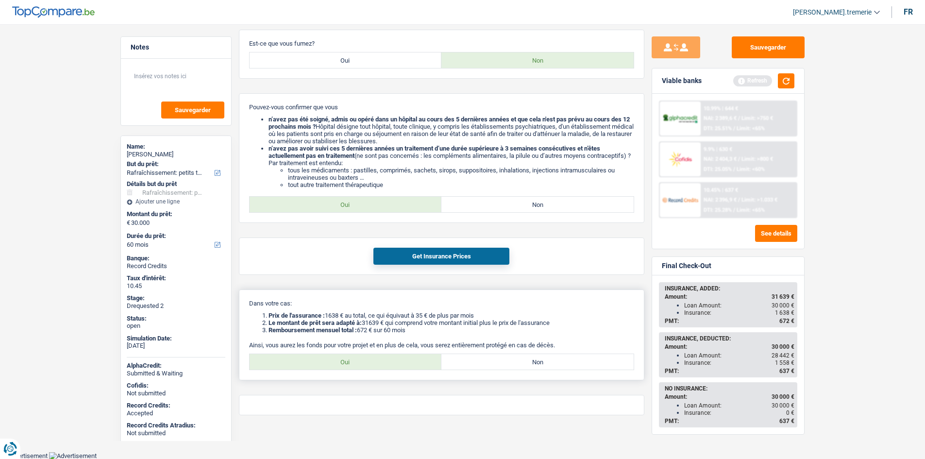
click at [397, 368] on label "Oui" at bounding box center [346, 362] width 192 height 16
click at [397, 368] on input "Oui" at bounding box center [346, 362] width 192 height 16
radio input "true"
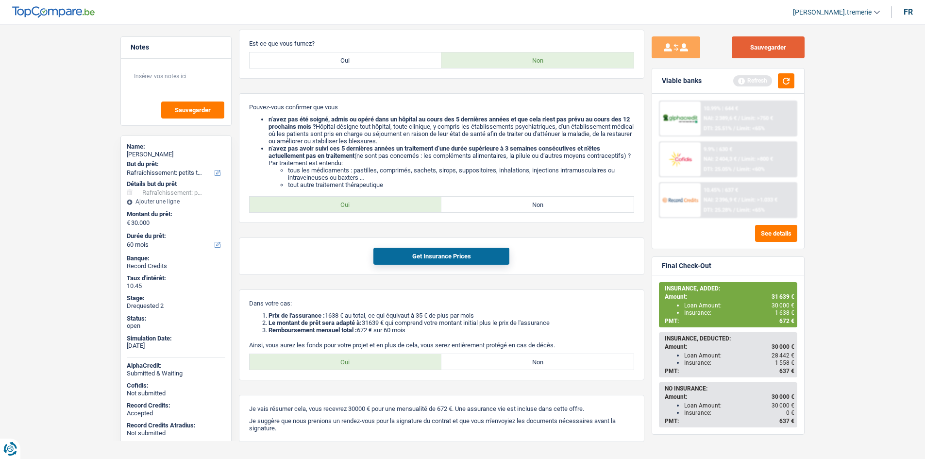
click at [770, 48] on button "Sauvegarder" at bounding box center [768, 47] width 73 height 22
